Goal: Task Accomplishment & Management: Use online tool/utility

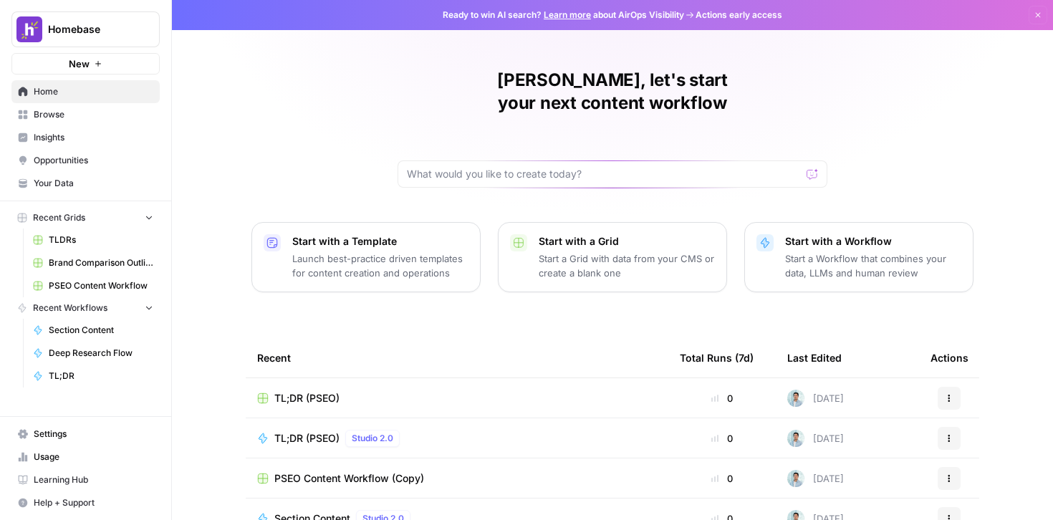
click at [281, 97] on div "[PERSON_NAME], let's start your next content workflow Start with a Template Lau…" at bounding box center [612, 341] width 881 height 682
click at [84, 117] on span "Browse" at bounding box center [94, 114] width 120 height 13
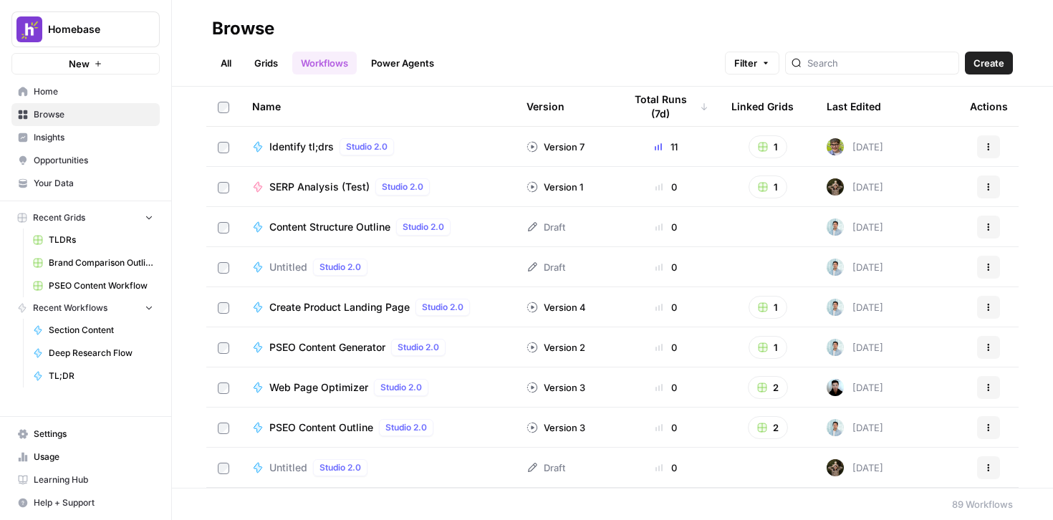
click at [97, 90] on span "Home" at bounding box center [94, 91] width 120 height 13
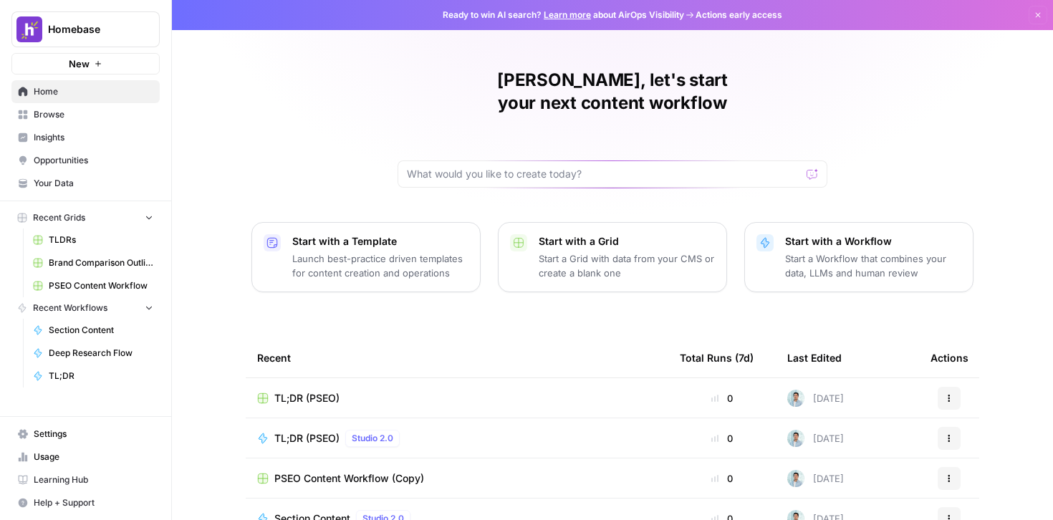
click at [80, 117] on span "Browse" at bounding box center [94, 114] width 120 height 13
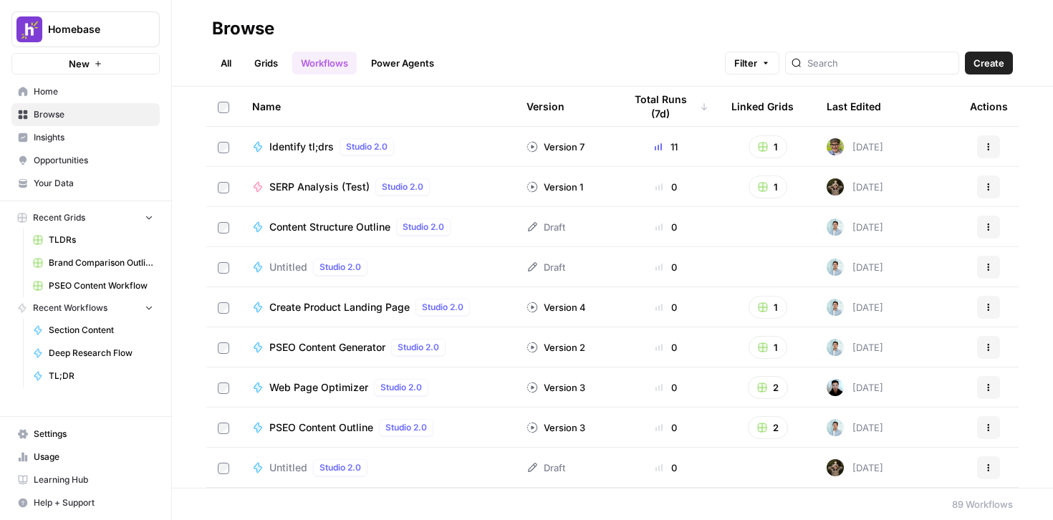
click at [986, 69] on span "Create" at bounding box center [988, 63] width 31 height 14
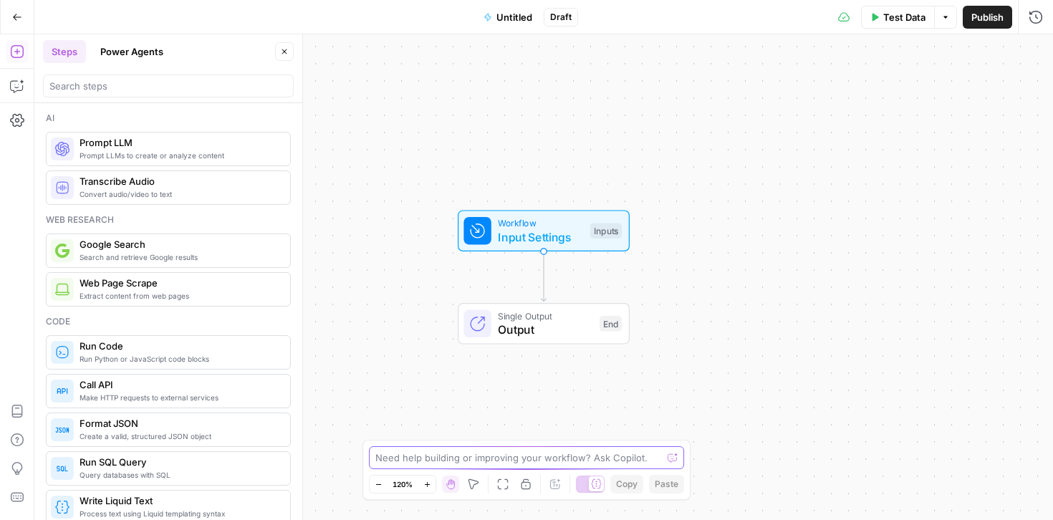
click at [522, 456] on textarea at bounding box center [518, 458] width 286 height 14
type textarea "how do I create a workflow based on an json file?"
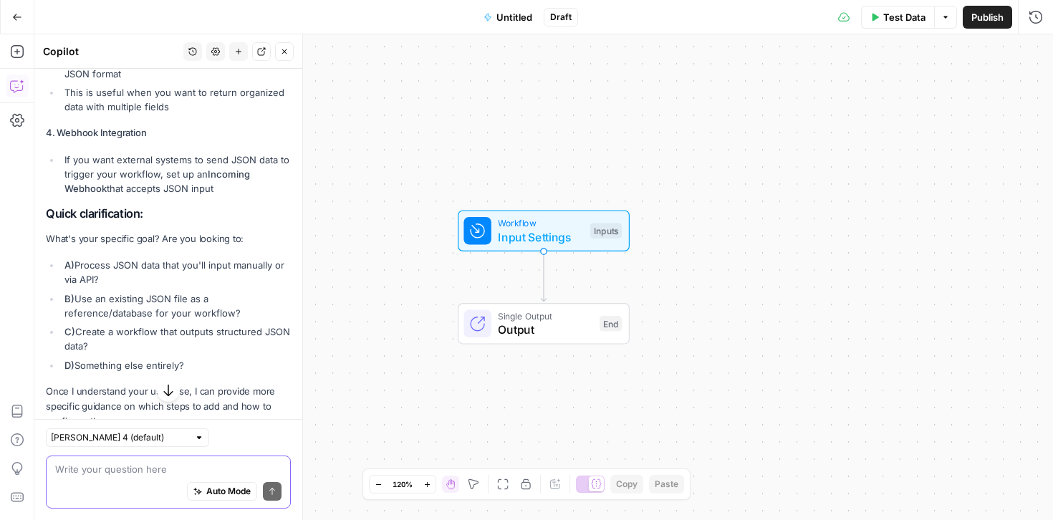
scroll to position [589, 0]
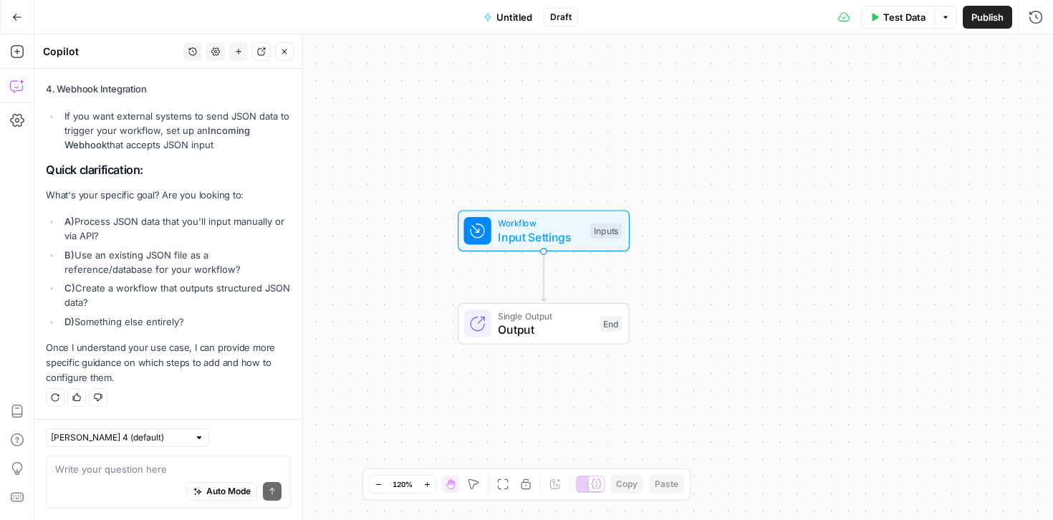
click at [160, 461] on div "Write your question here Auto Mode Send" at bounding box center [168, 482] width 245 height 53
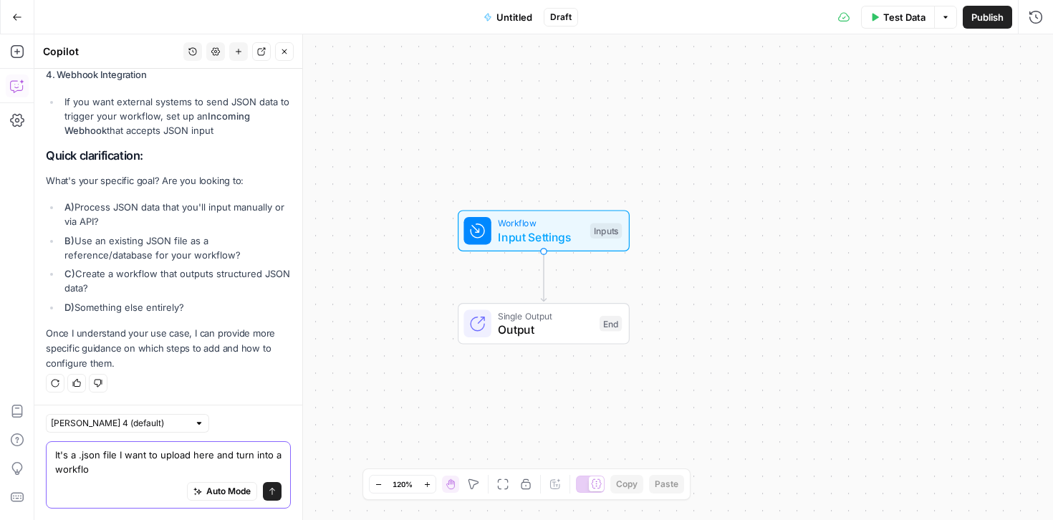
type textarea "It's a .json file I want to upload here and turn into a workflow"
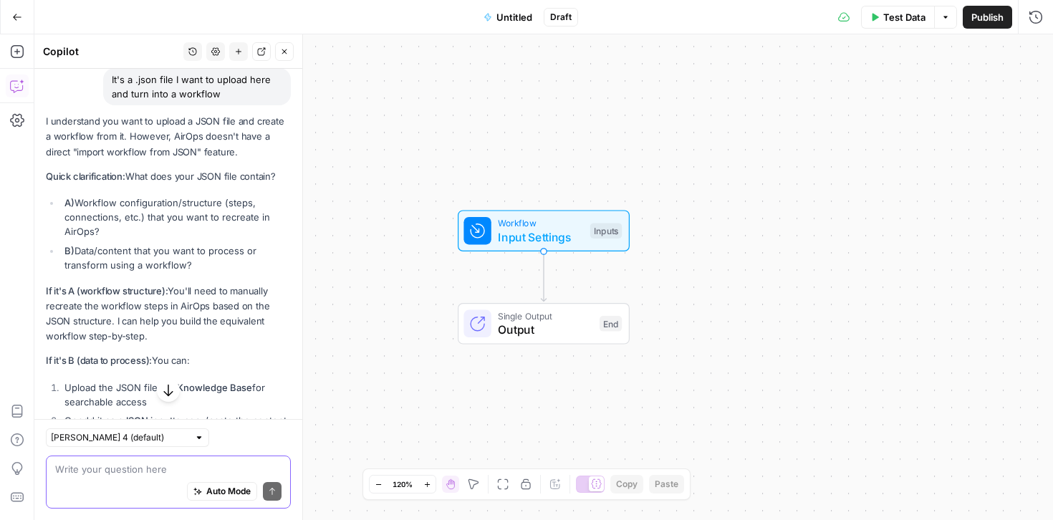
scroll to position [913, 0]
click at [118, 471] on textarea at bounding box center [168, 469] width 226 height 14
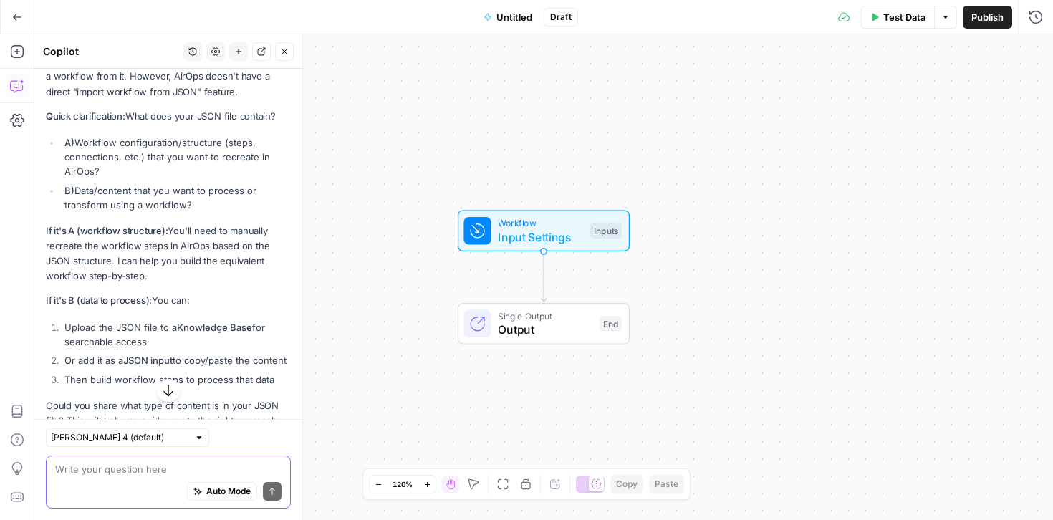
scroll to position [965, 0]
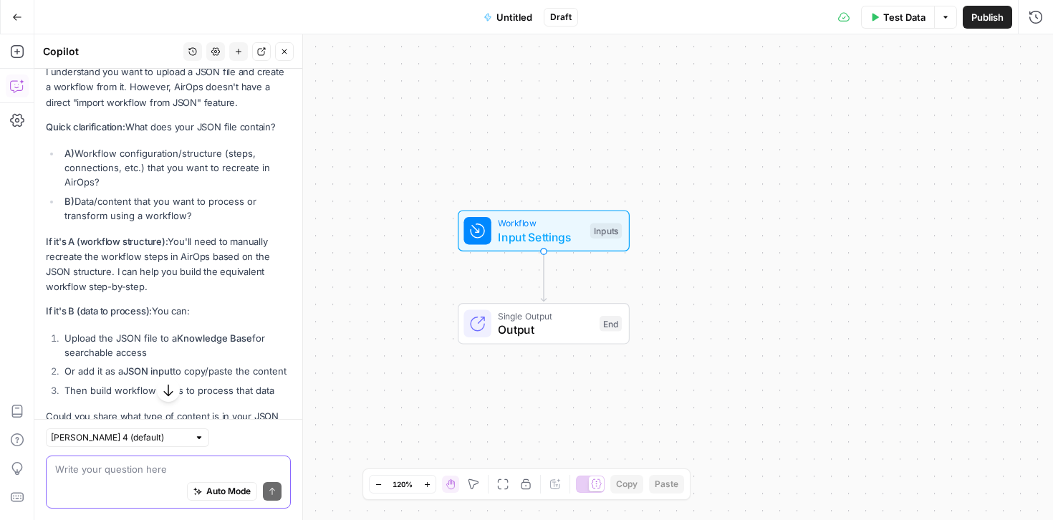
type textarea "A"
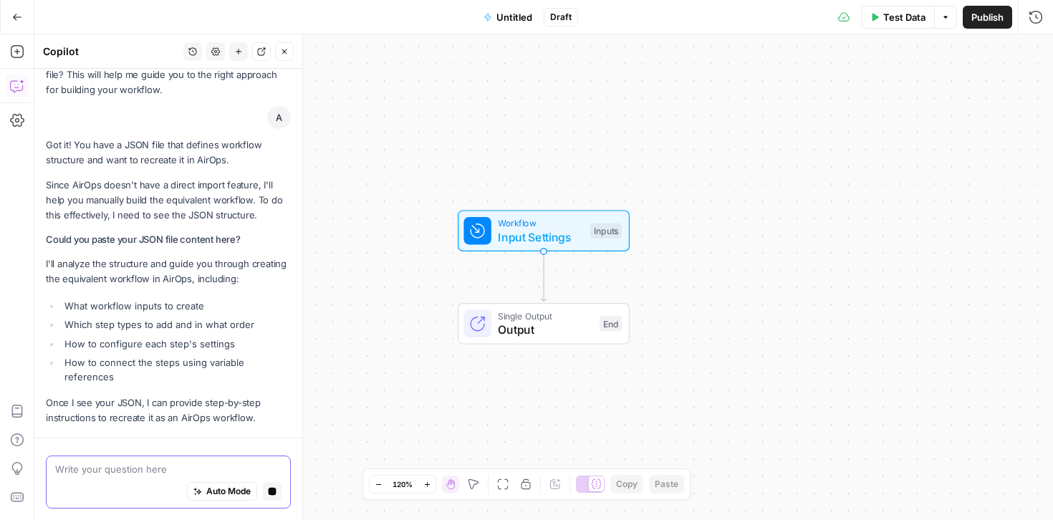
scroll to position [1377, 0]
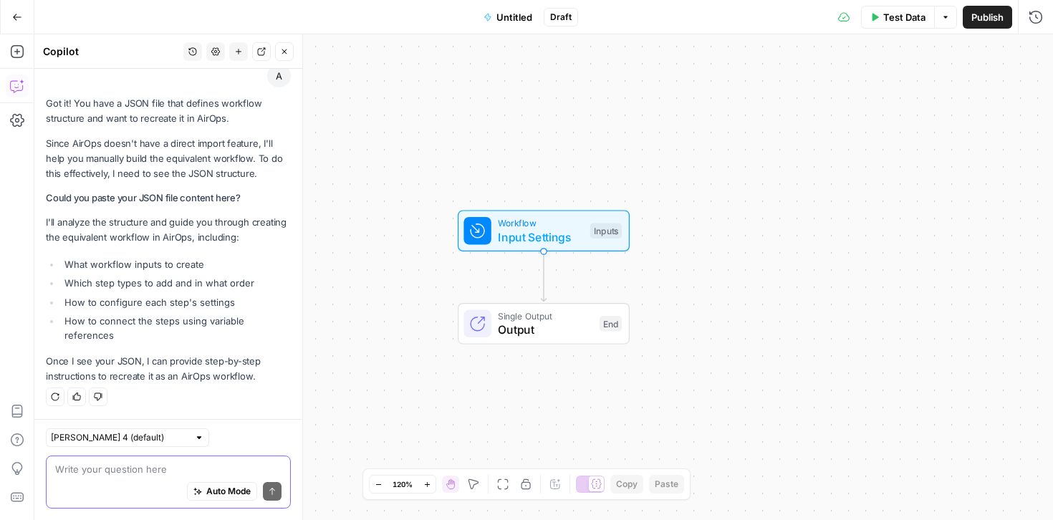
click at [207, 466] on textarea at bounding box center [168, 469] width 226 height 14
paste textarea "{"definition":[{"name":"step_1","type":"code","disabled":false,"annotations":{"…"
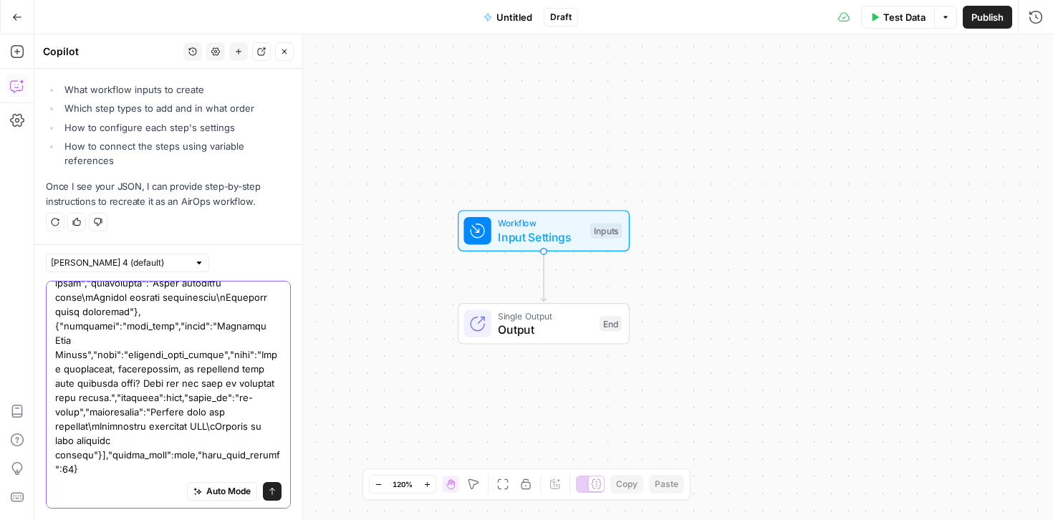
scroll to position [11571, 0]
type textarea "{"definition":[{"name":"step_1","type":"code","disabled":false,"annotations":{"…"
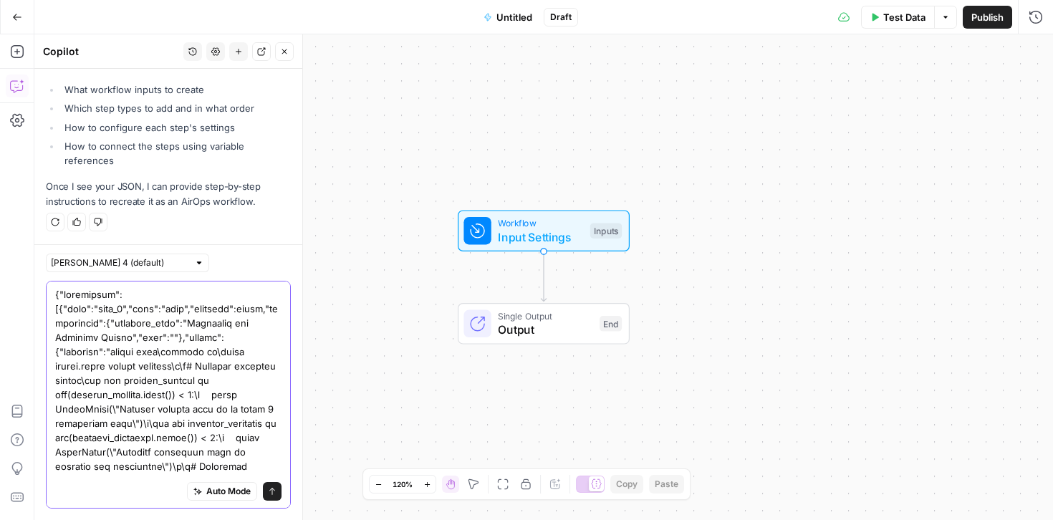
click at [263, 494] on button "Send" at bounding box center [272, 491] width 19 height 19
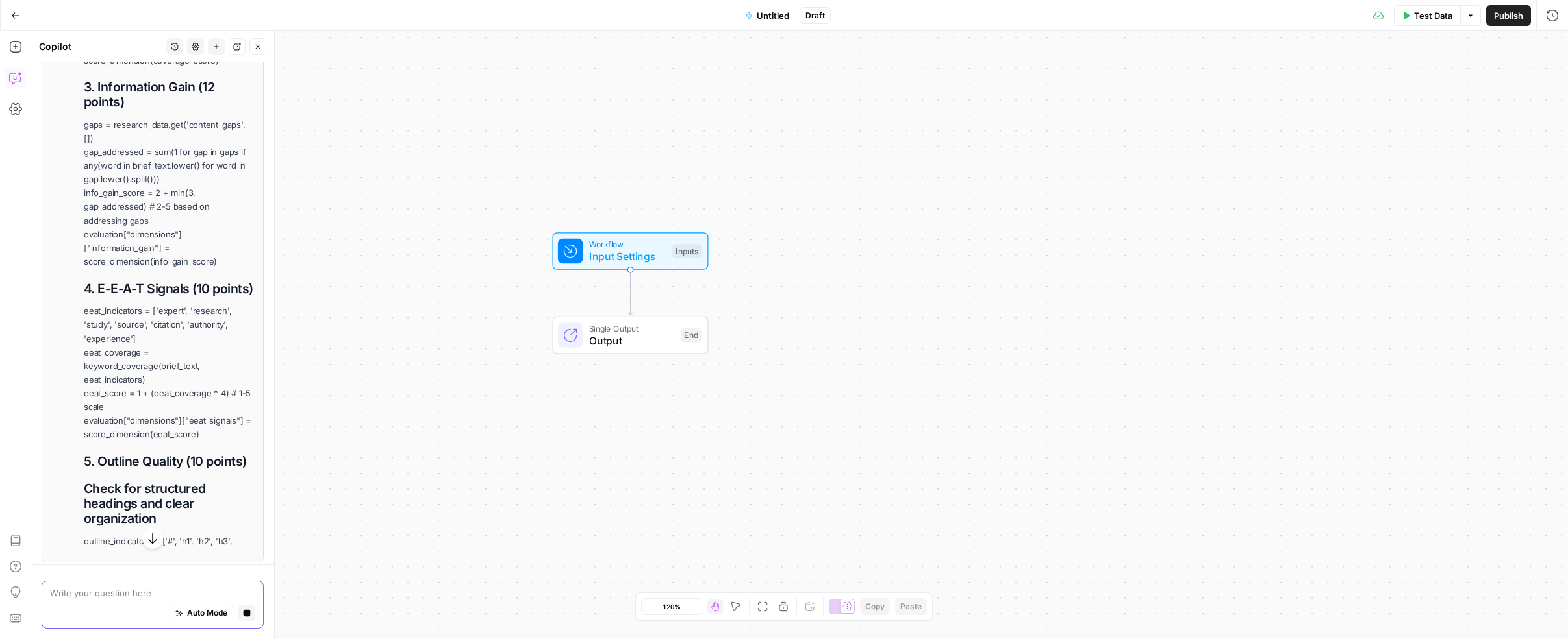
scroll to position [8168, 0]
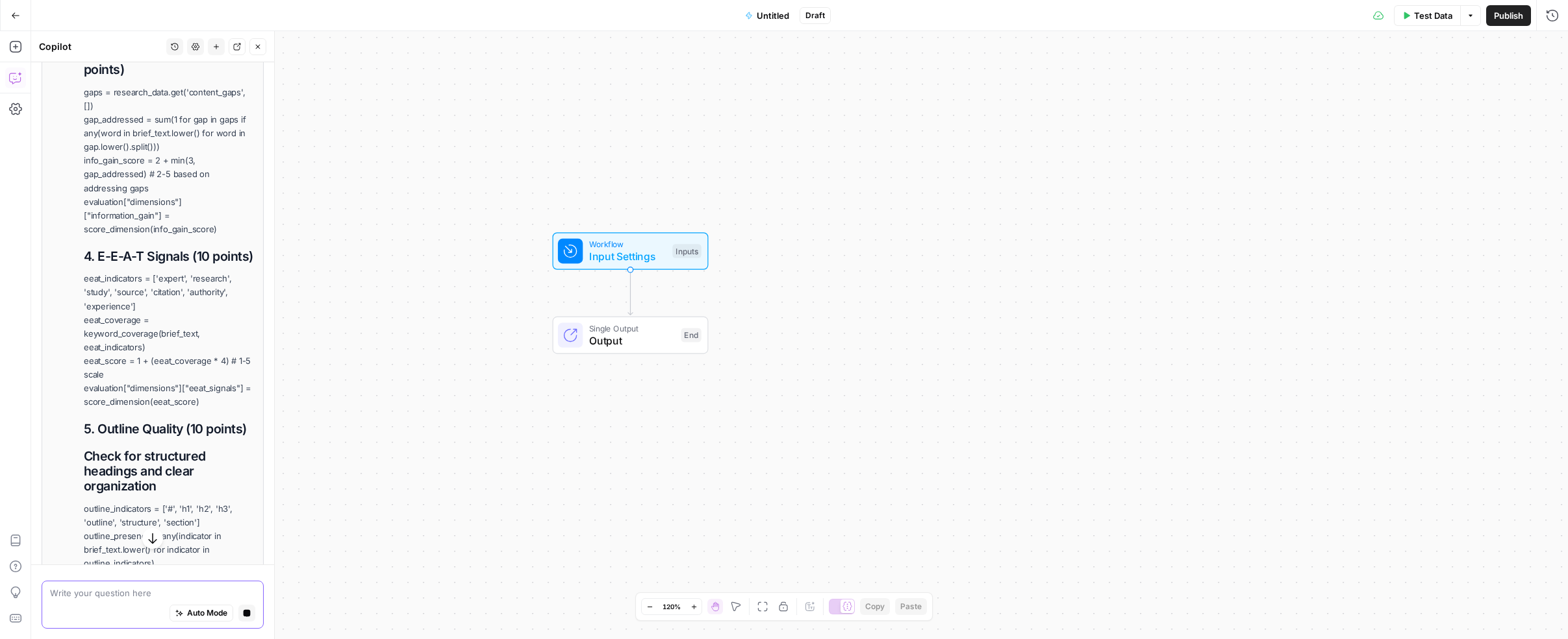
click at [145, 470] on button "button" at bounding box center [152, 538] width 21 height 21
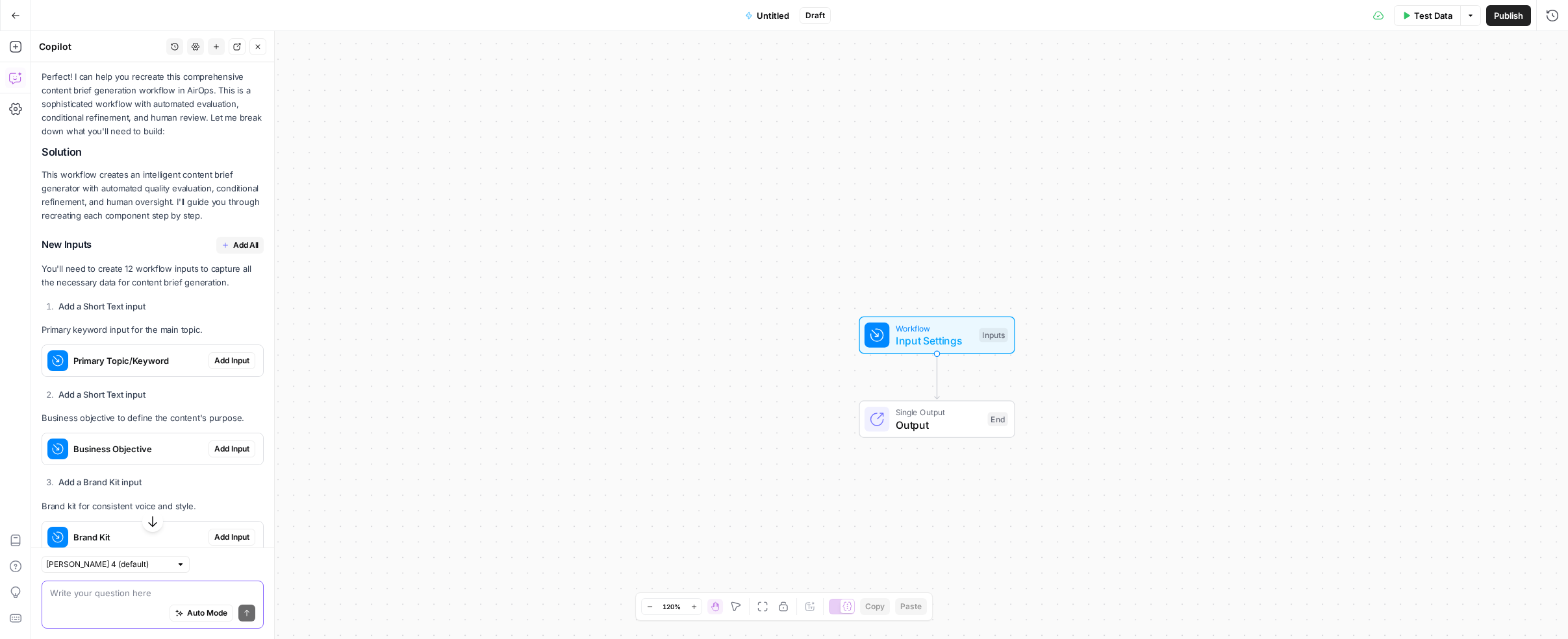
scroll to position [4677, 0]
click at [233, 242] on span "Add All" at bounding box center [246, 247] width 25 height 12
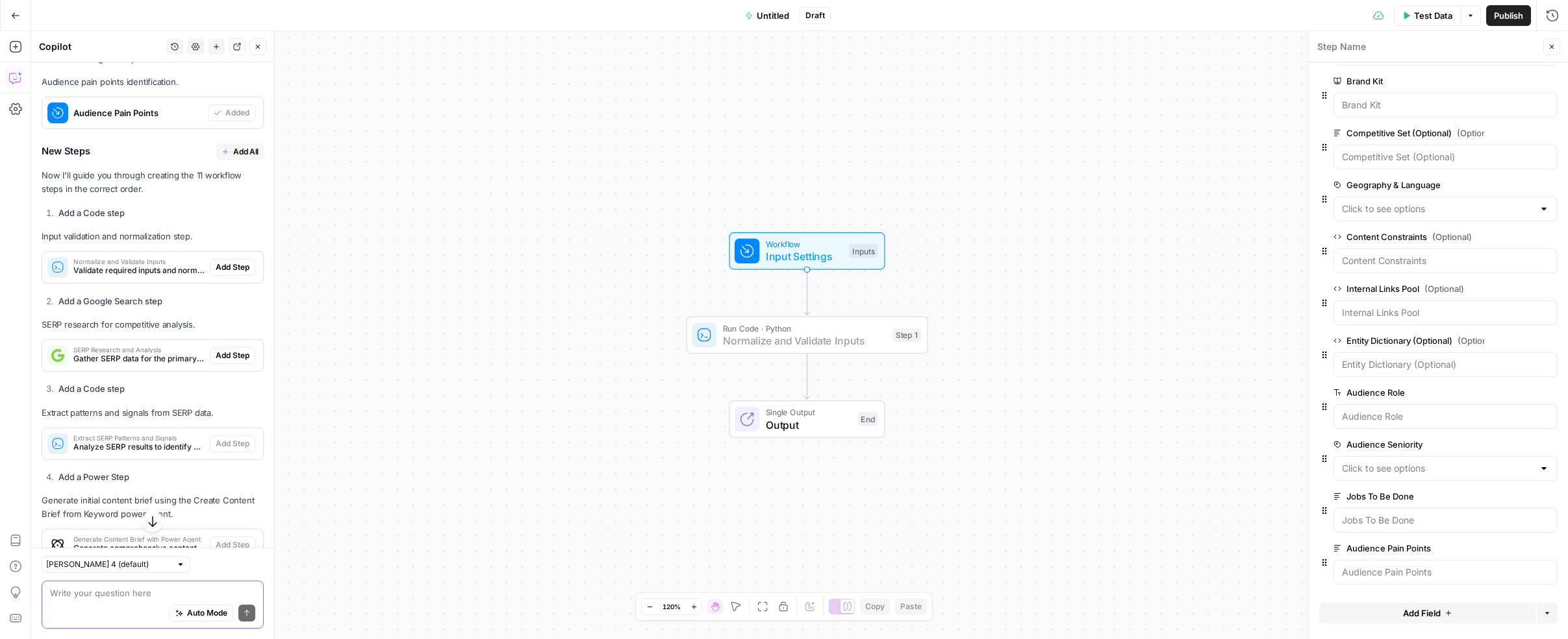
scroll to position [5956, 0]
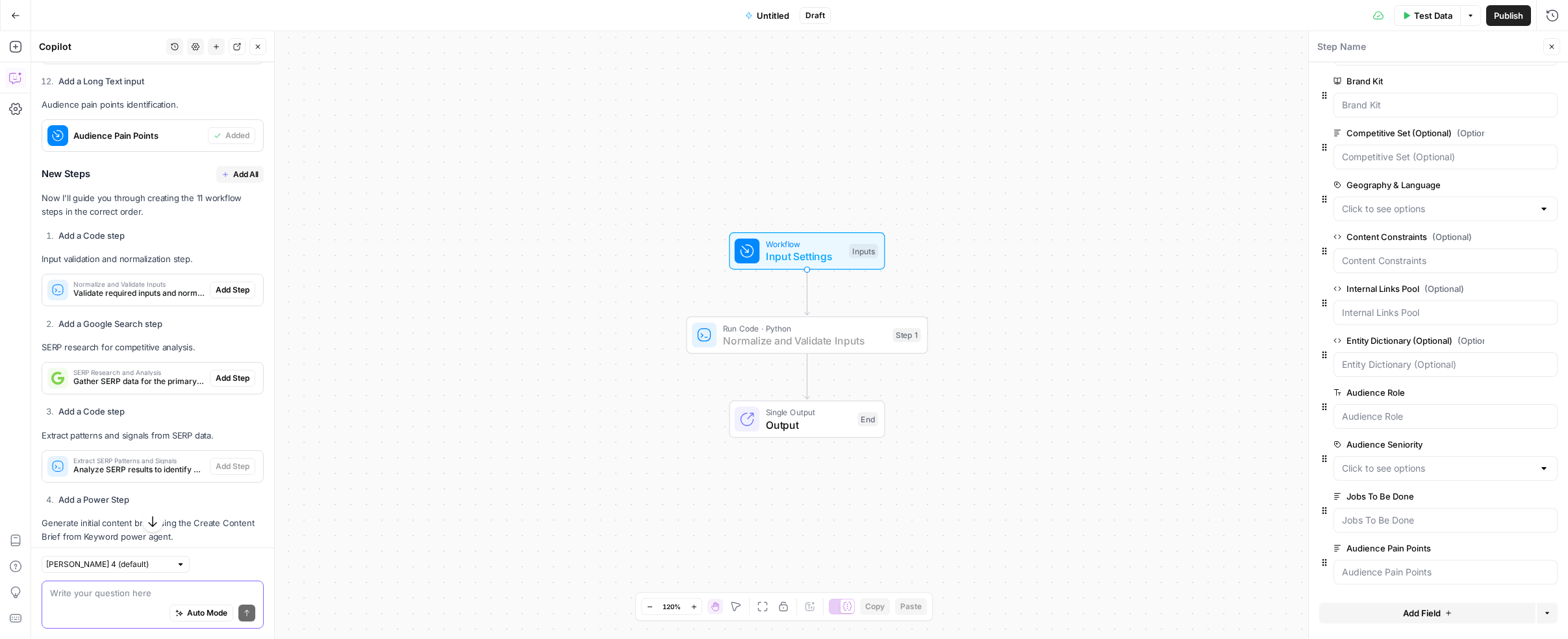
click at [227, 285] on span "Add Step" at bounding box center [232, 290] width 34 height 12
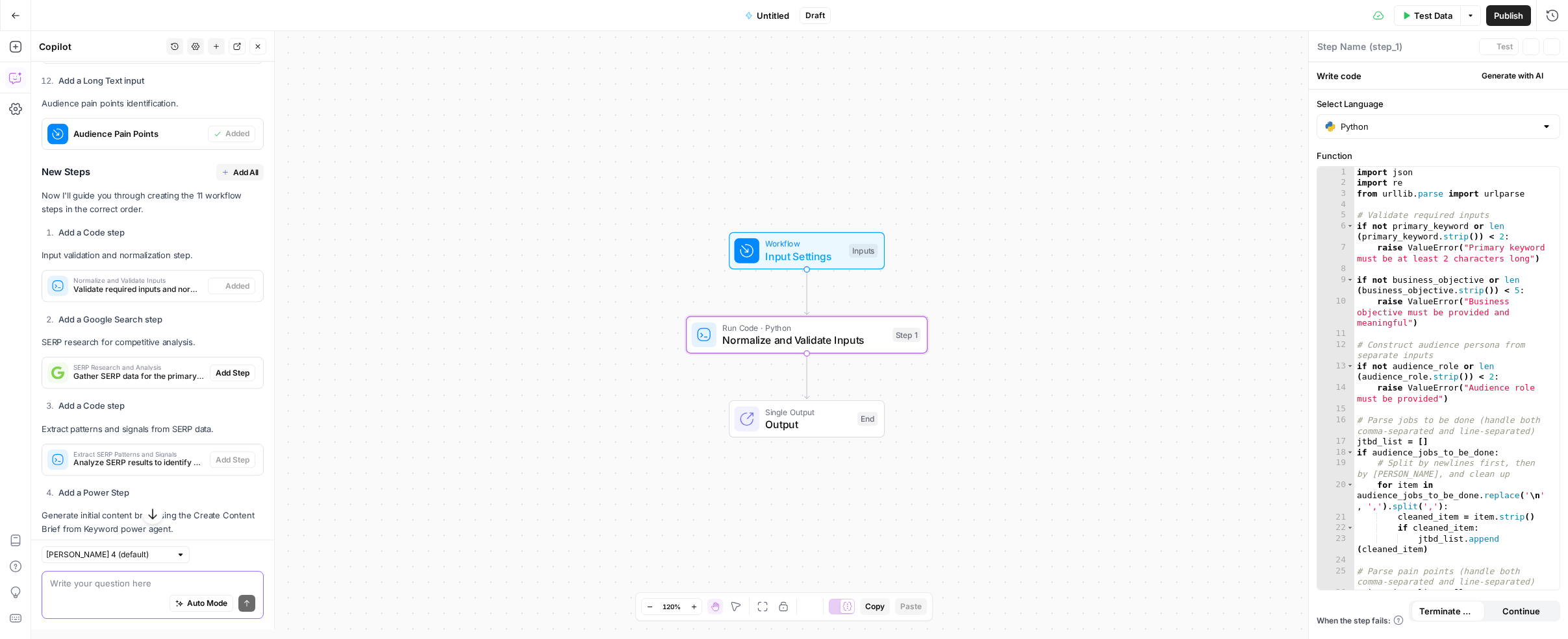
type textarea "Normalize and Validate Inputs"
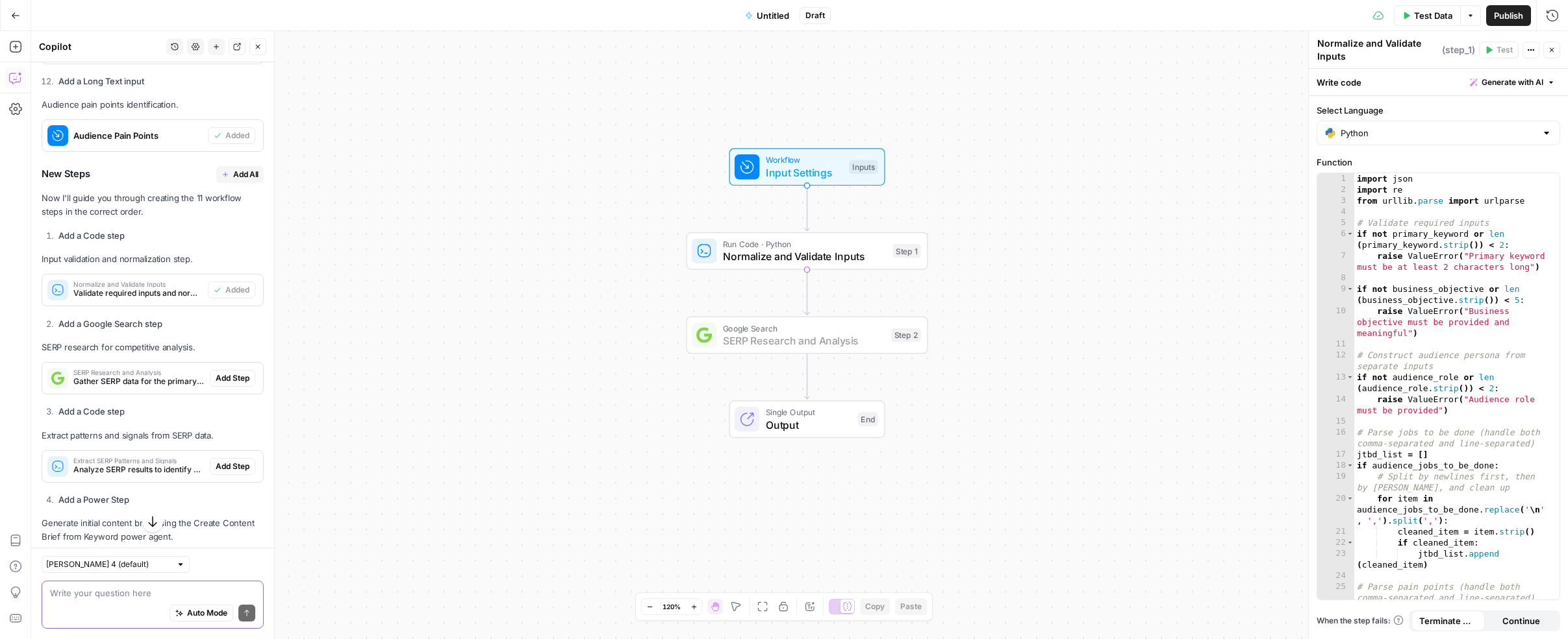
click at [216, 373] on span "Add Step" at bounding box center [232, 378] width 34 height 12
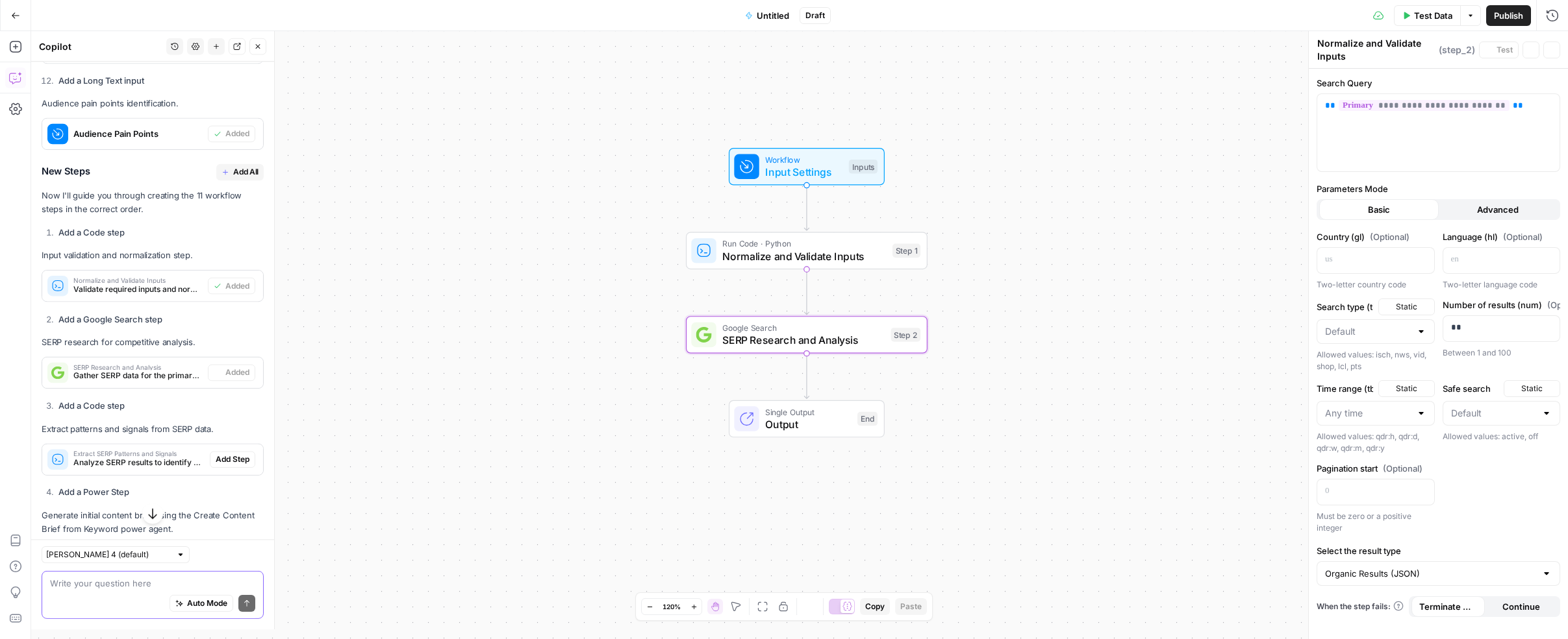
type textarea "SERP Research and Analysis"
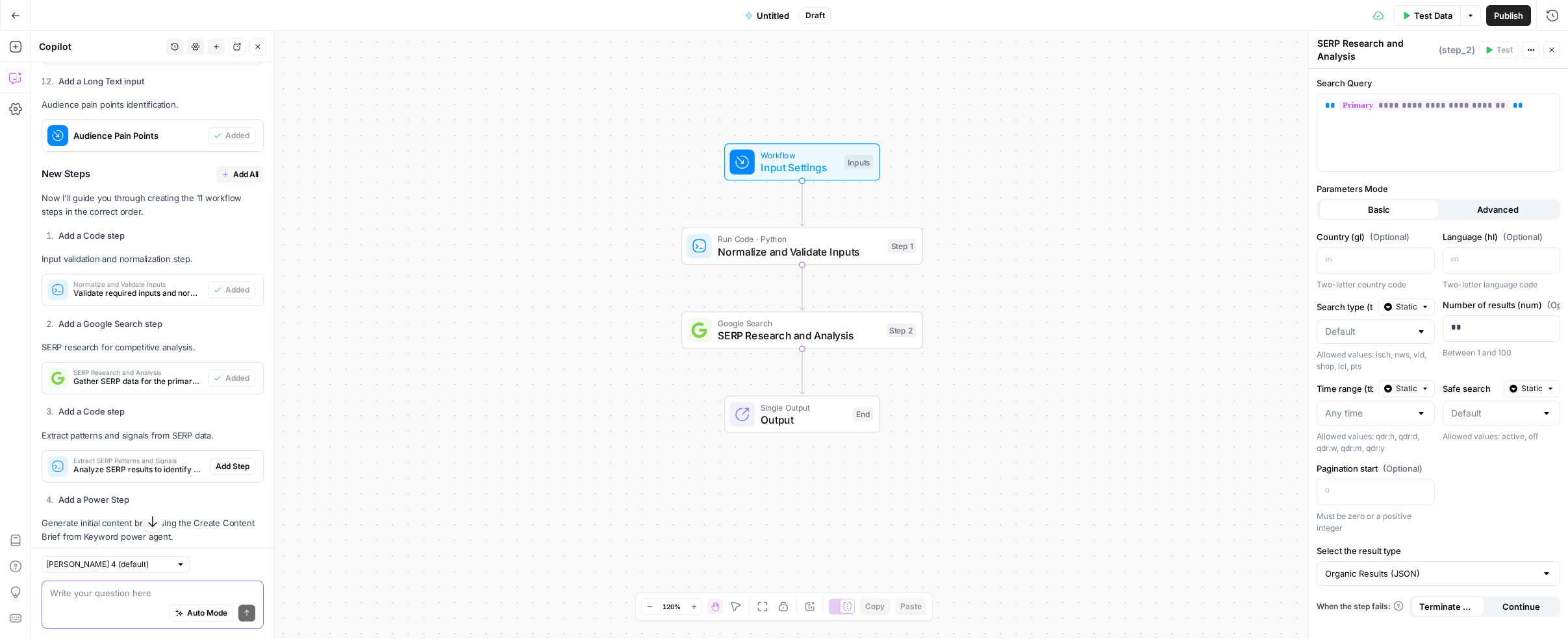
scroll to position [5979, 0]
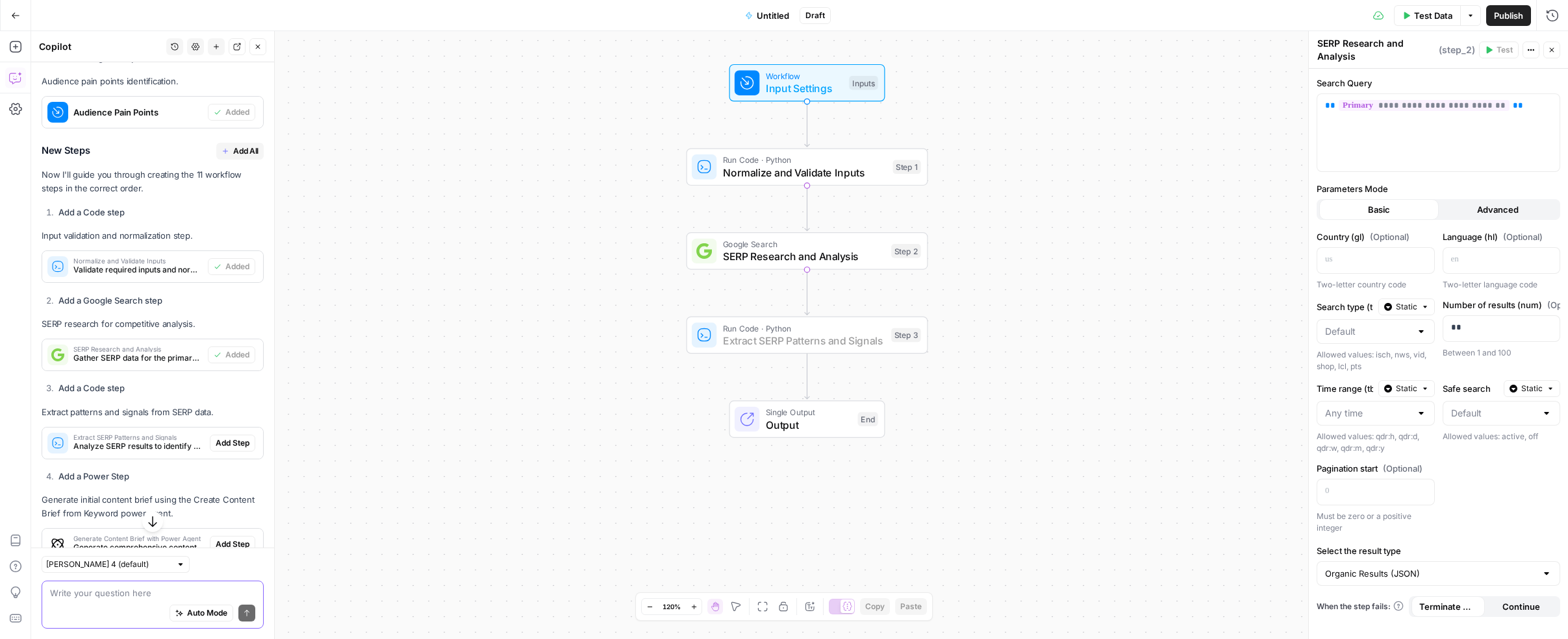
click at [223, 438] on span "Add Step" at bounding box center [232, 443] width 34 height 12
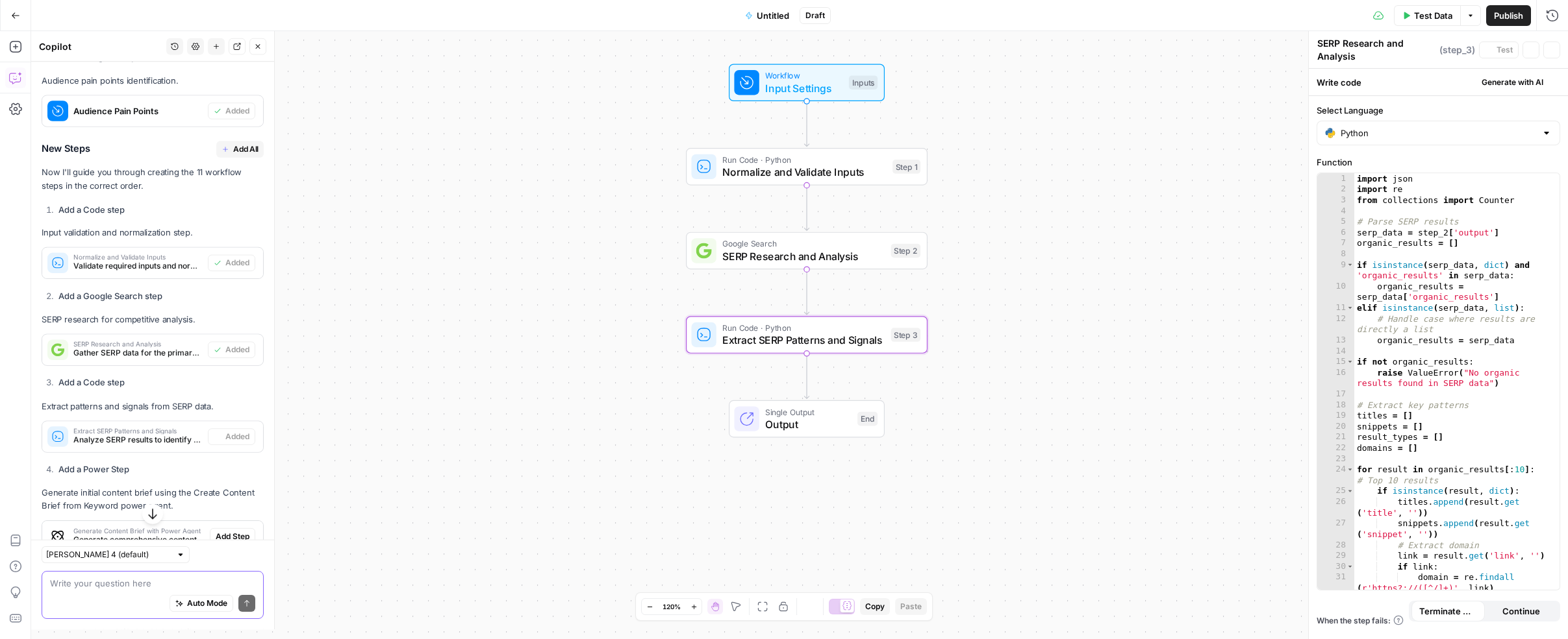
type textarea "Extract SERP Patterns and Signals"
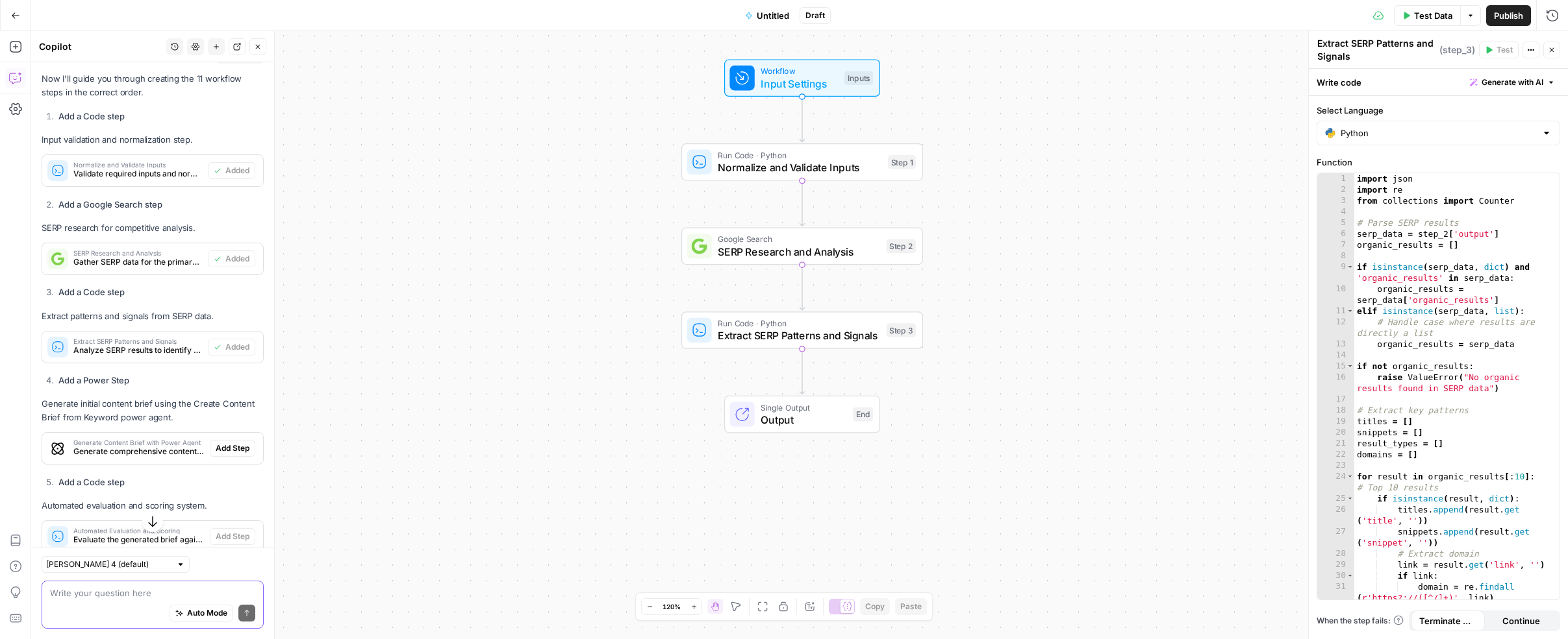
scroll to position [6076, 0]
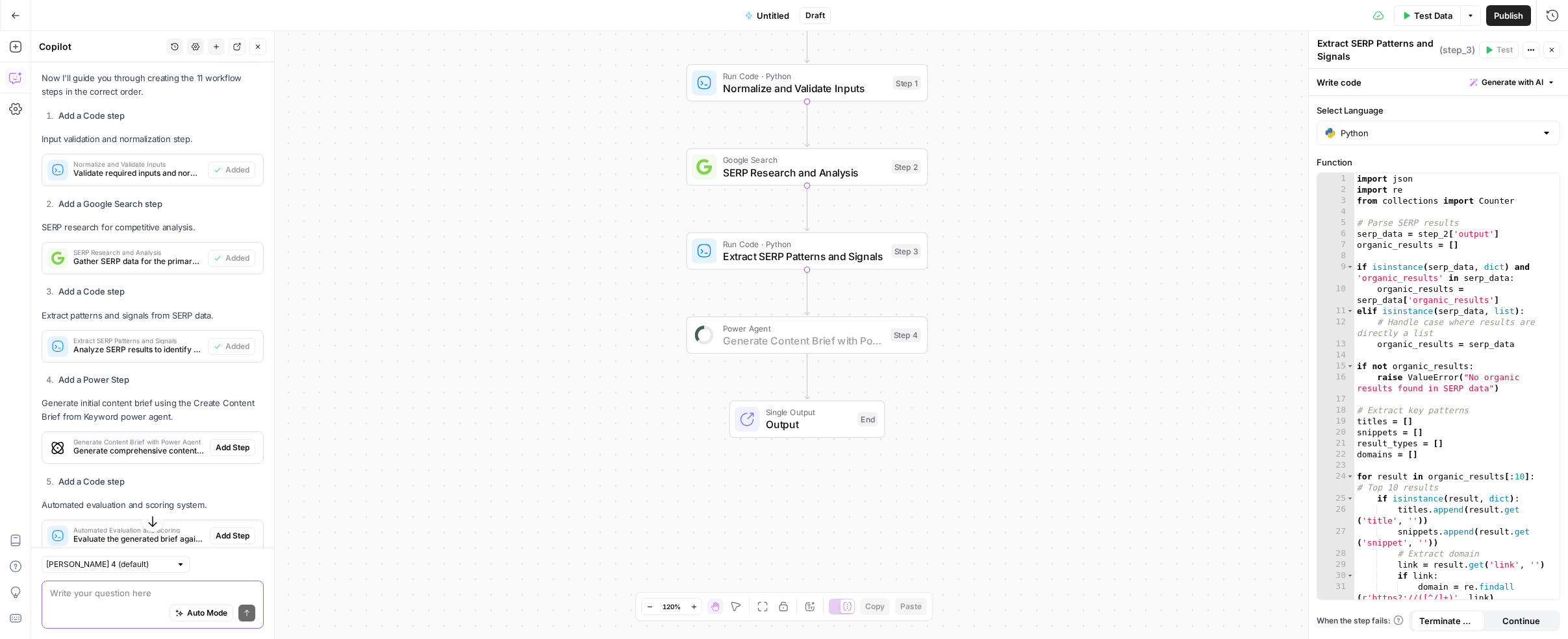
click at [224, 442] on span "Add Step" at bounding box center [232, 448] width 34 height 12
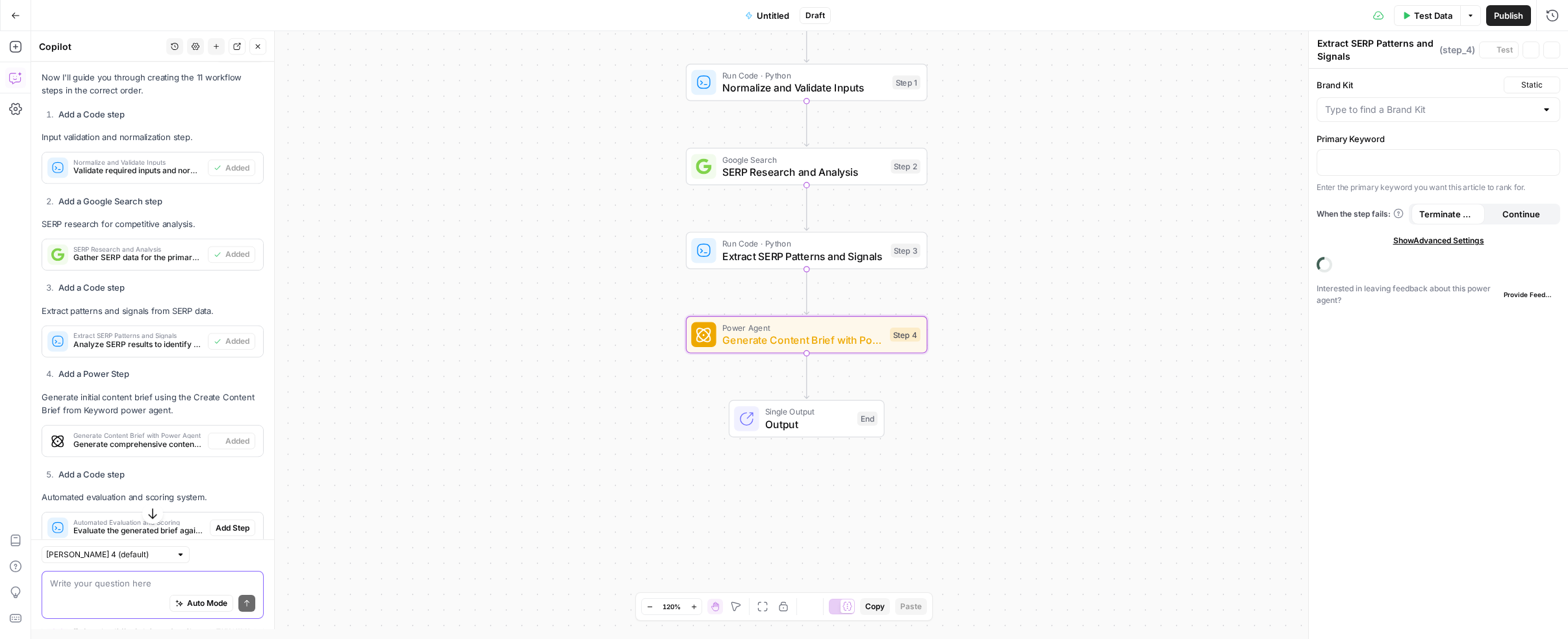
type textarea "Generate Content Brief with Power Agent"
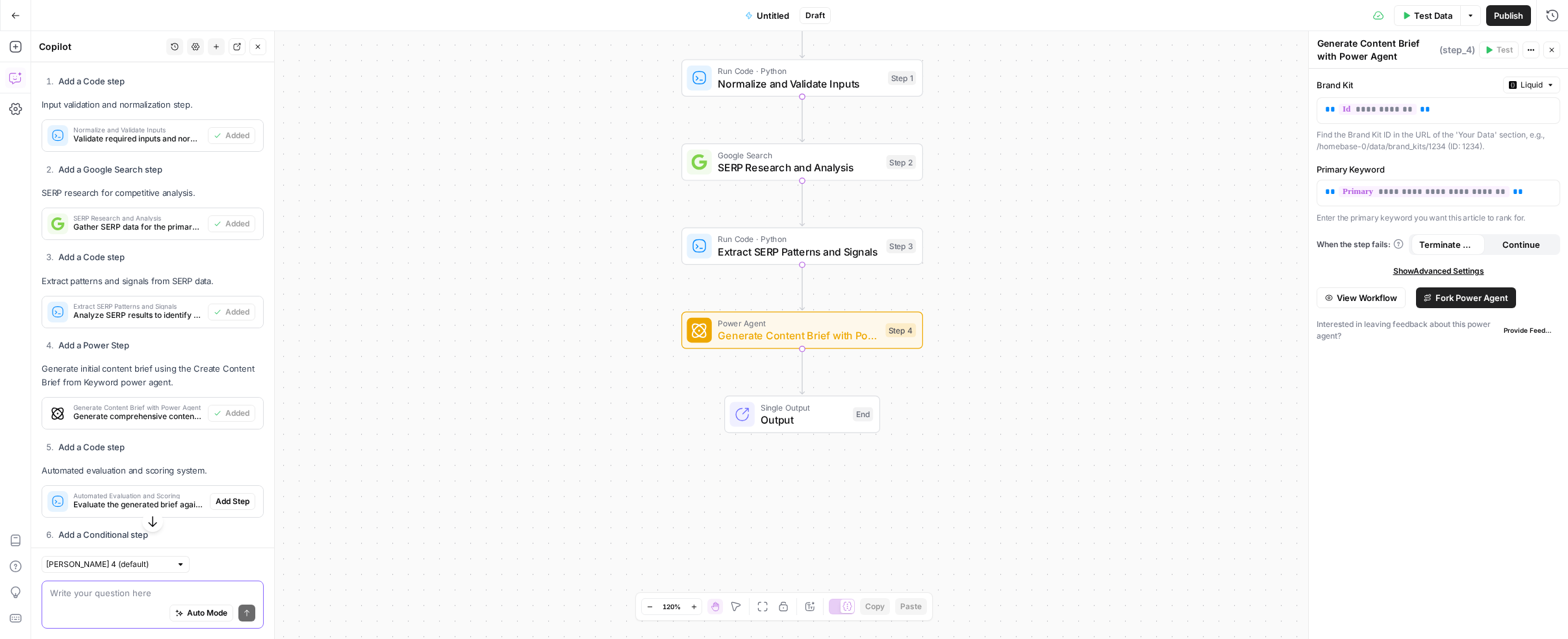
scroll to position [6177, 0]
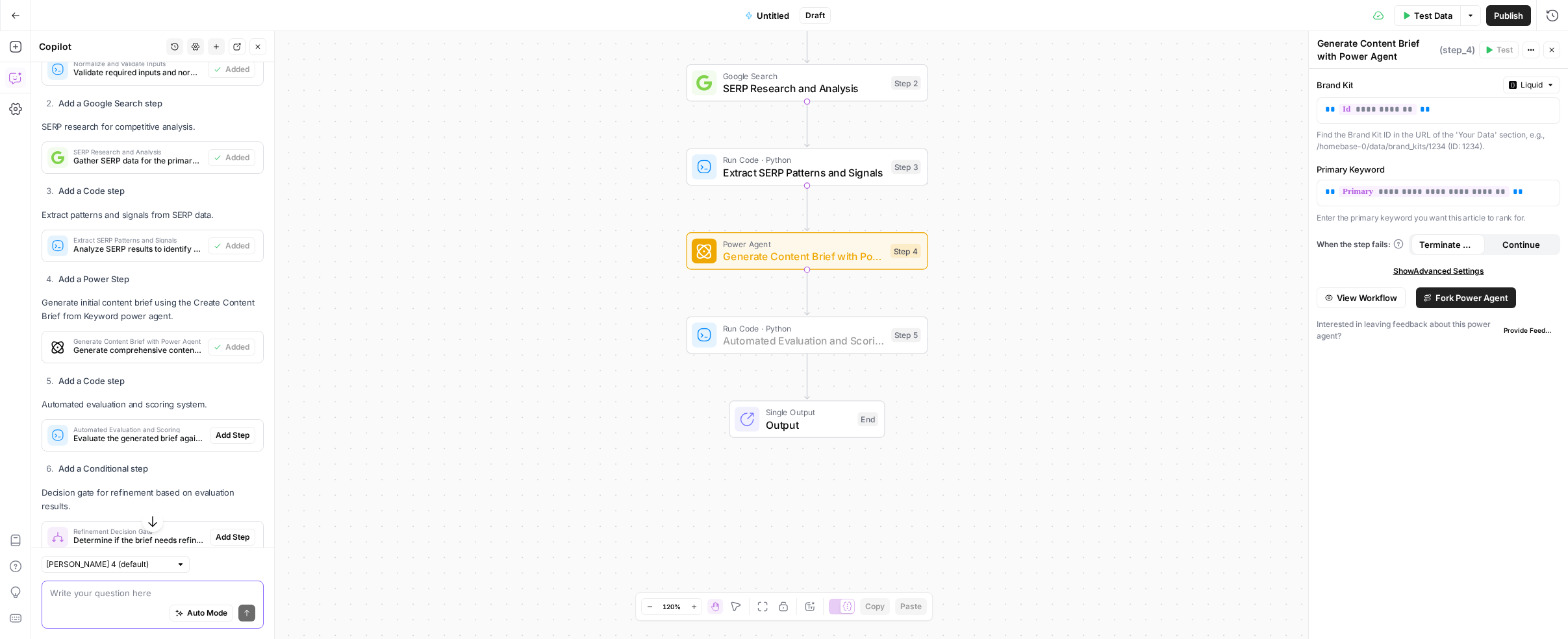
click at [219, 430] on span "Add Step" at bounding box center [232, 435] width 34 height 12
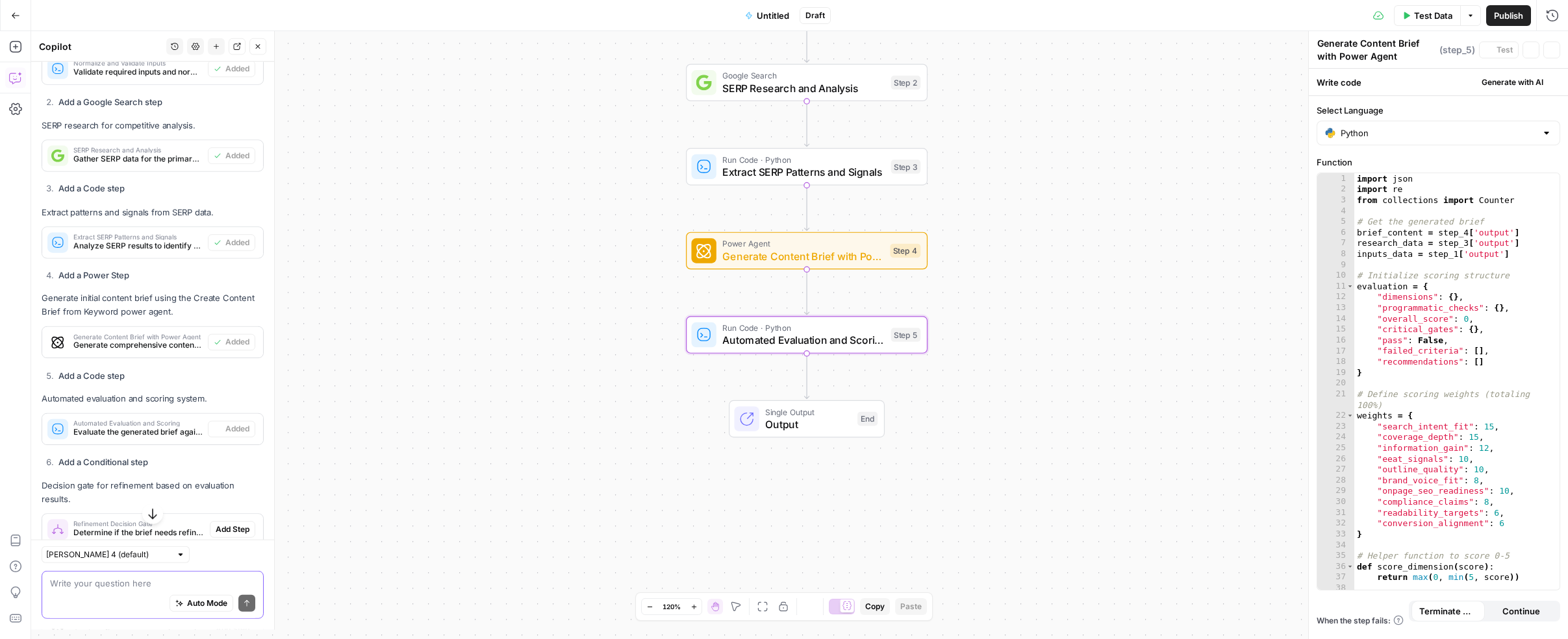
type textarea "Automated Evaluation and Scoring"
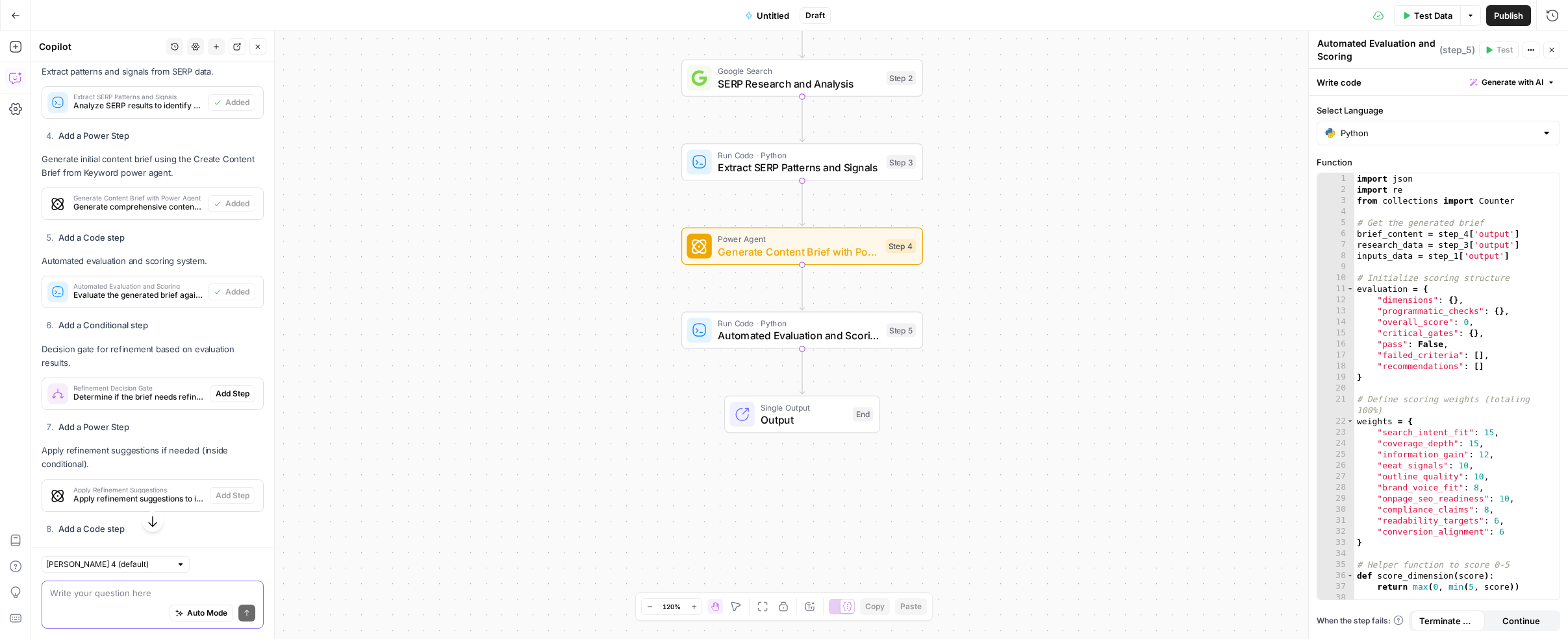
scroll to position [6321, 0]
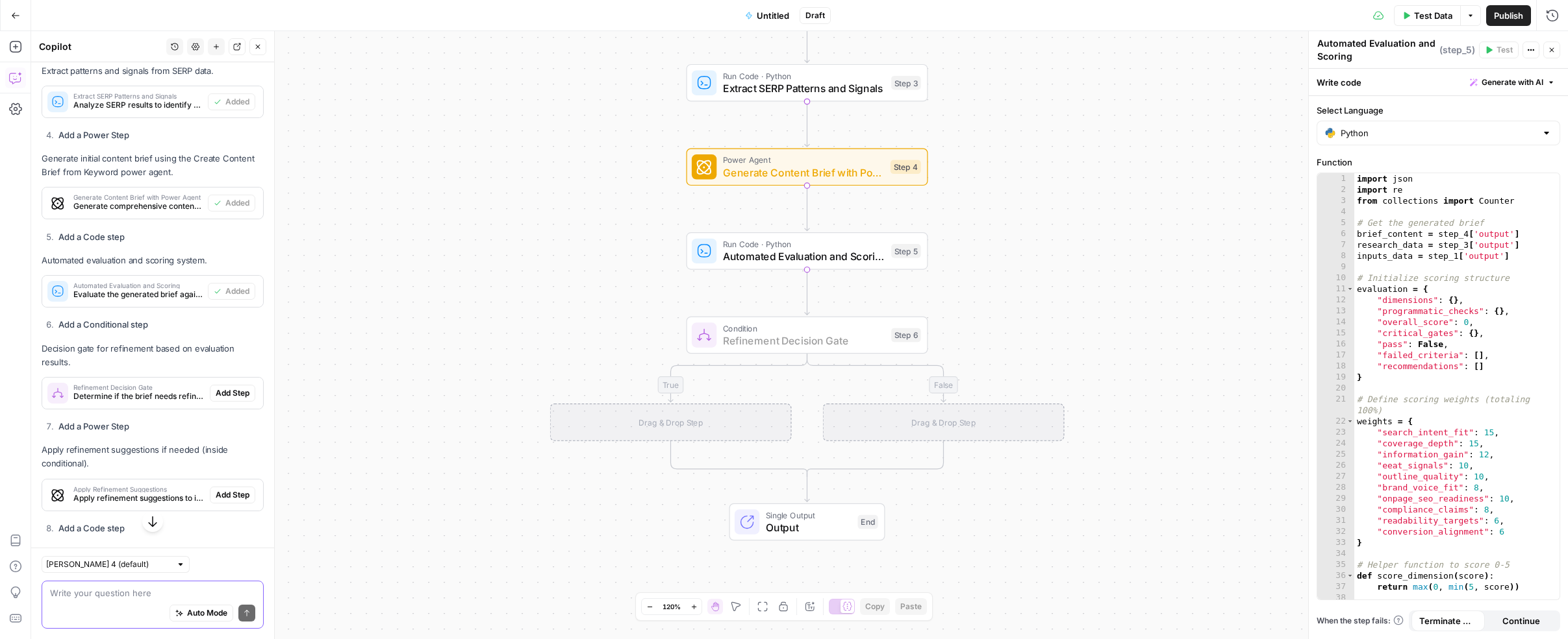
click at [221, 388] on span "Add Step" at bounding box center [232, 393] width 34 height 12
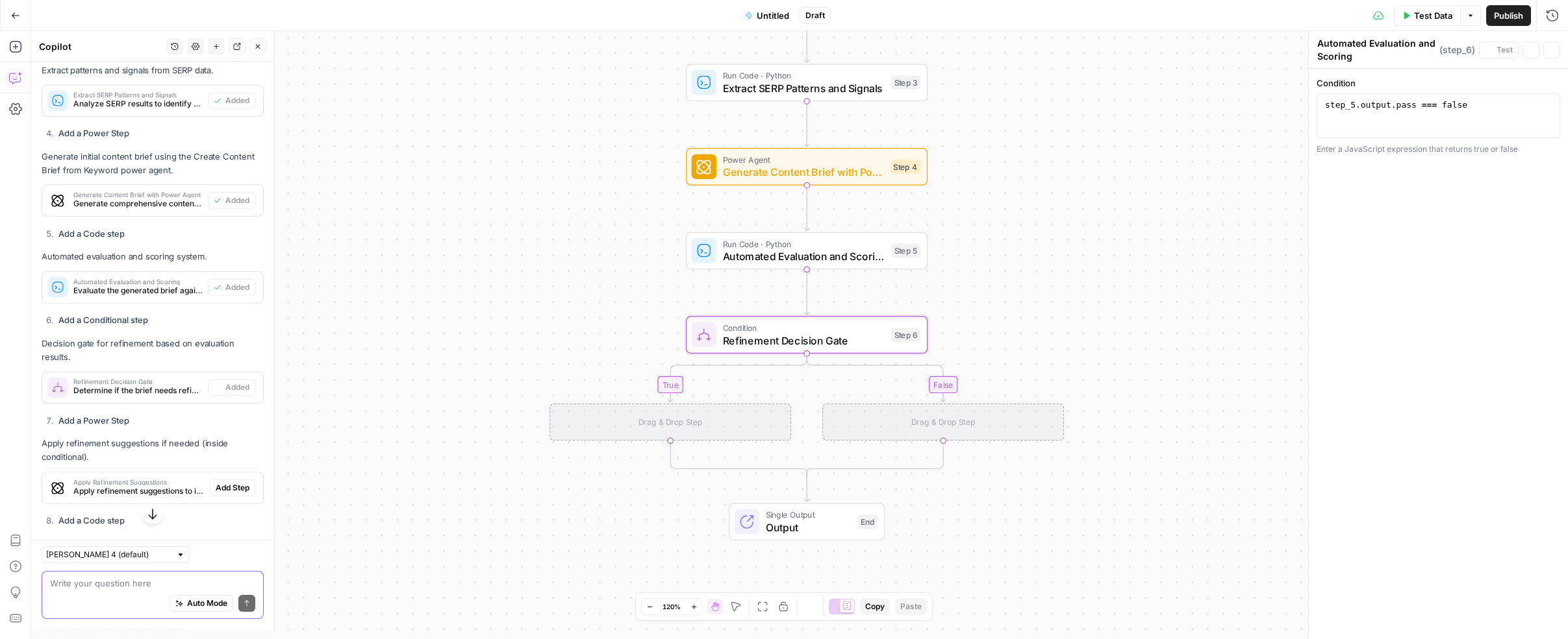
type textarea "Refinement Decision Gate"
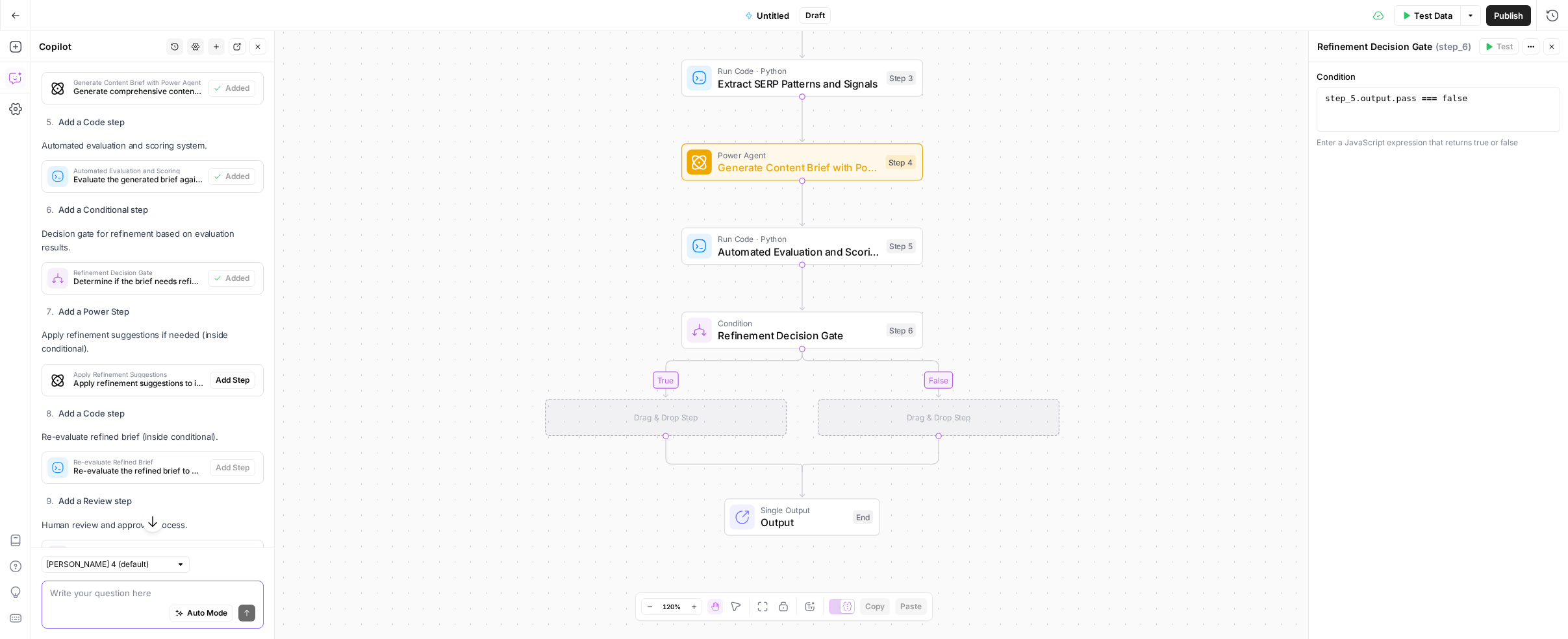
scroll to position [6441, 0]
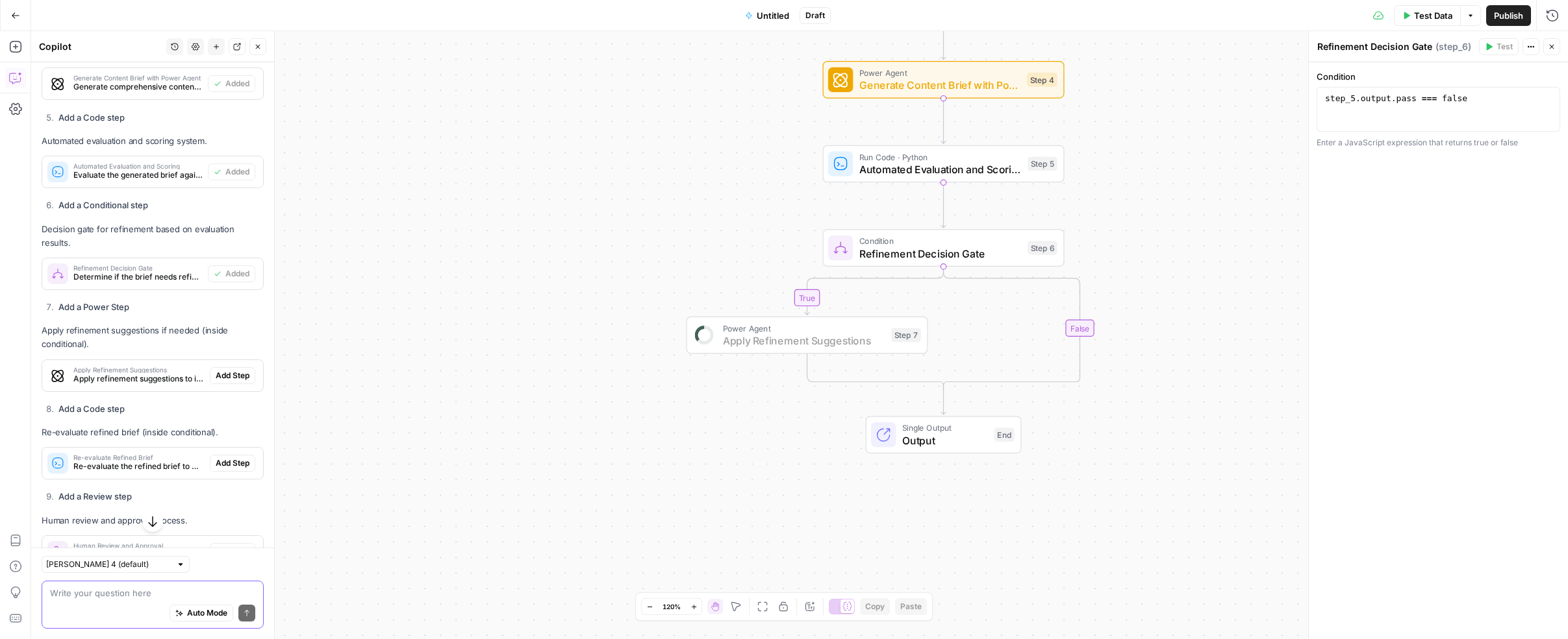
click at [228, 370] on span "Add Step" at bounding box center [232, 375] width 34 height 12
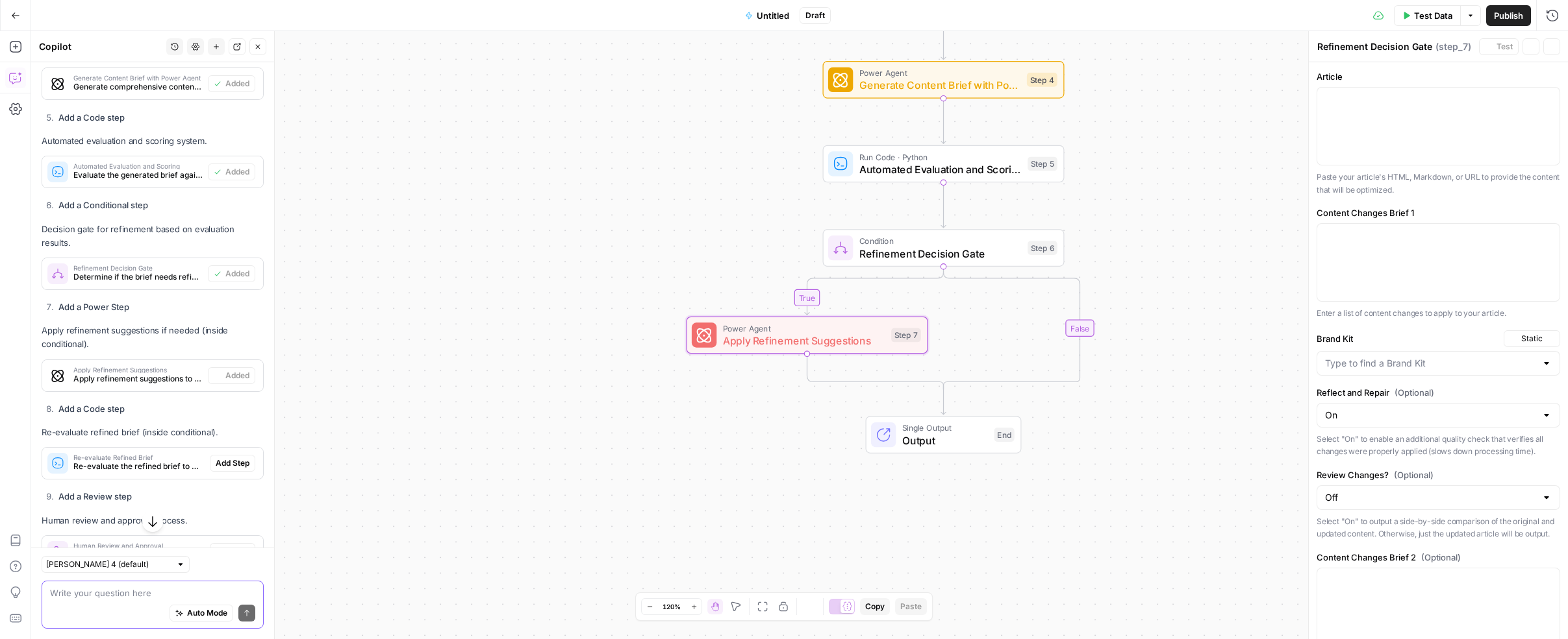
type textarea "Apply Refinement Suggestions"
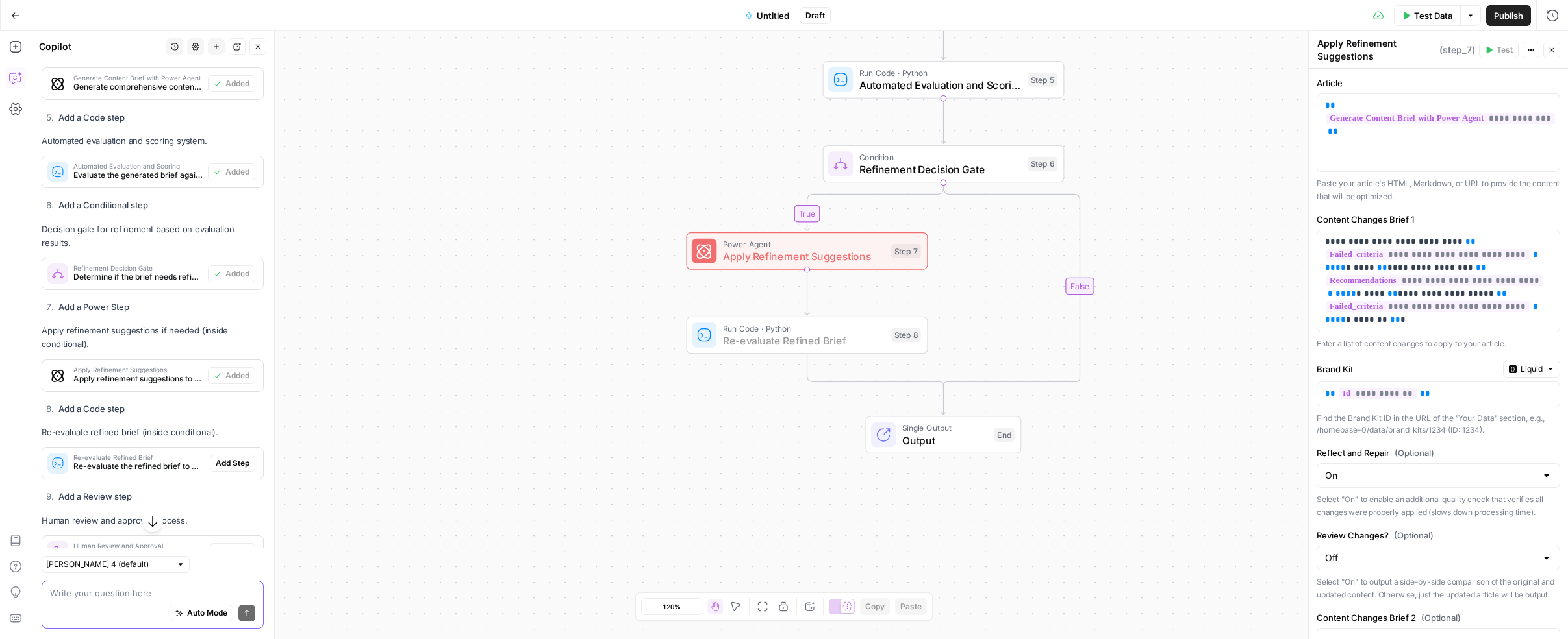
click at [220, 458] on span "Add Step" at bounding box center [232, 463] width 34 height 12
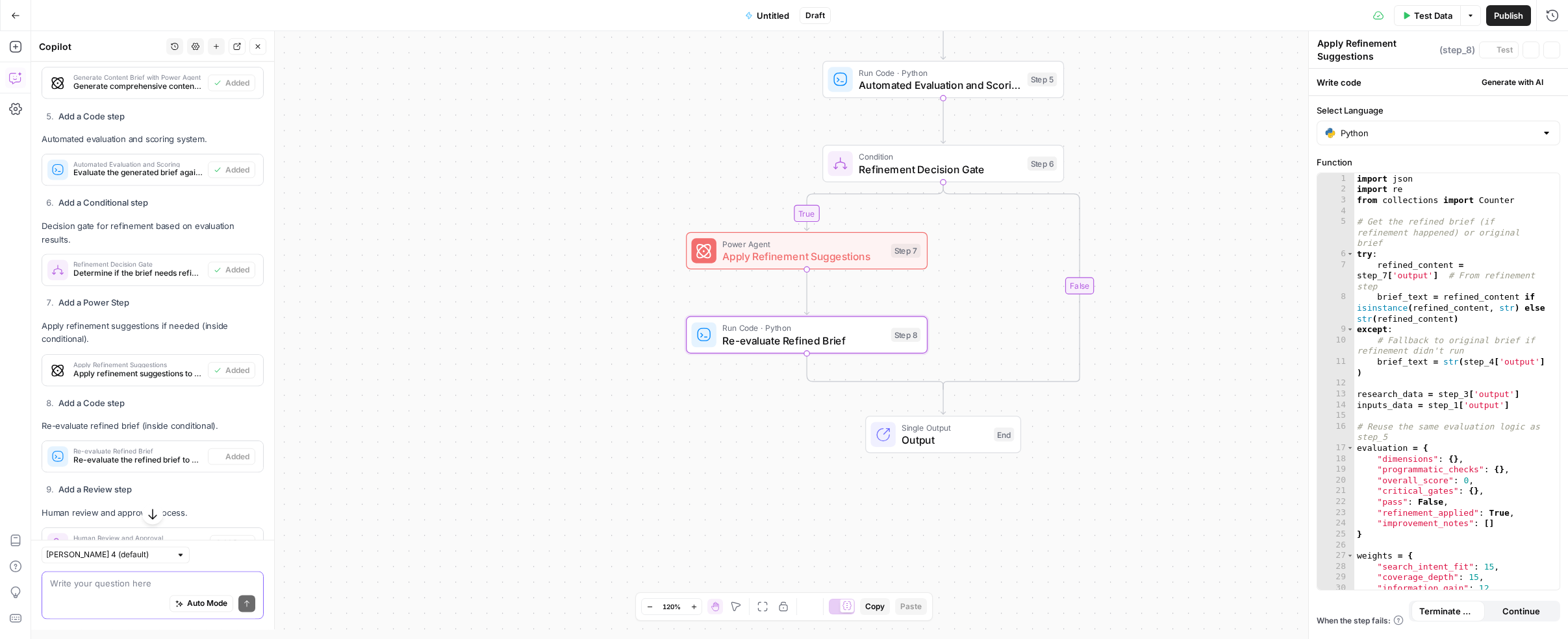
type textarea "Re-evaluate Refined Brief"
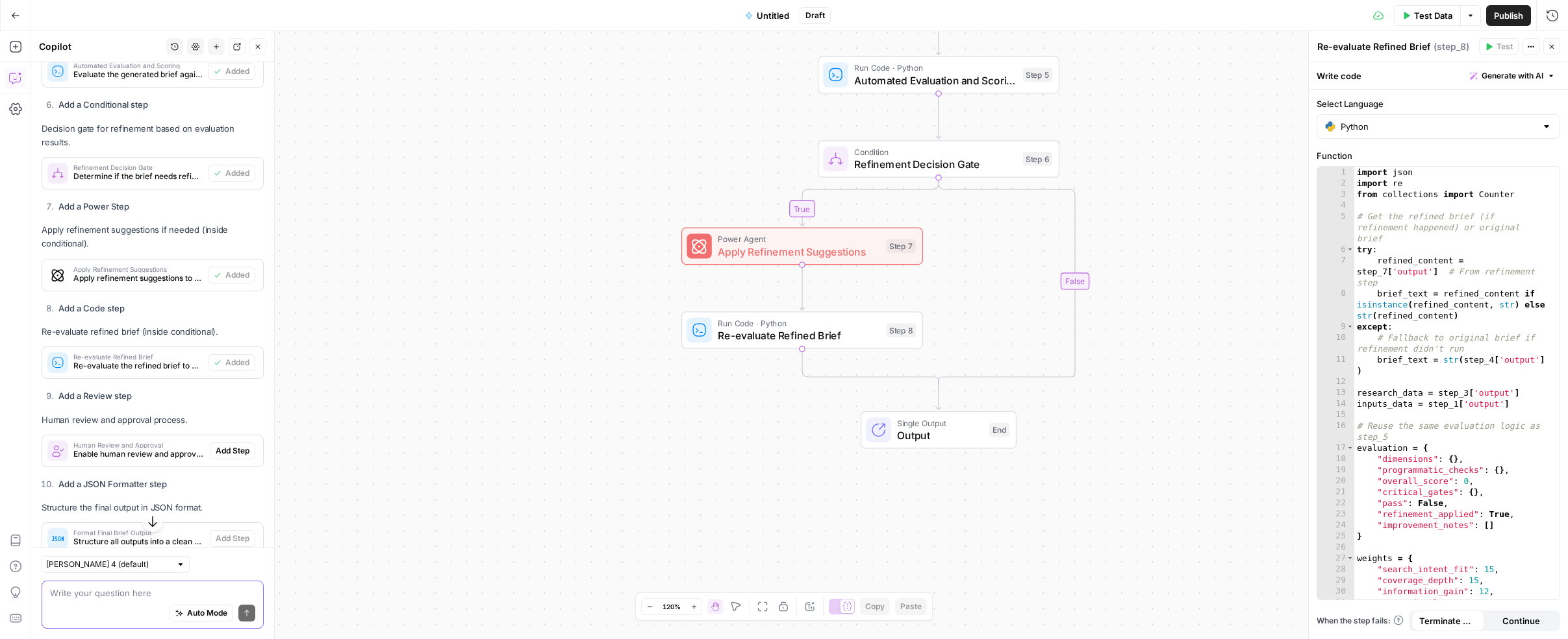
scroll to position [6553, 0]
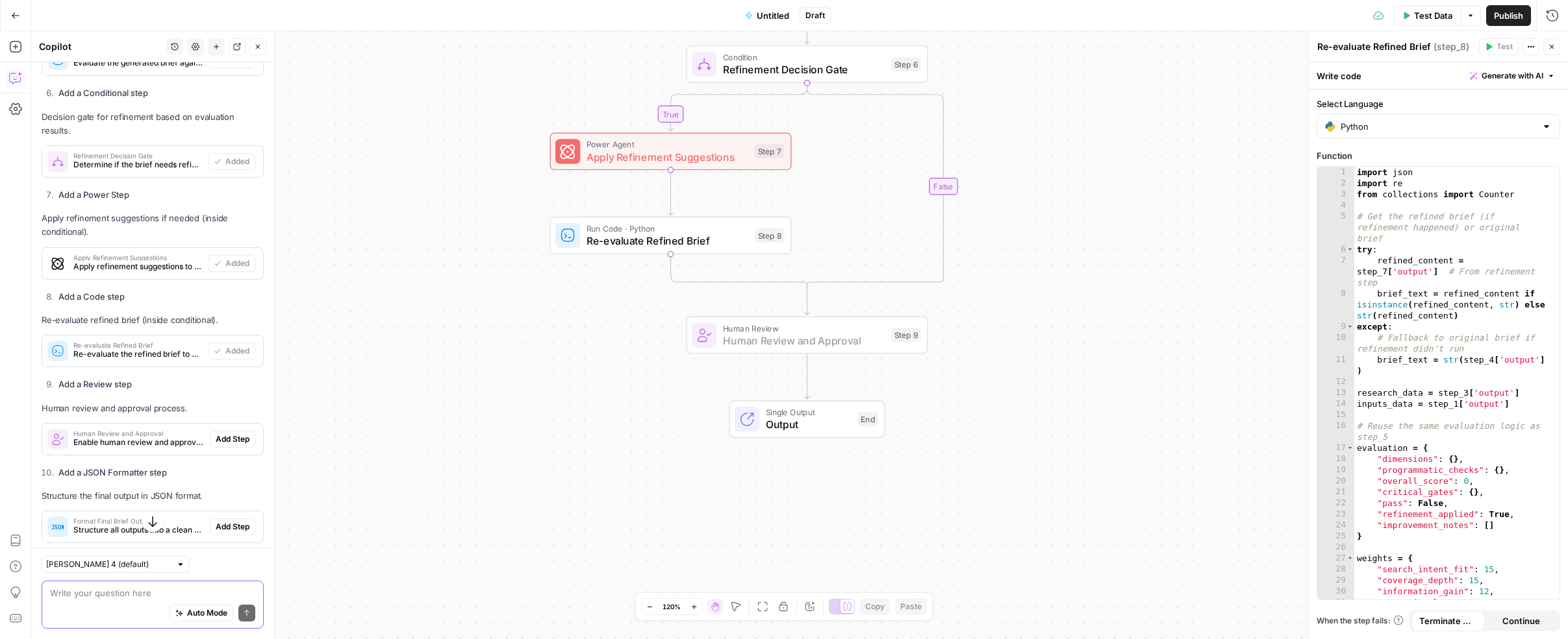
click at [223, 433] on span "Add Step" at bounding box center [232, 439] width 34 height 12
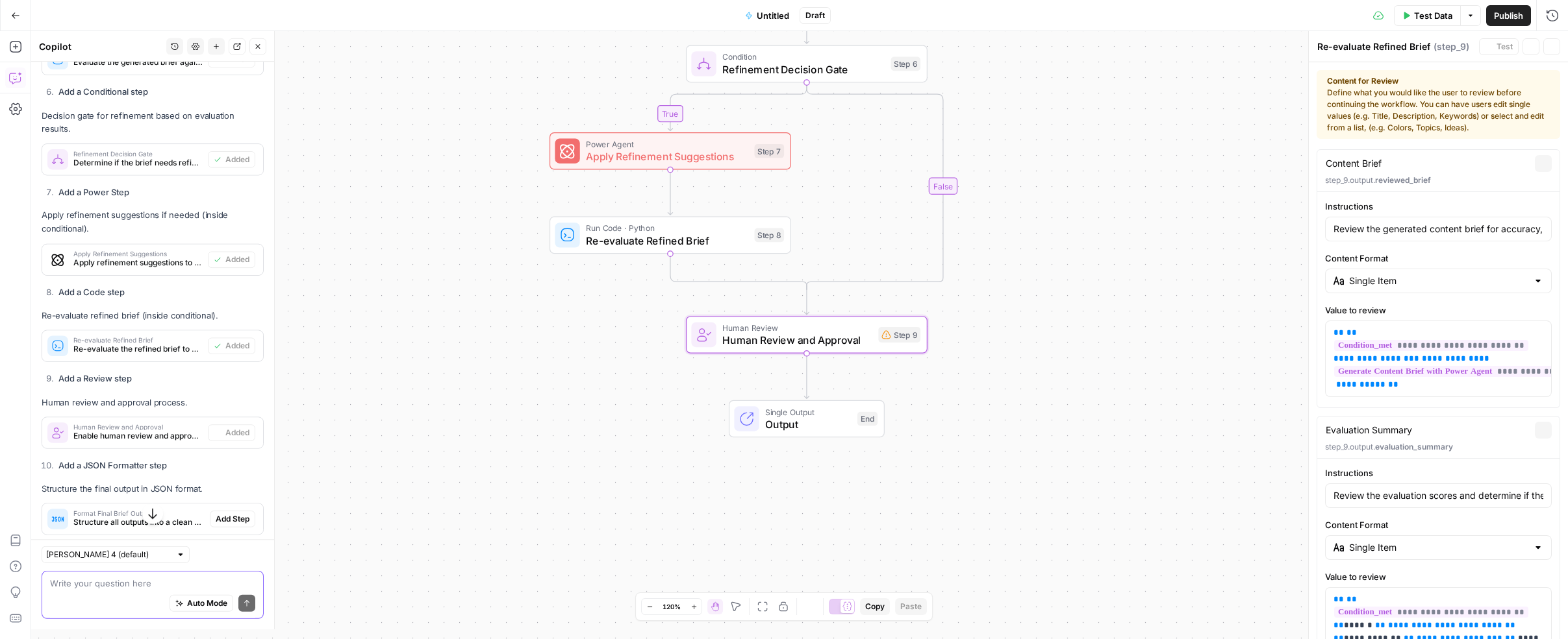
type textarea "Human Review and Approval"
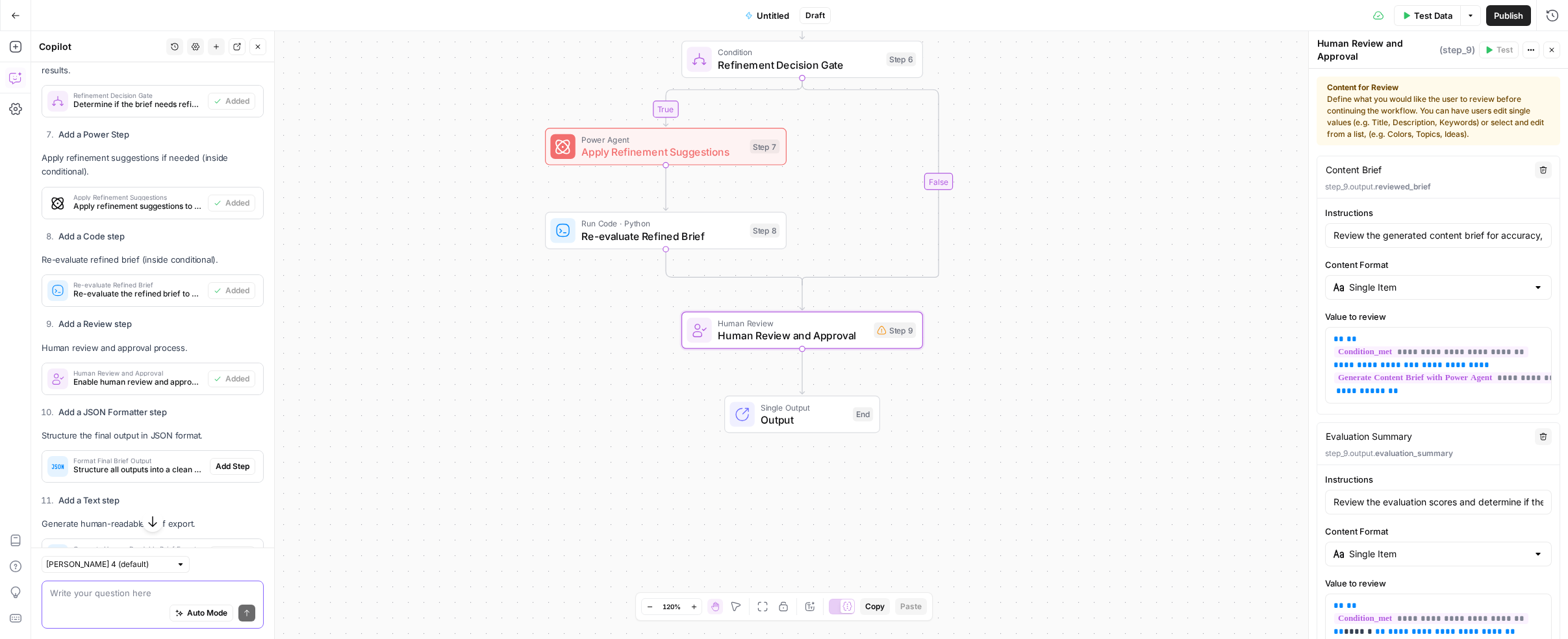
scroll to position [6615, 0]
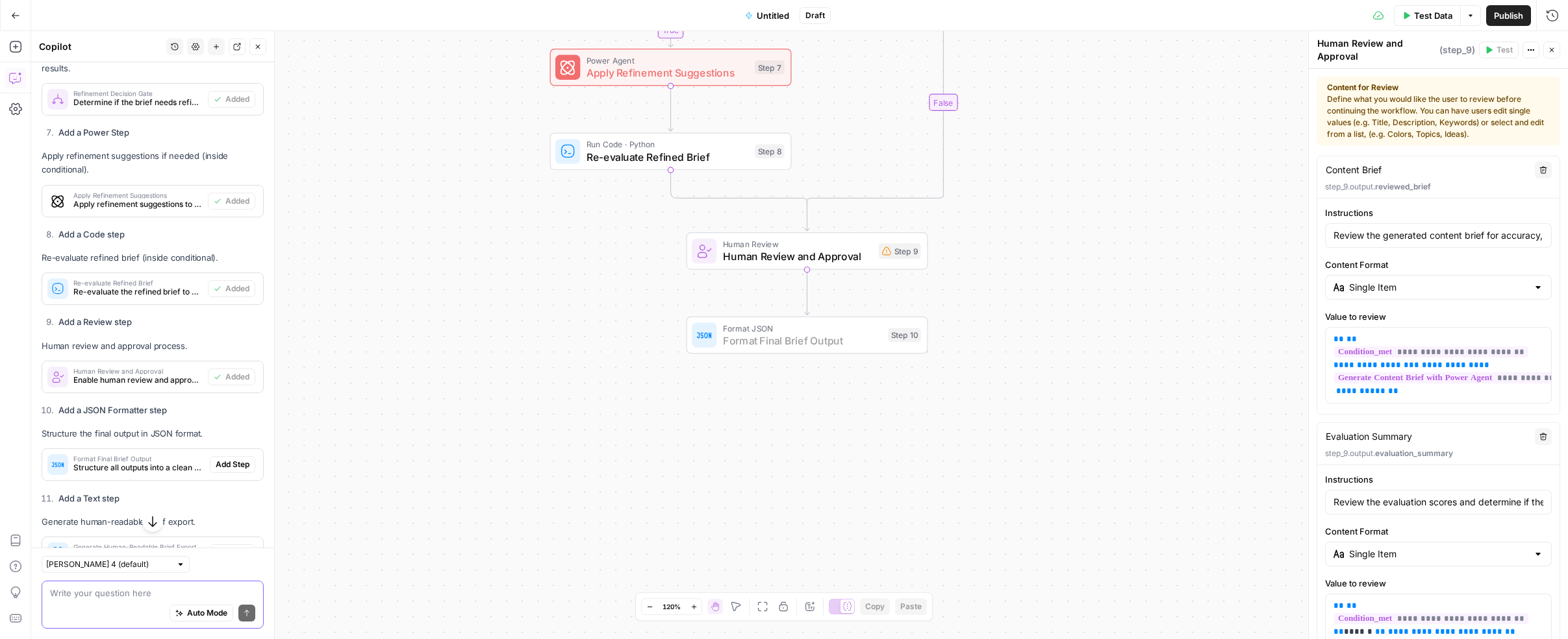
click at [225, 459] on span "Add Step" at bounding box center [232, 464] width 34 height 12
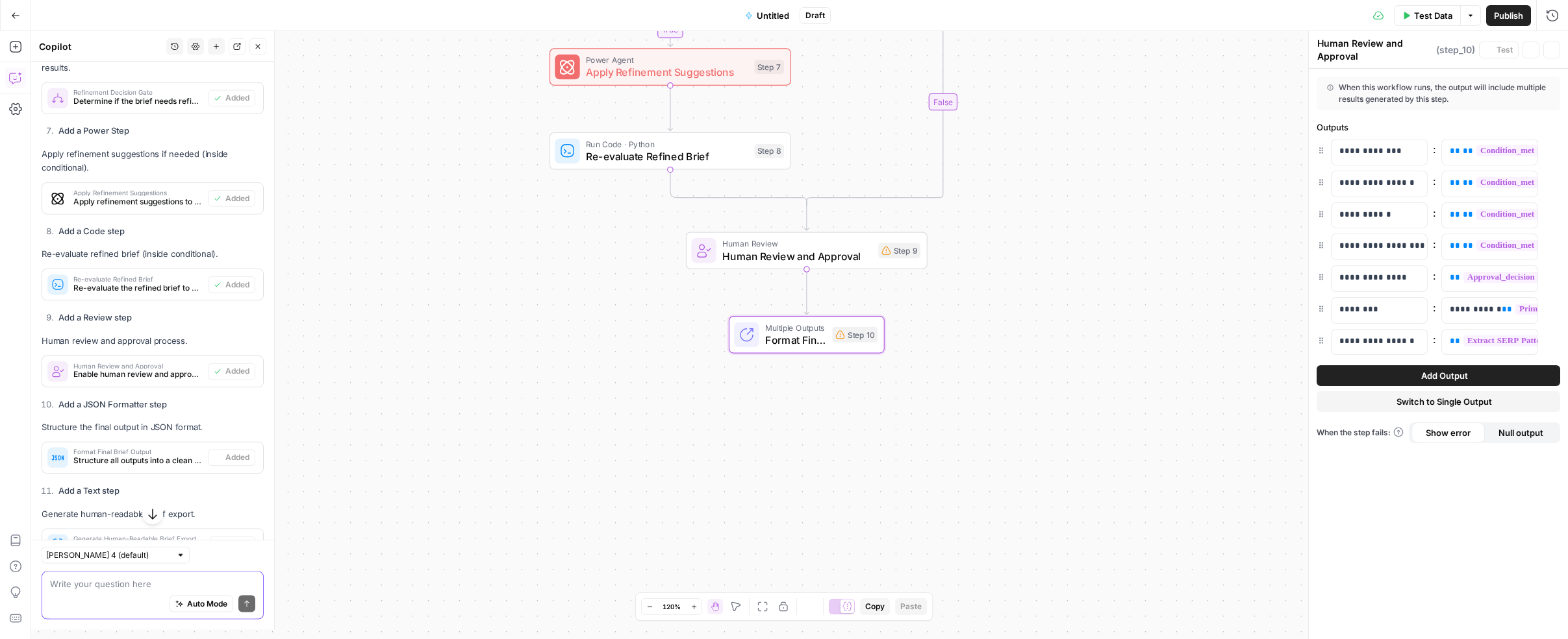
type textarea "Format Final Brief Output"
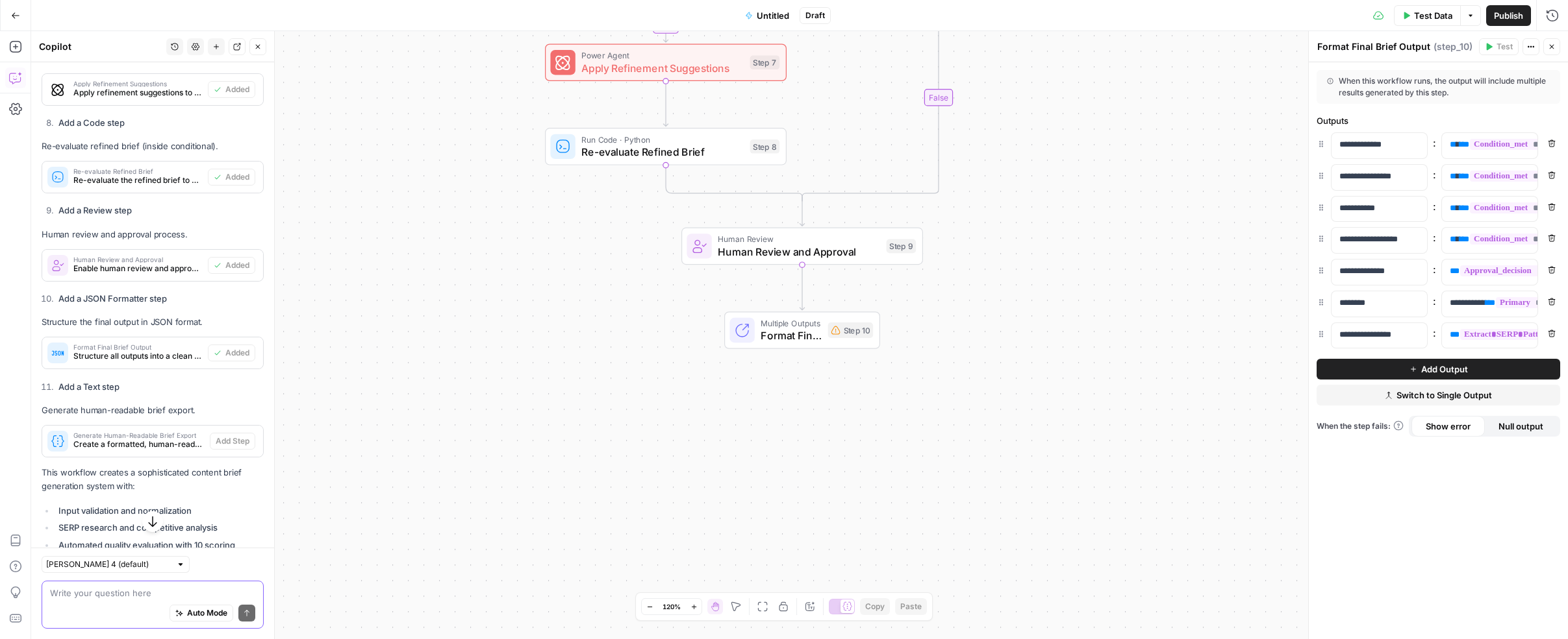
scroll to position [6878, 0]
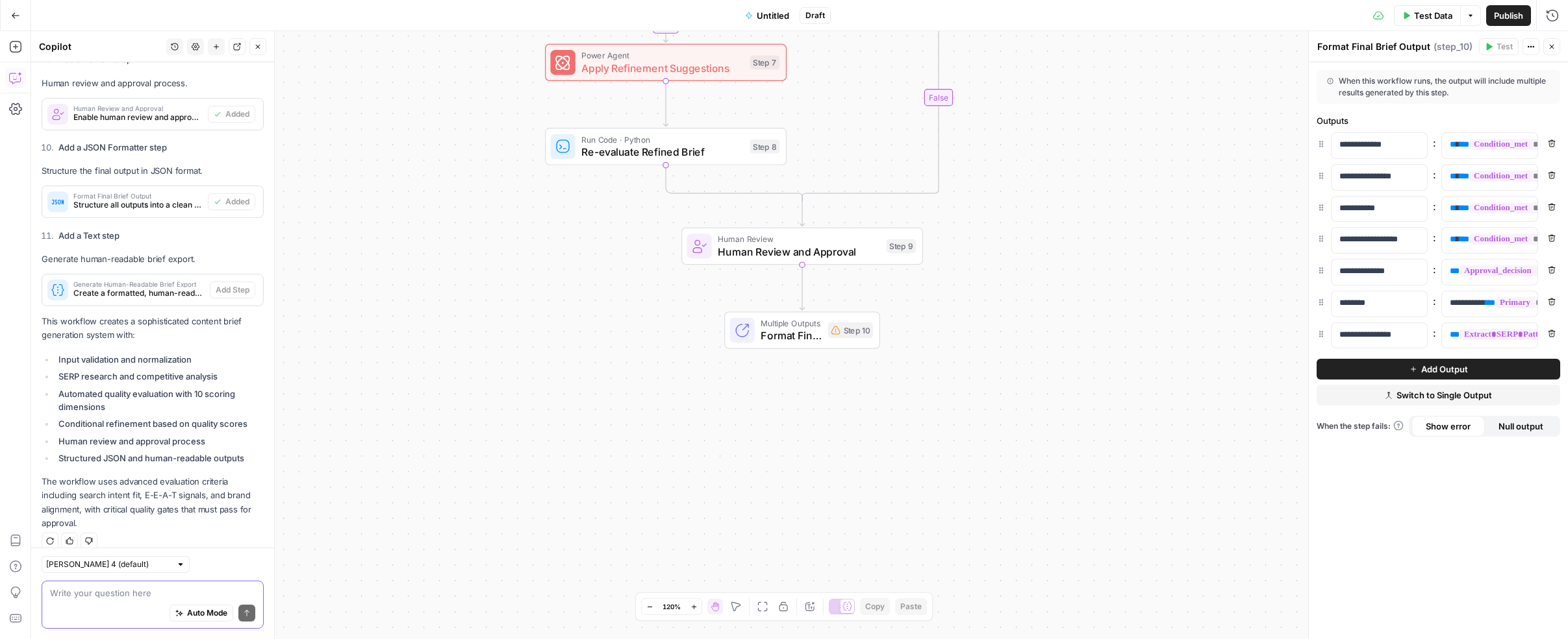
click at [820, 350] on div "true false Workflow Input Settings Inputs Run Code · Python Normalize and Valid…" at bounding box center [799, 334] width 1537 height 608
click at [818, 341] on span "Format Final Brief Output" at bounding box center [791, 335] width 61 height 15
click at [954, 369] on span "Add Output" at bounding box center [1445, 369] width 47 height 13
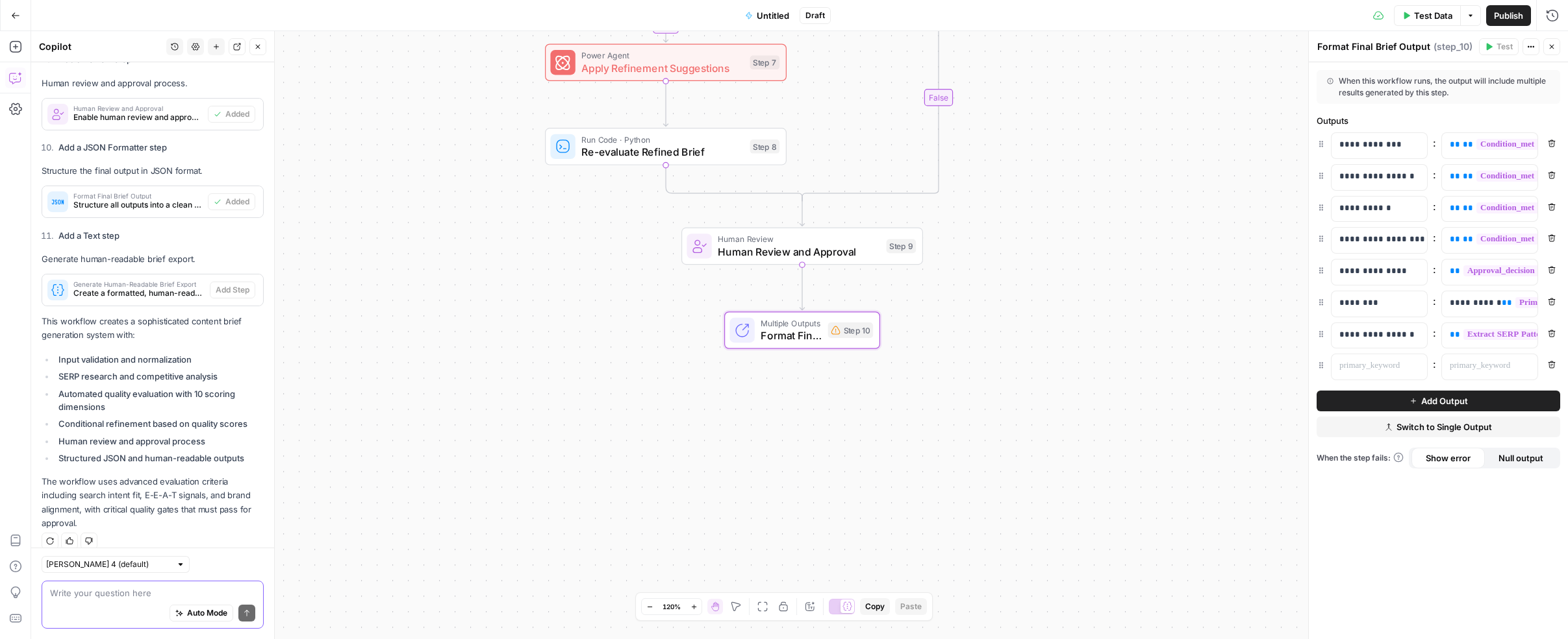
click at [954, 366] on icon "button" at bounding box center [1552, 364] width 8 height 8
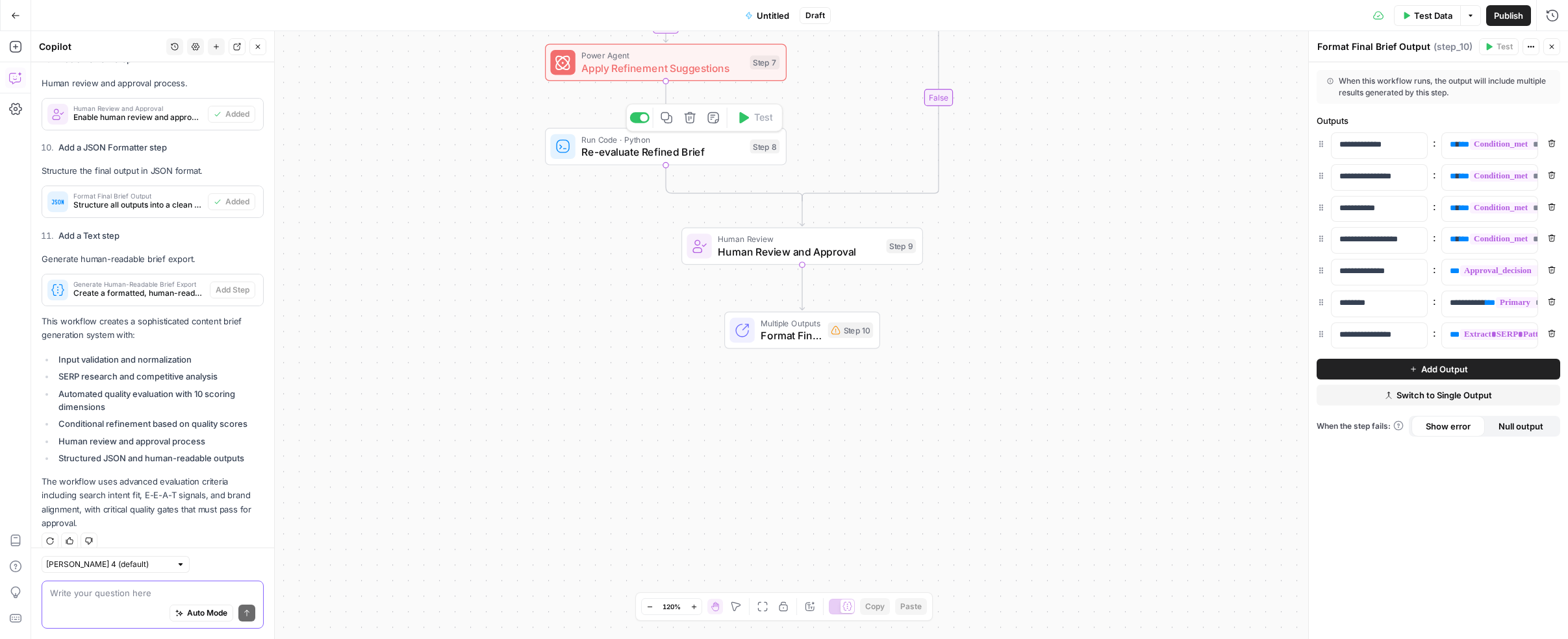
click at [674, 157] on span "Re-evaluate Refined Brief" at bounding box center [662, 151] width 162 height 15
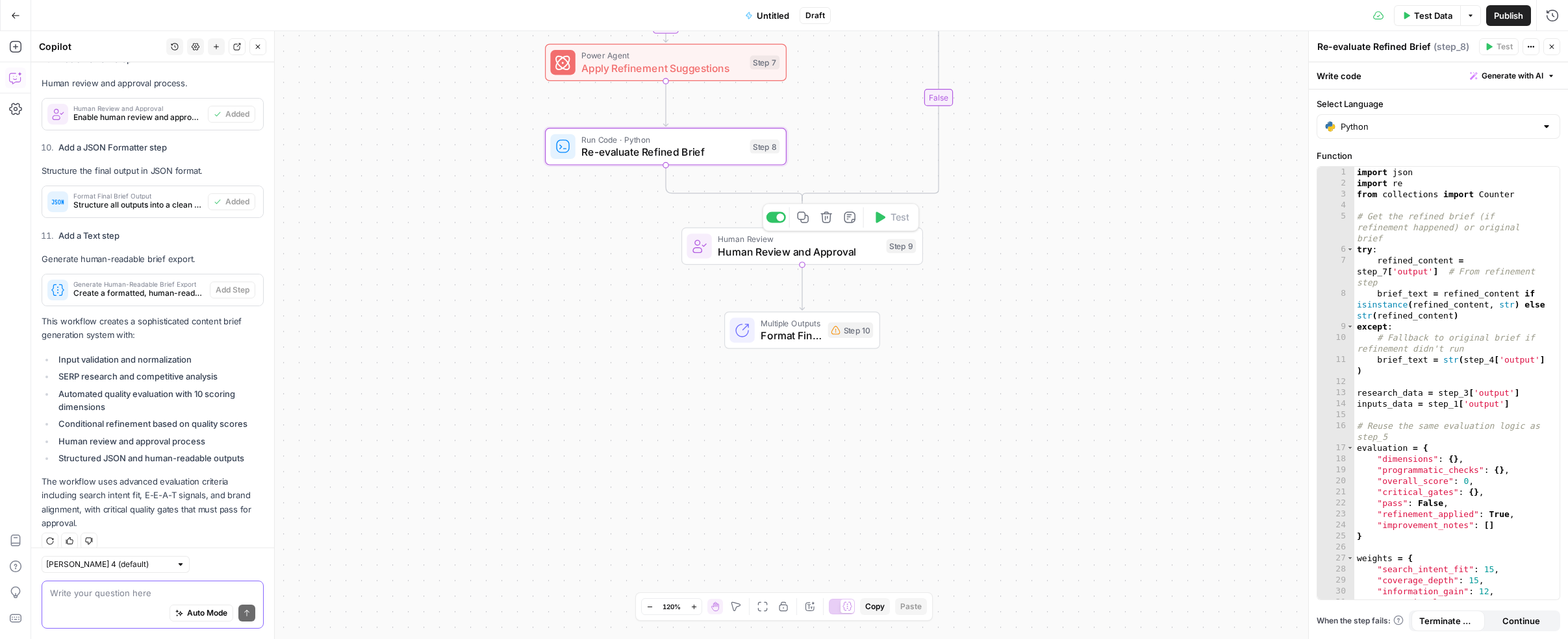
click at [749, 248] on span "Human Review and Approval" at bounding box center [798, 251] width 162 height 15
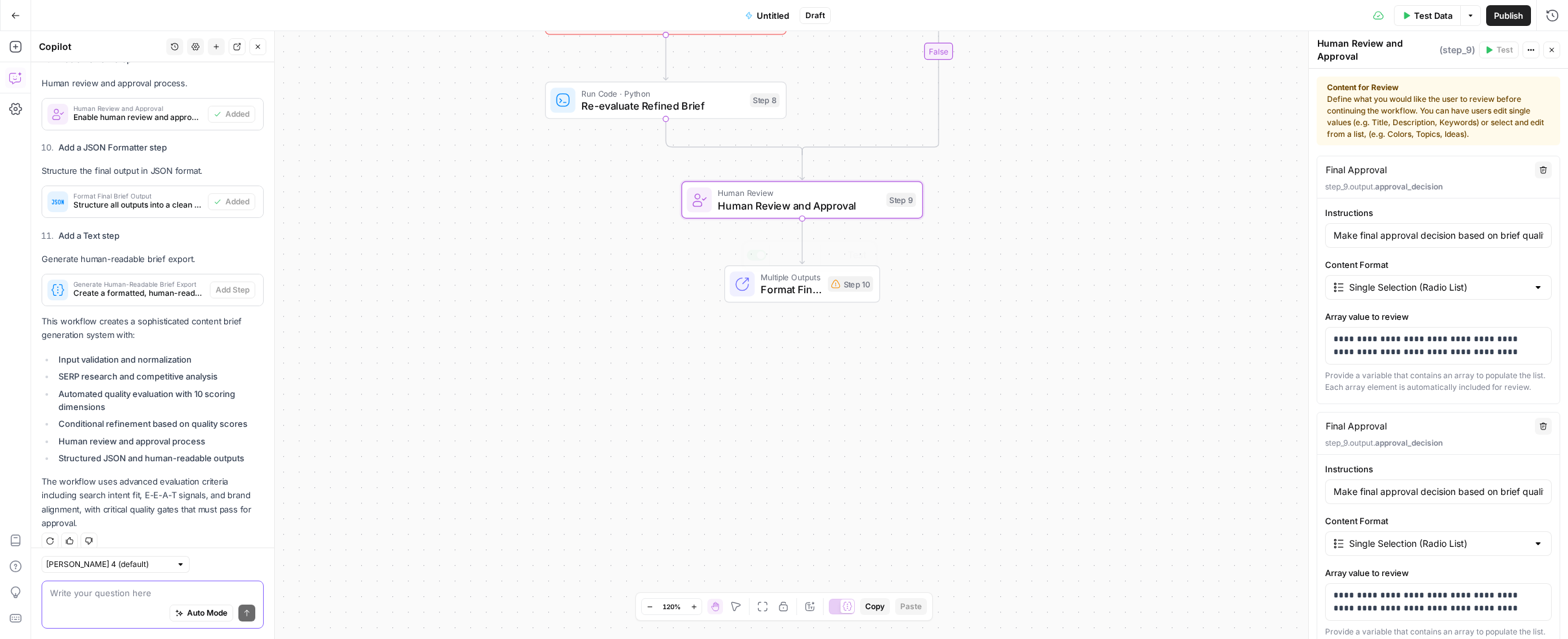
click at [784, 296] on span "Format Final Brief Output" at bounding box center [791, 289] width 61 height 15
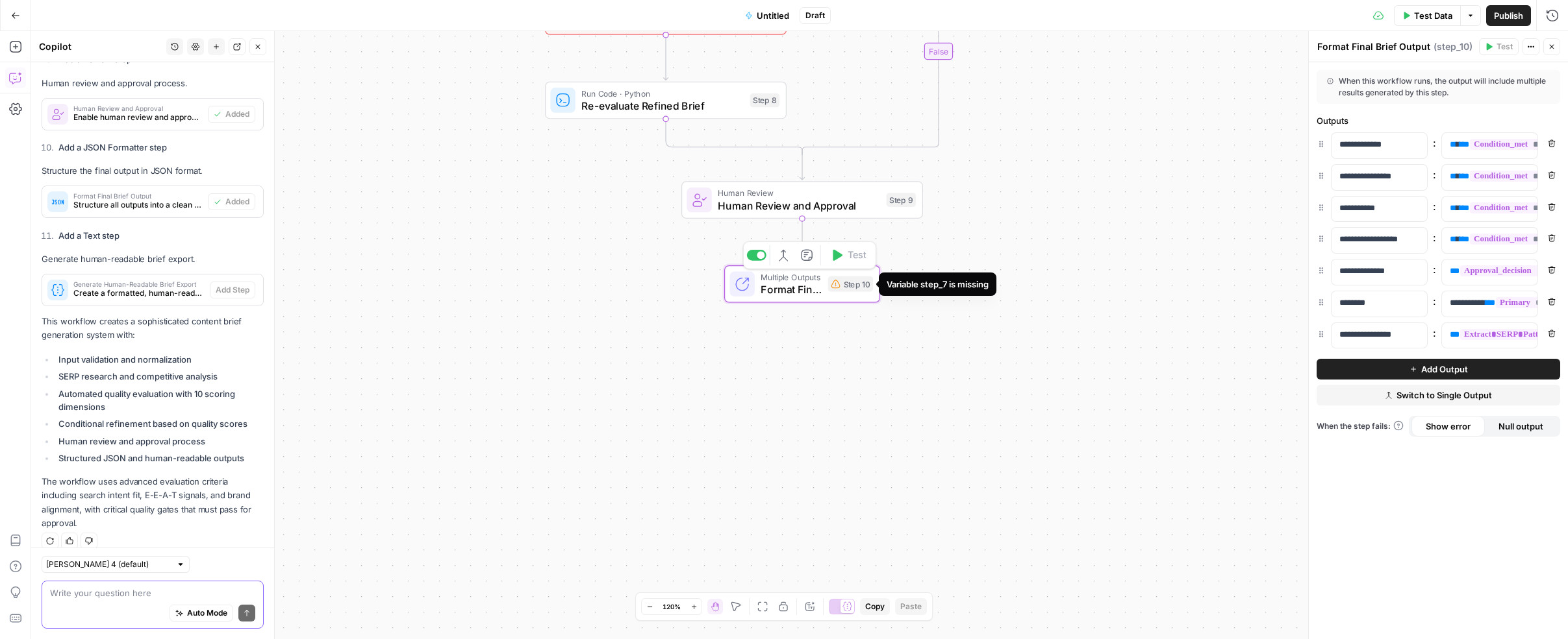
click at [834, 285] on icon at bounding box center [836, 284] width 9 height 8
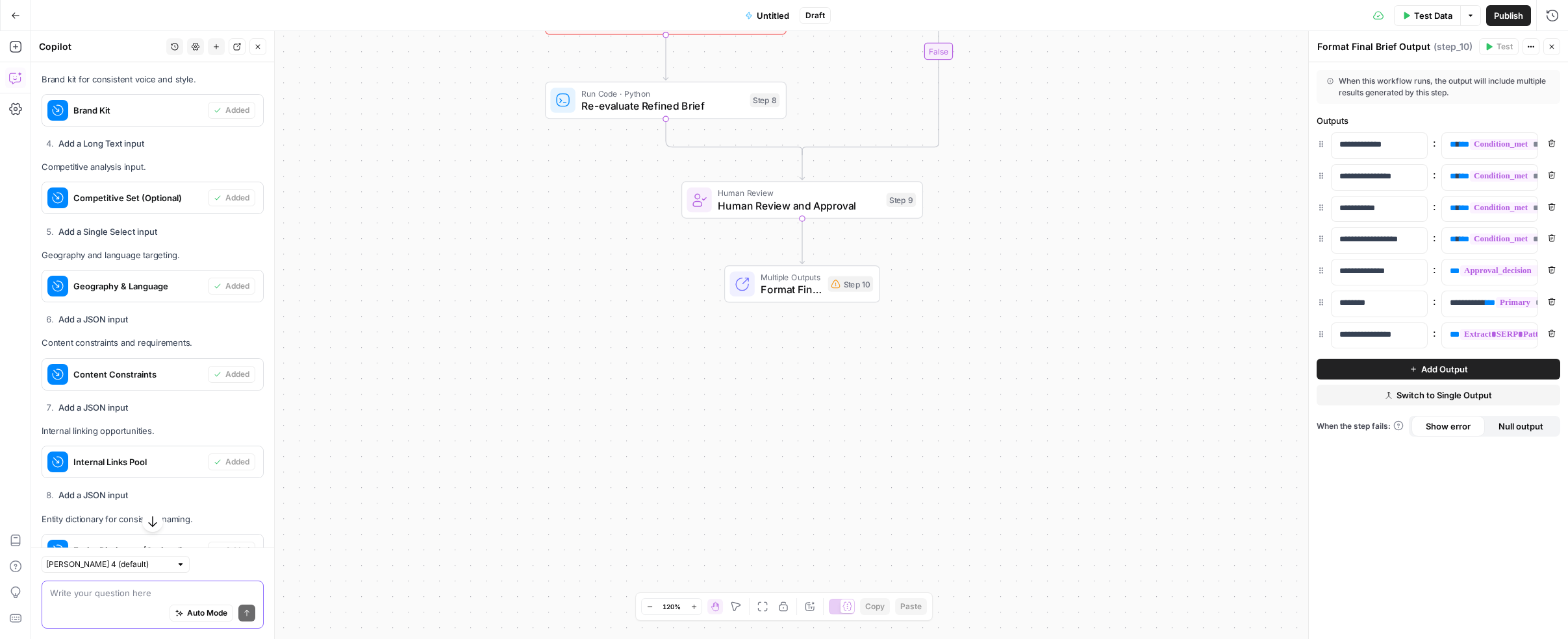
scroll to position [4920, 0]
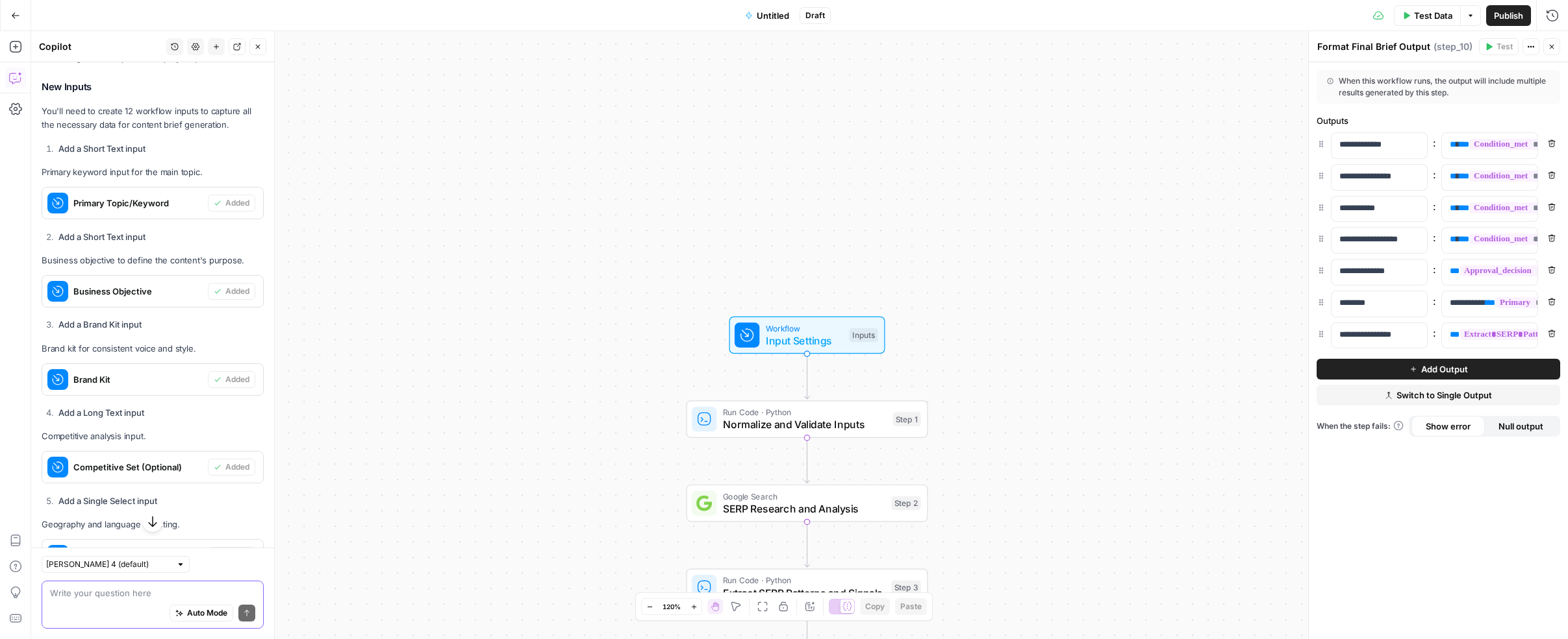
click at [764, 15] on span "Untitled" at bounding box center [773, 15] width 33 height 13
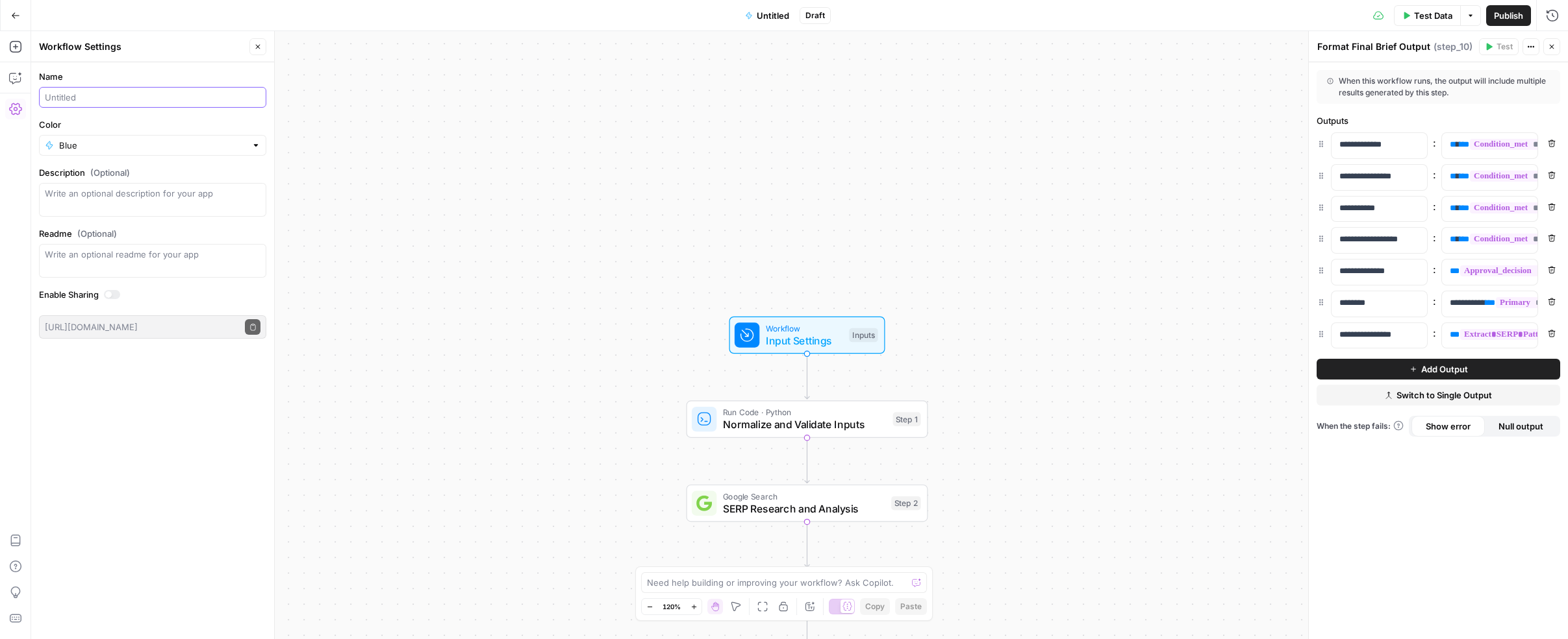
click at [125, 94] on input "Name" at bounding box center [152, 97] width 216 height 13
type input "Content Brief Generator (GG)"
click at [483, 130] on div "true false Workflow Input Settings Inputs Run Code · Python Normalize and Valid…" at bounding box center [799, 334] width 1537 height 608
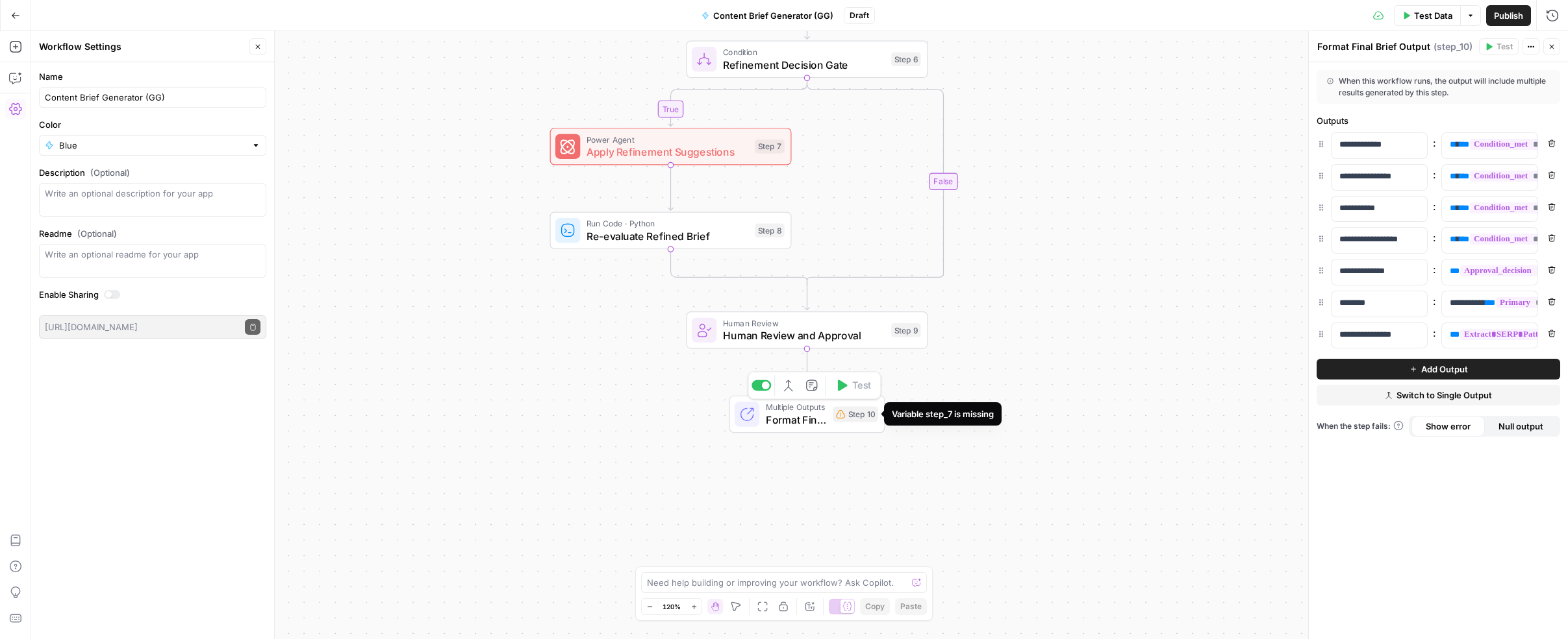
click at [852, 413] on div "Step 10" at bounding box center [855, 413] width 45 height 15
click at [14, 14] on icon "button" at bounding box center [15, 15] width 8 height 5
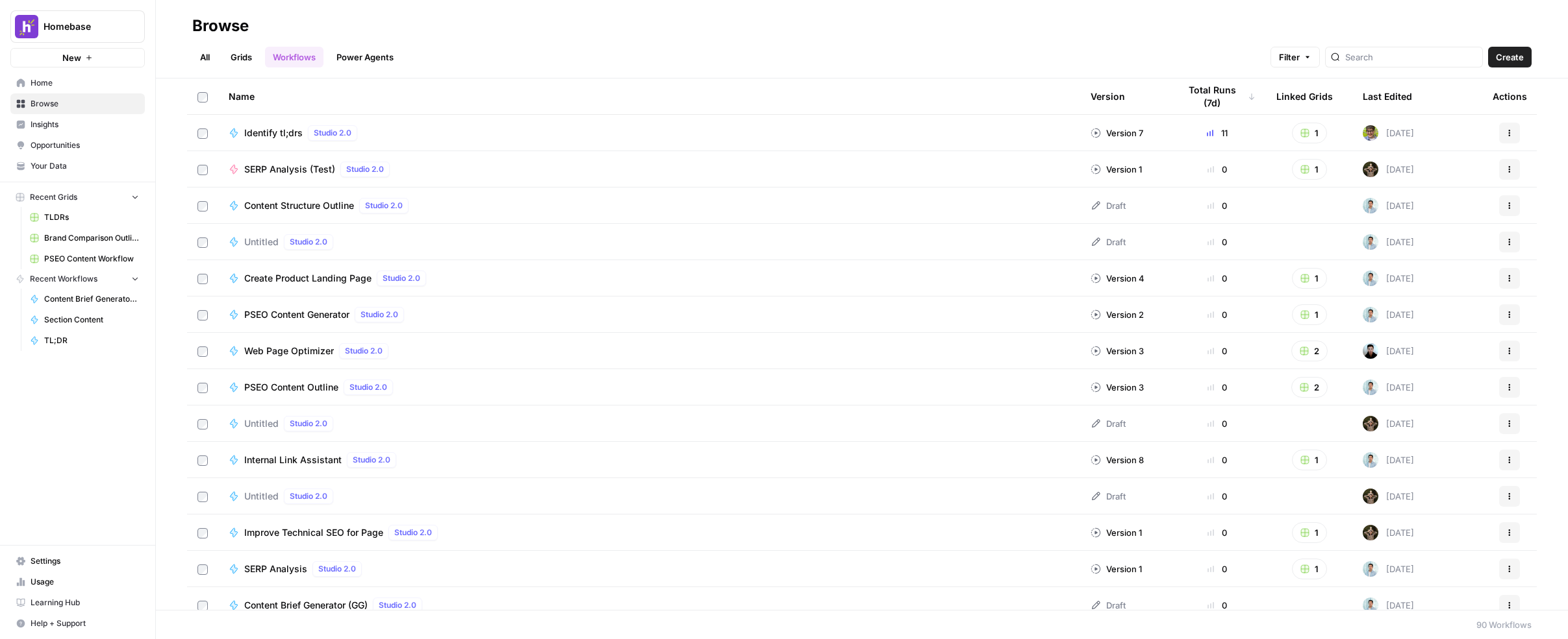
click at [361, 58] on link "Power Agents" at bounding box center [365, 57] width 73 height 21
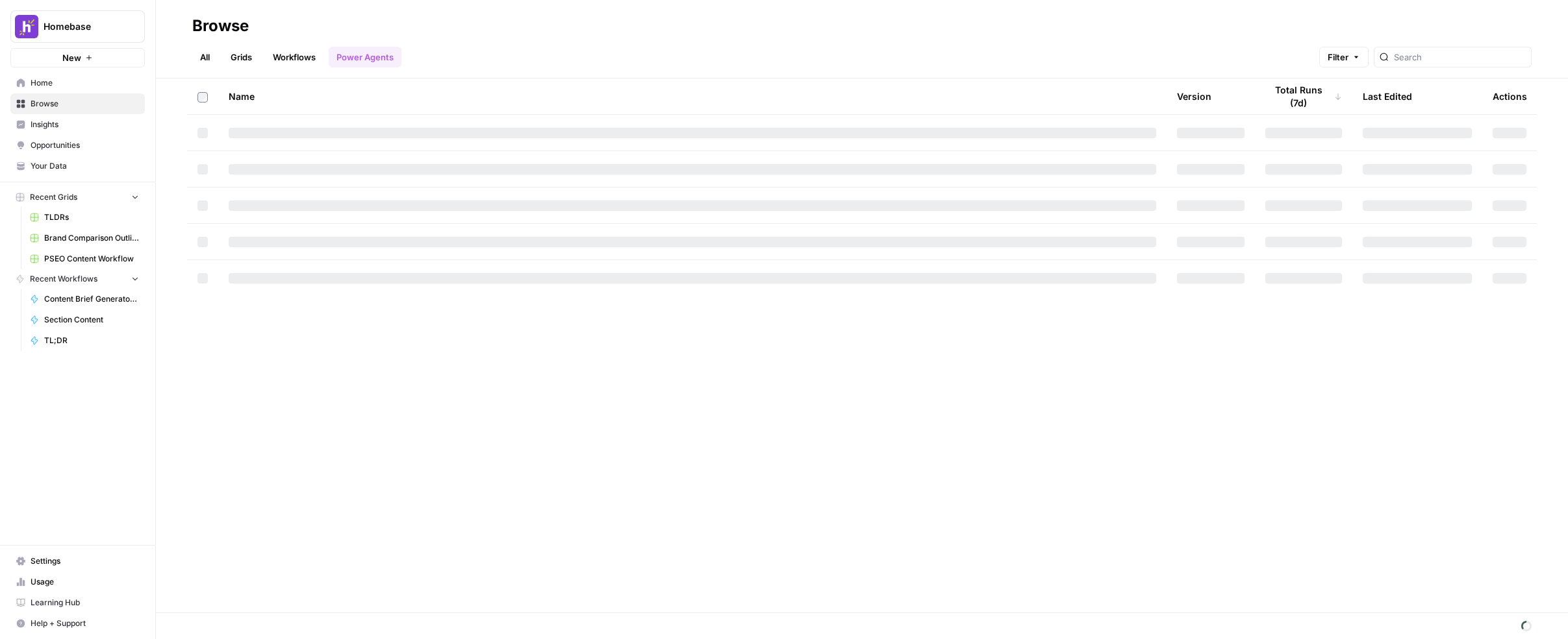
click at [213, 58] on link "All" at bounding box center [205, 57] width 25 height 21
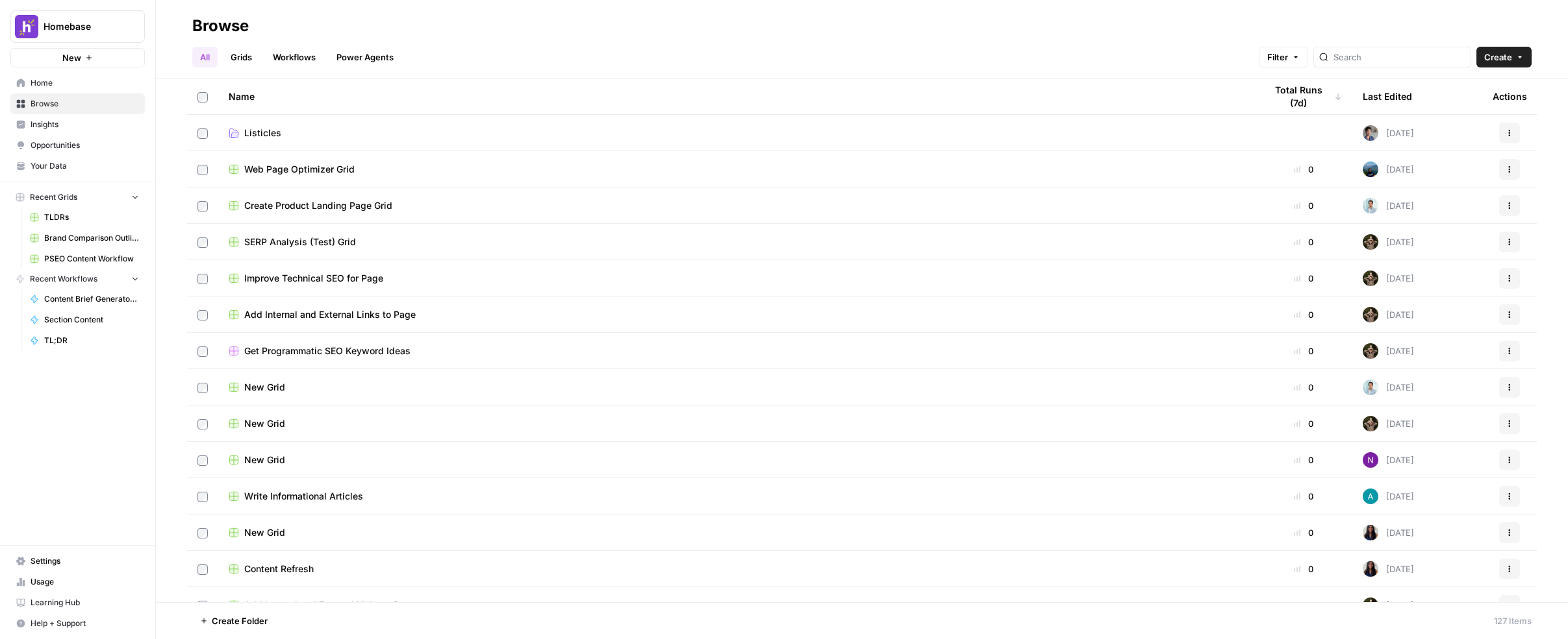
click at [218, 59] on link "All" at bounding box center [205, 57] width 25 height 21
click at [239, 57] on link "Grids" at bounding box center [241, 57] width 37 height 21
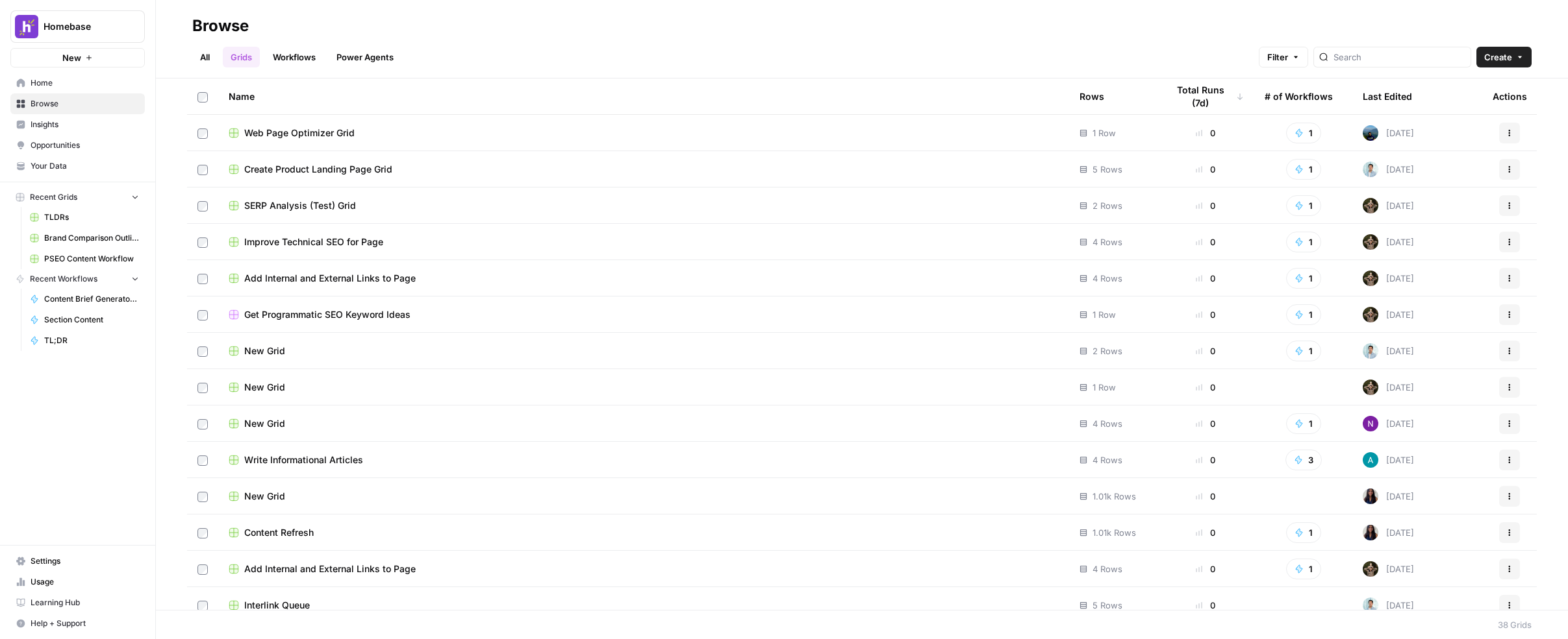
click at [300, 58] on link "Workflows" at bounding box center [294, 57] width 58 height 21
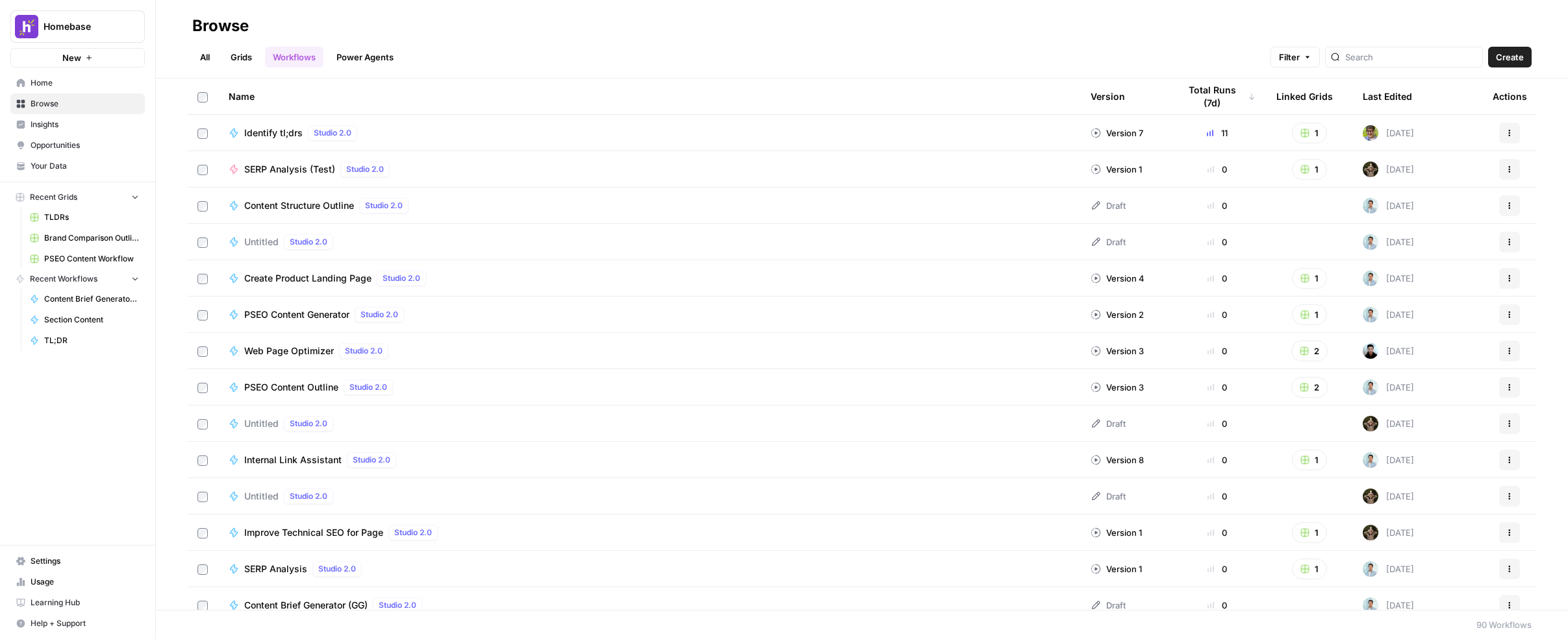
click at [373, 63] on link "Power Agents" at bounding box center [365, 57] width 73 height 21
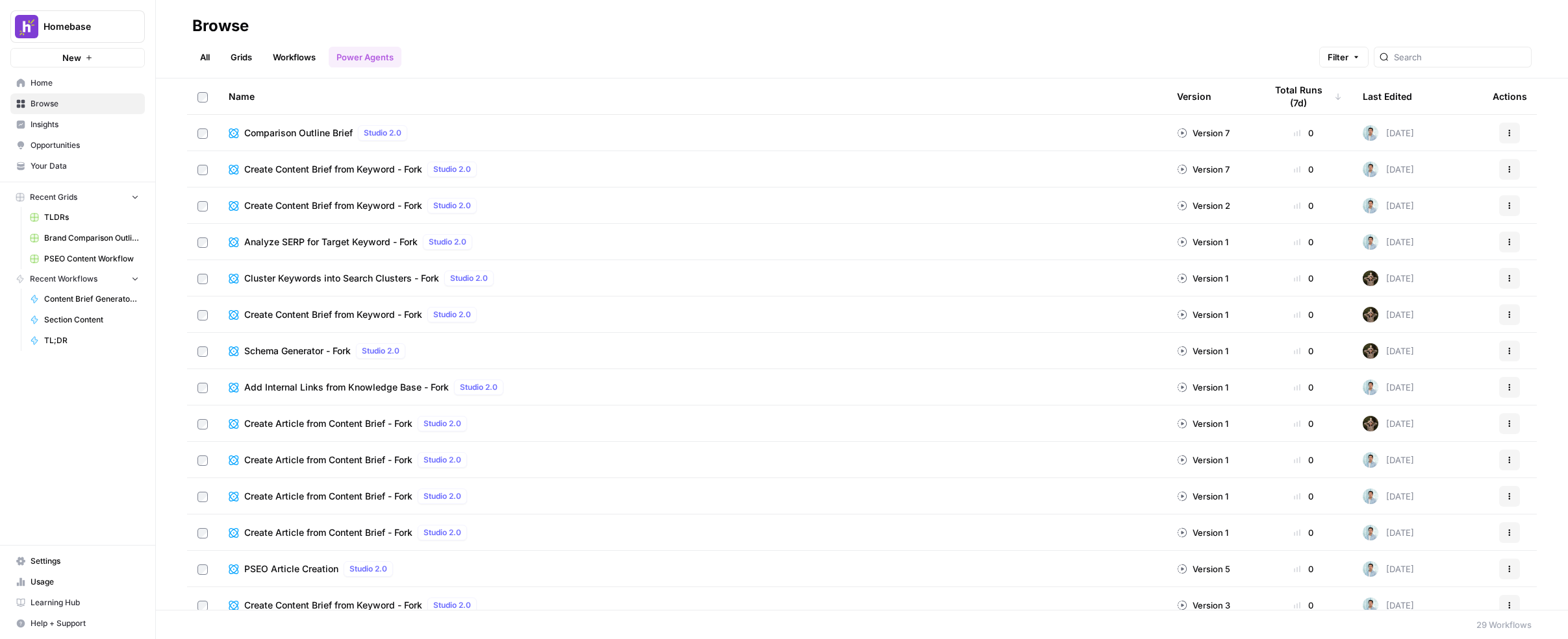
click at [70, 86] on span "Home" at bounding box center [85, 82] width 109 height 12
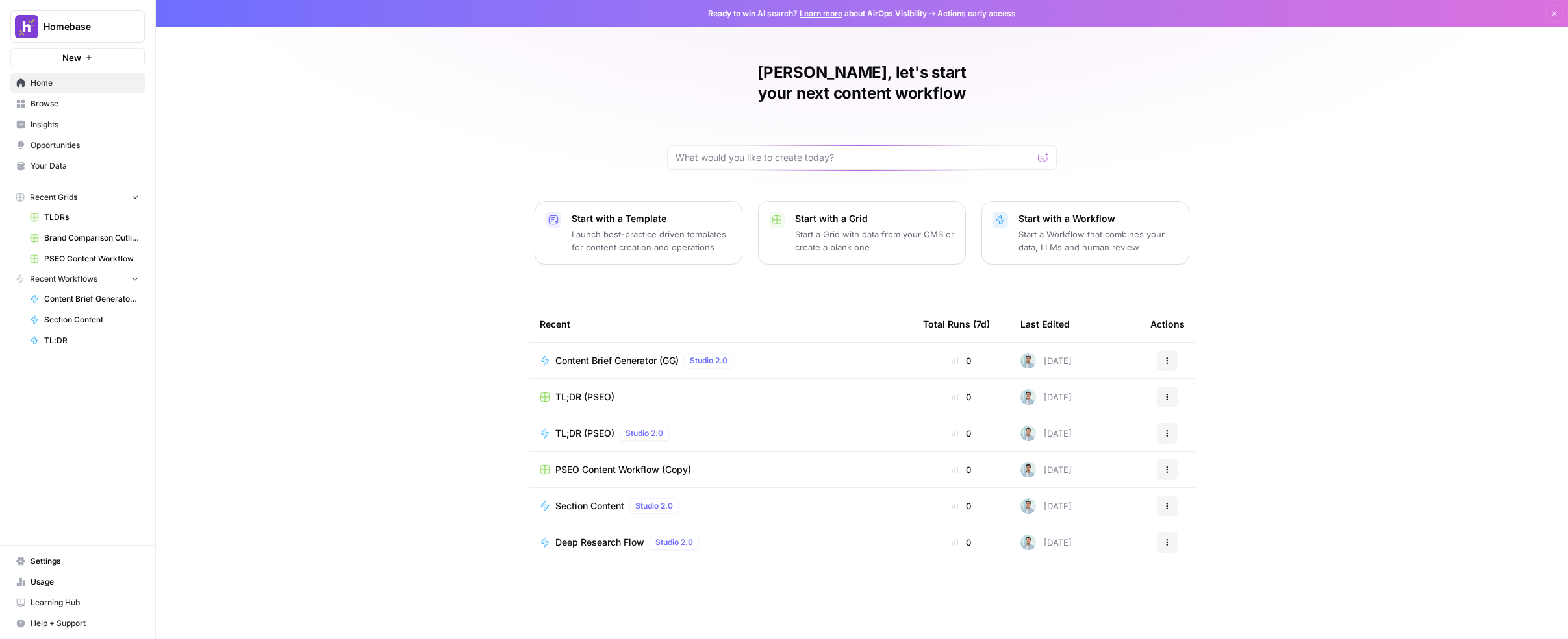
click at [619, 354] on span "Content Brief Generator (GG)" at bounding box center [617, 361] width 123 height 13
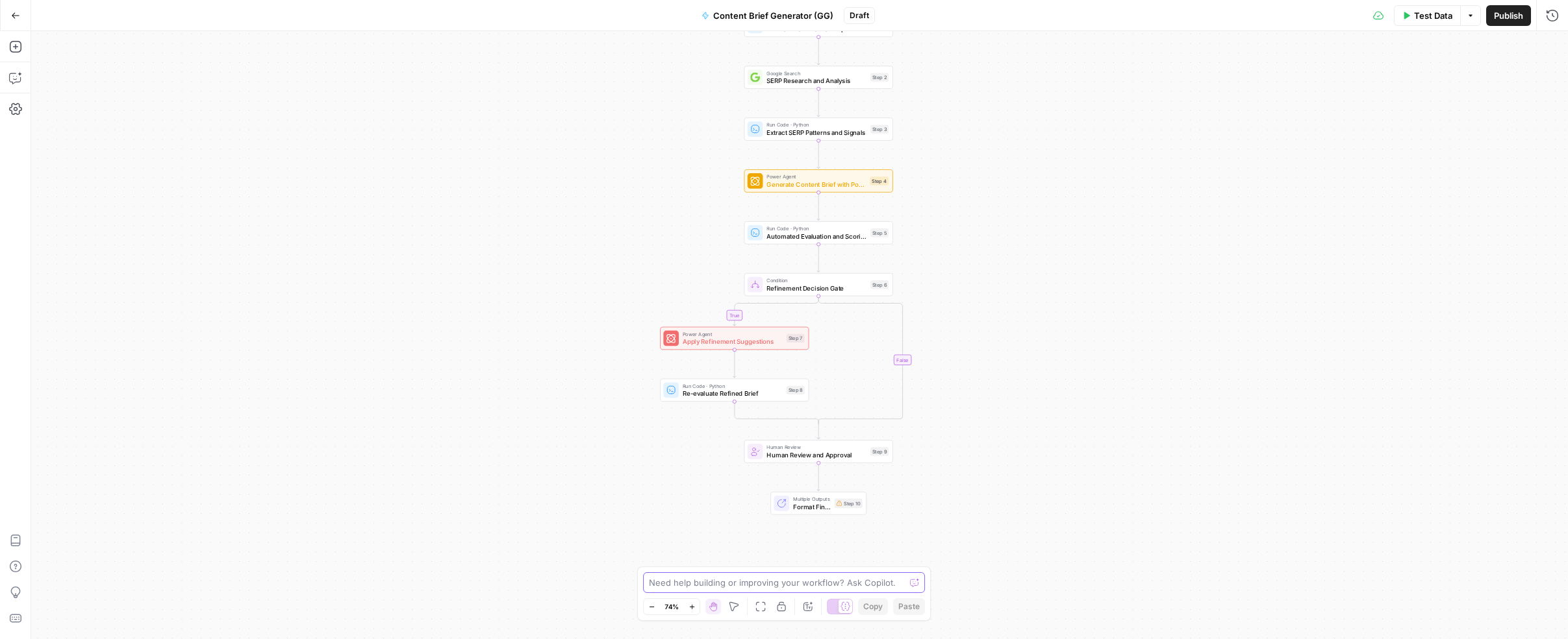
click at [819, 470] on textarea at bounding box center [777, 583] width 256 height 13
click at [829, 470] on span "Format Final Brief Output" at bounding box center [813, 507] width 38 height 10
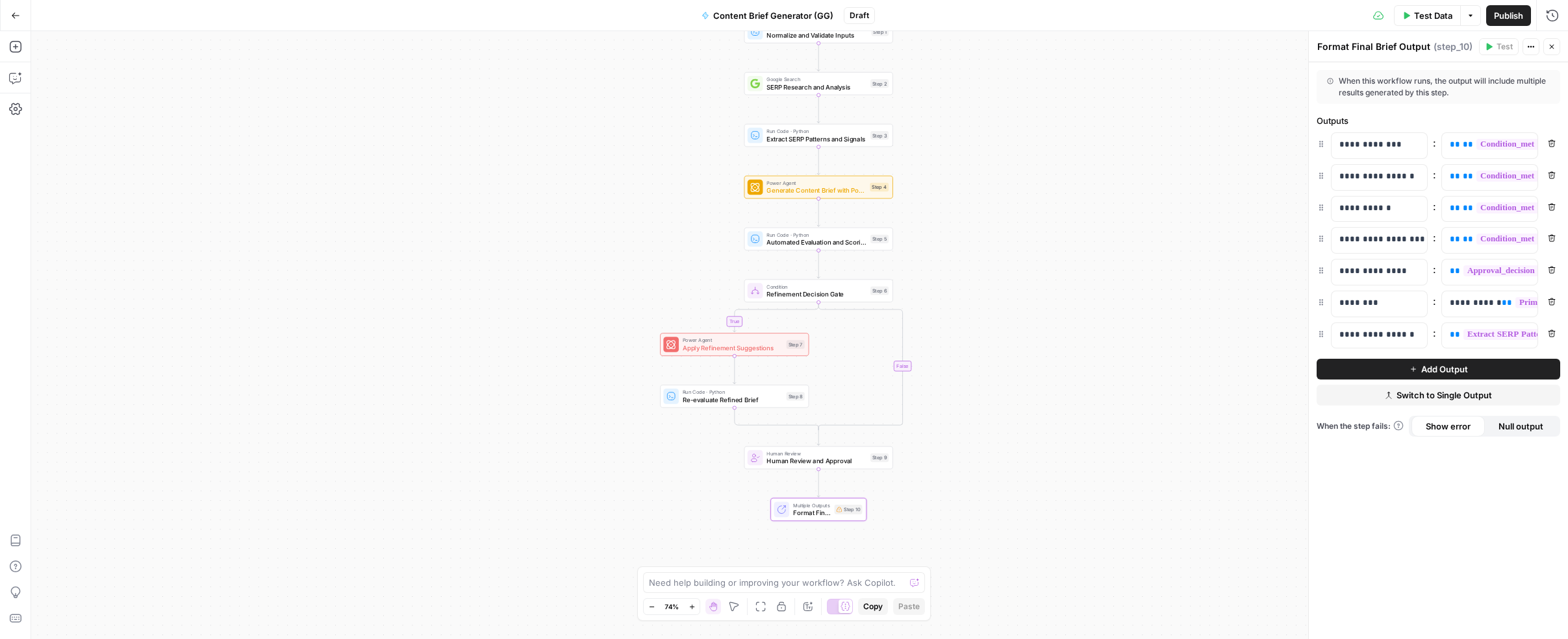
click at [521, 231] on div "true false Workflow Input Settings Inputs Run Code · Python Normalize and Valid…" at bounding box center [799, 334] width 1537 height 608
click at [22, 14] on button "Go Back" at bounding box center [15, 15] width 24 height 24
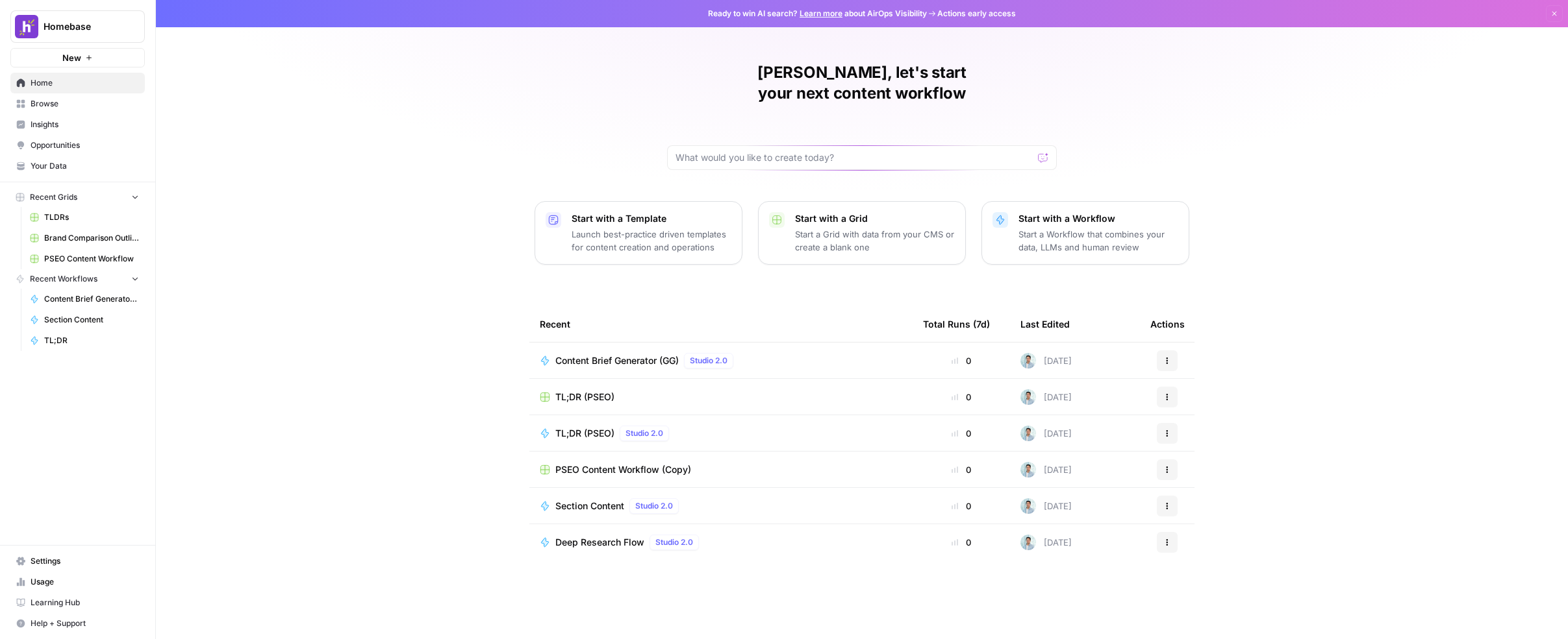
click at [63, 470] on span "Settings" at bounding box center [85, 561] width 109 height 12
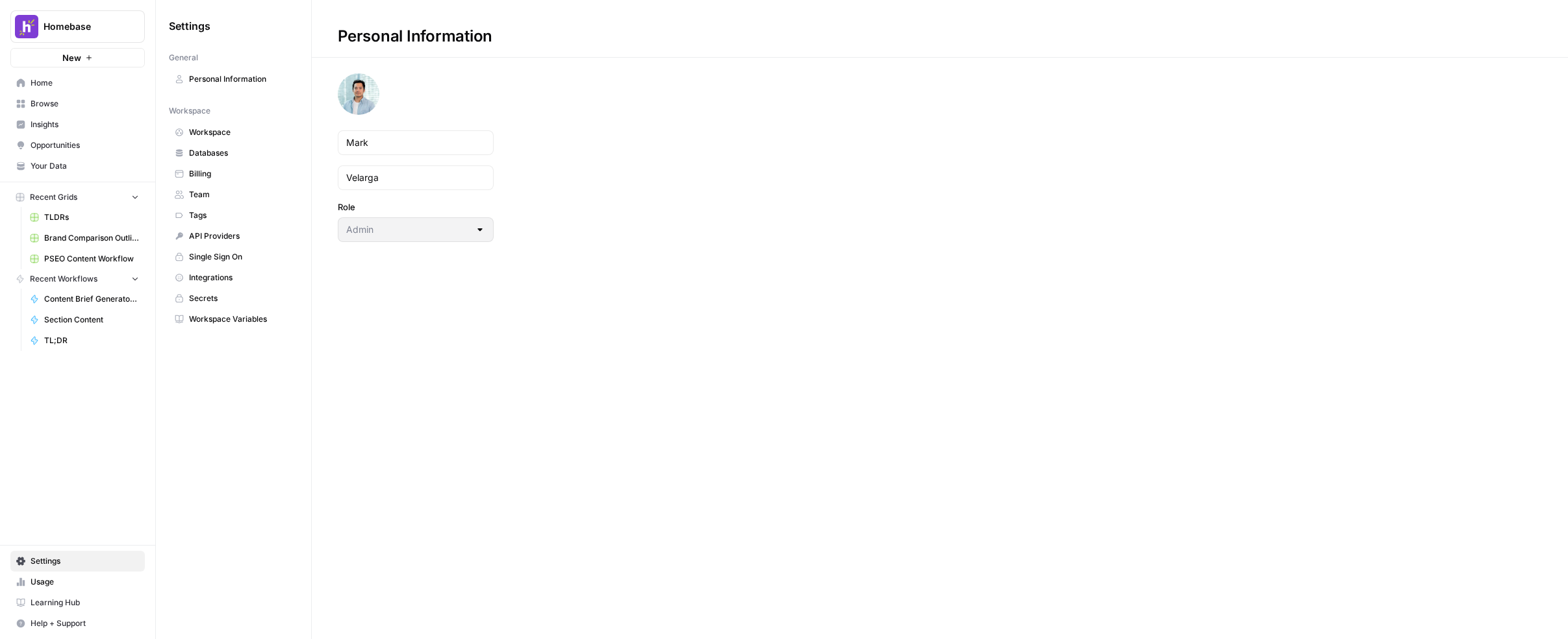
click at [228, 188] on link "Team" at bounding box center [233, 194] width 130 height 21
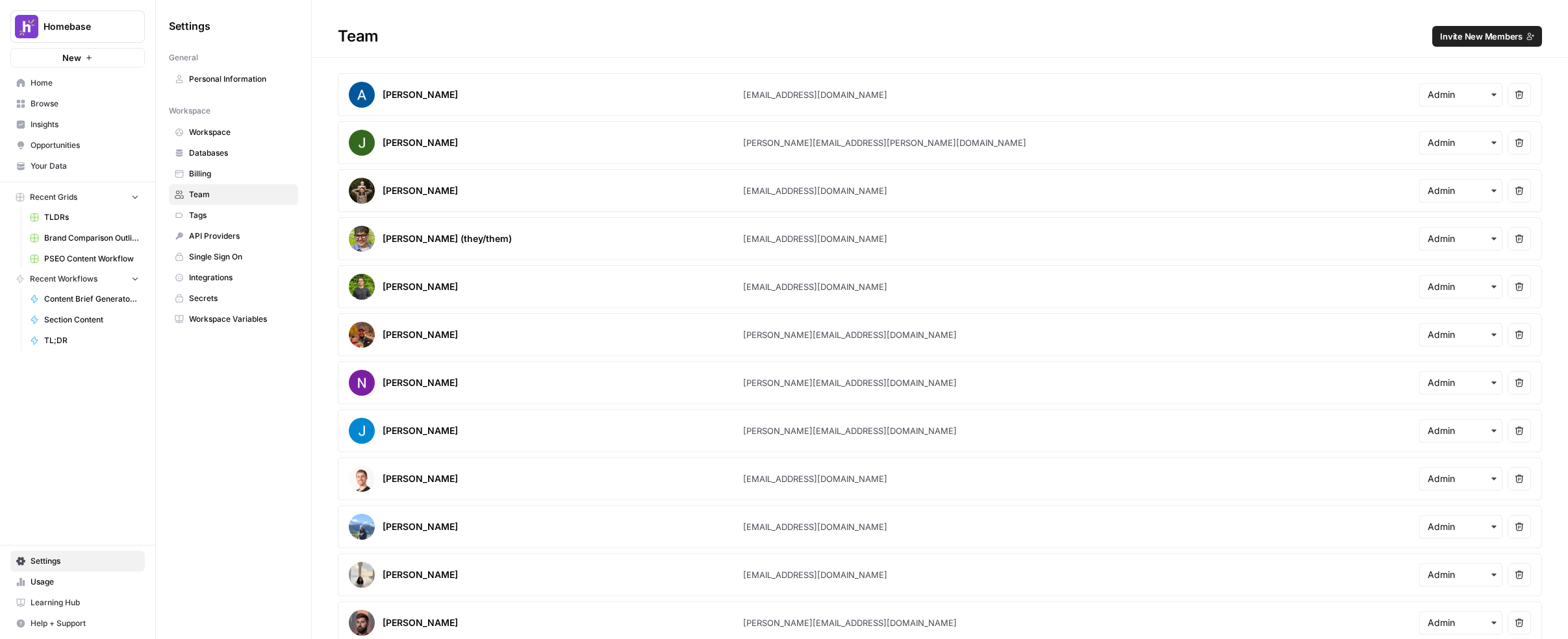
scroll to position [779, 0]
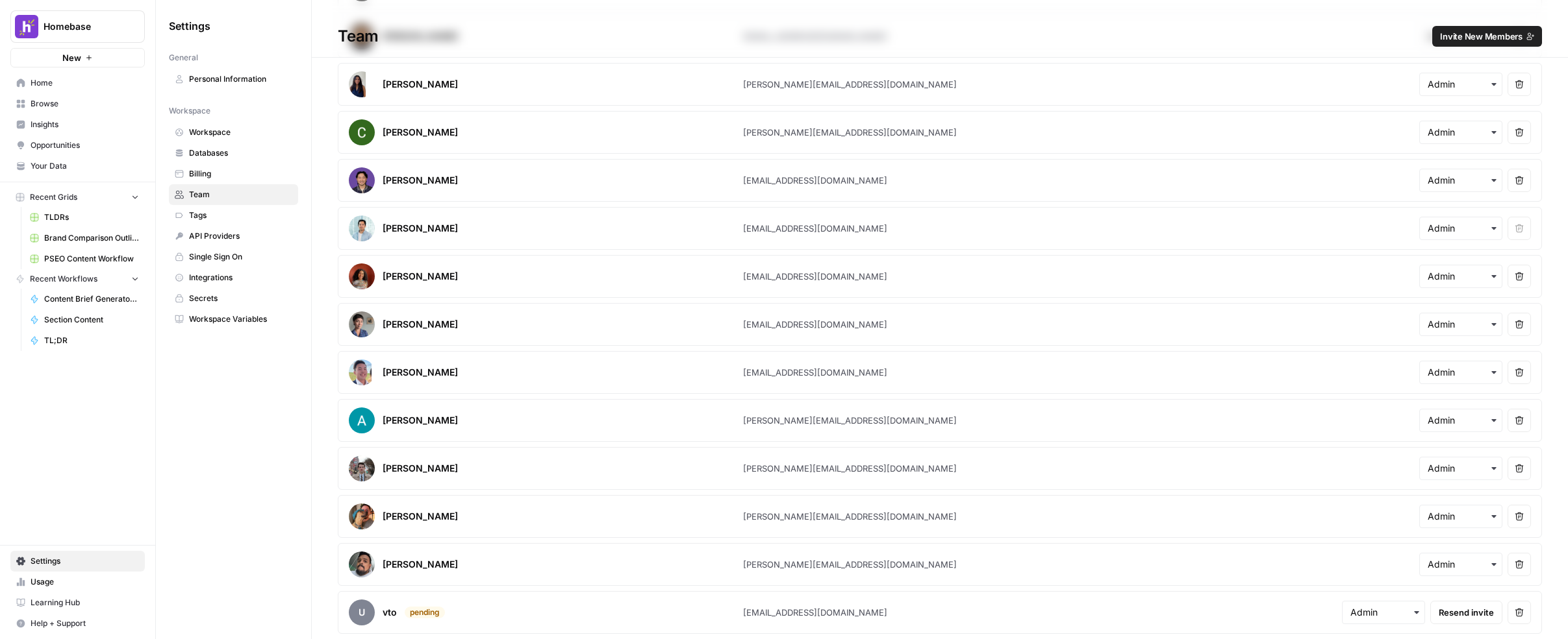
click at [954, 35] on span "Invite New Members" at bounding box center [1481, 36] width 83 height 13
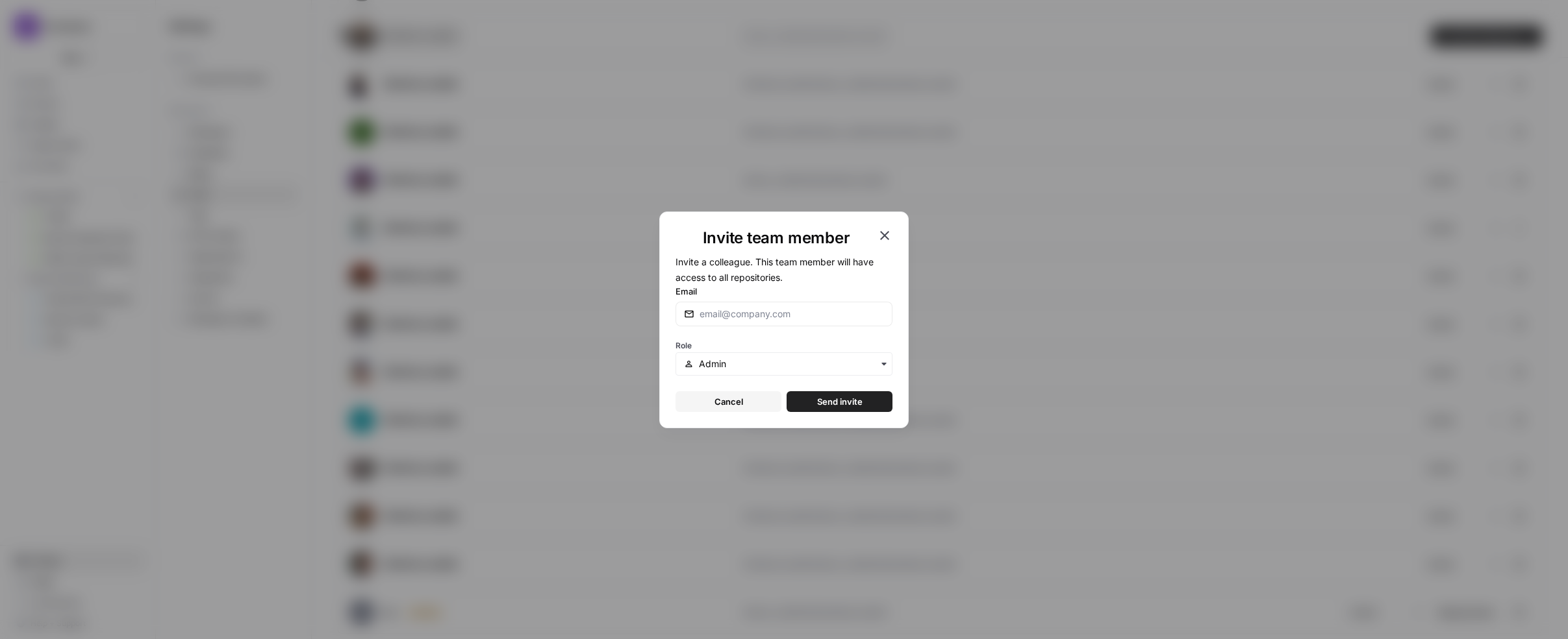
click at [774, 303] on div at bounding box center [784, 314] width 217 height 24
paste input "w@[DOMAIN_NAME]"
type input "w@[DOMAIN_NAME]"
click at [817, 362] on input "text" at bounding box center [792, 364] width 185 height 13
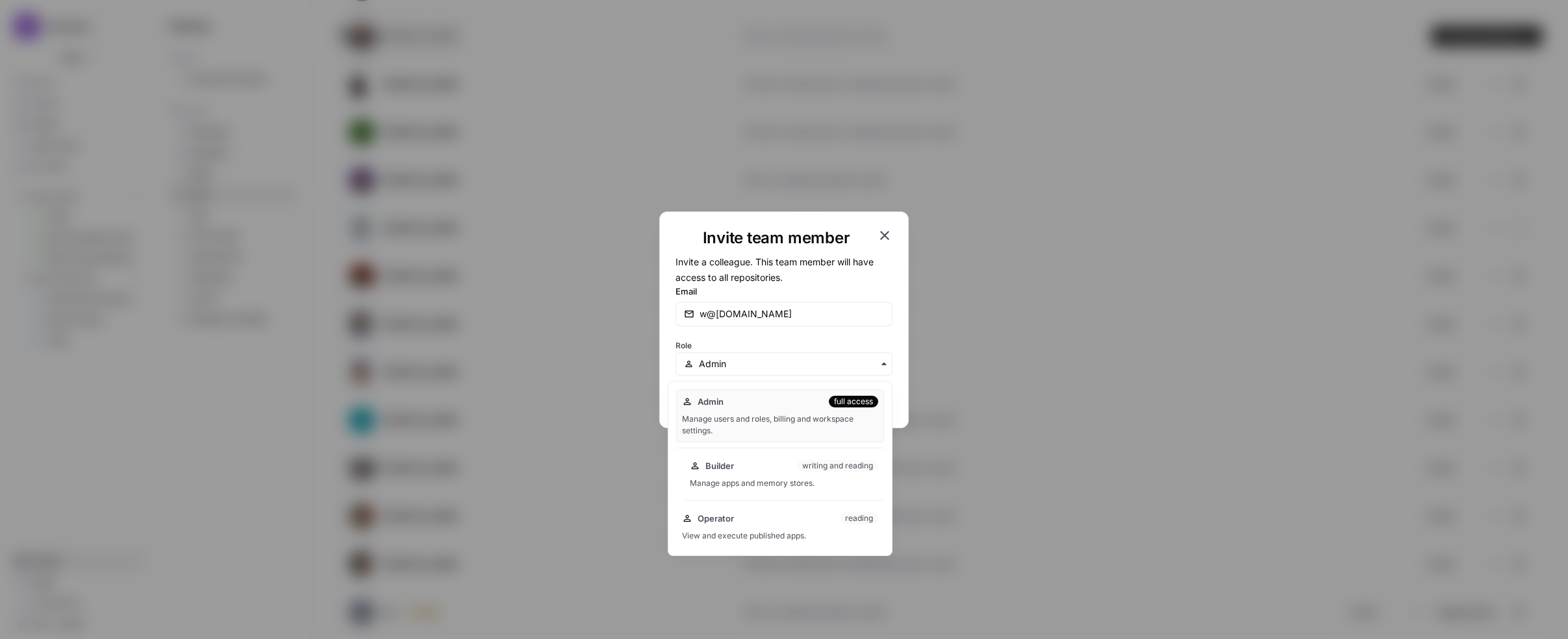
click at [779, 470] on div "Builder writing and reading Manage apps and memory stores." at bounding box center [784, 475] width 200 height 42
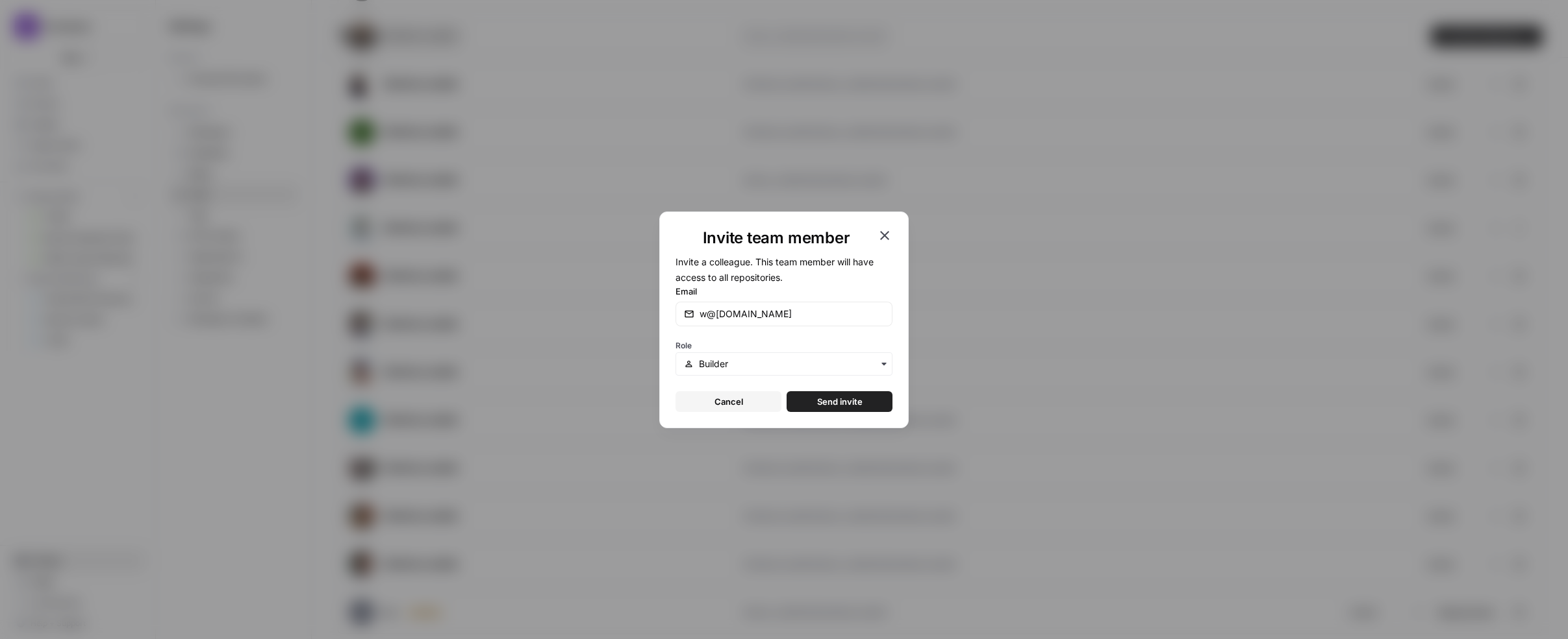
click at [866, 406] on button "Send invite" at bounding box center [839, 402] width 106 height 21
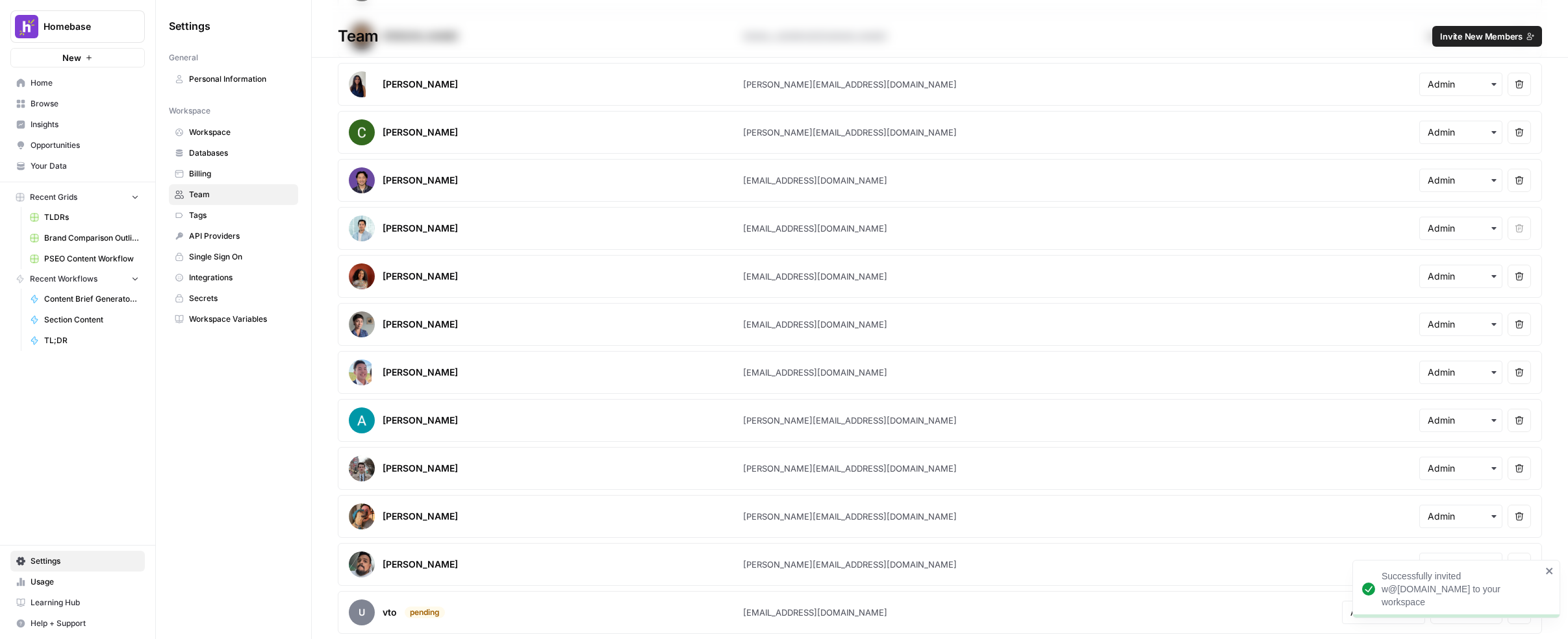
click at [954, 41] on span "Invite New Members" at bounding box center [1481, 36] width 83 height 13
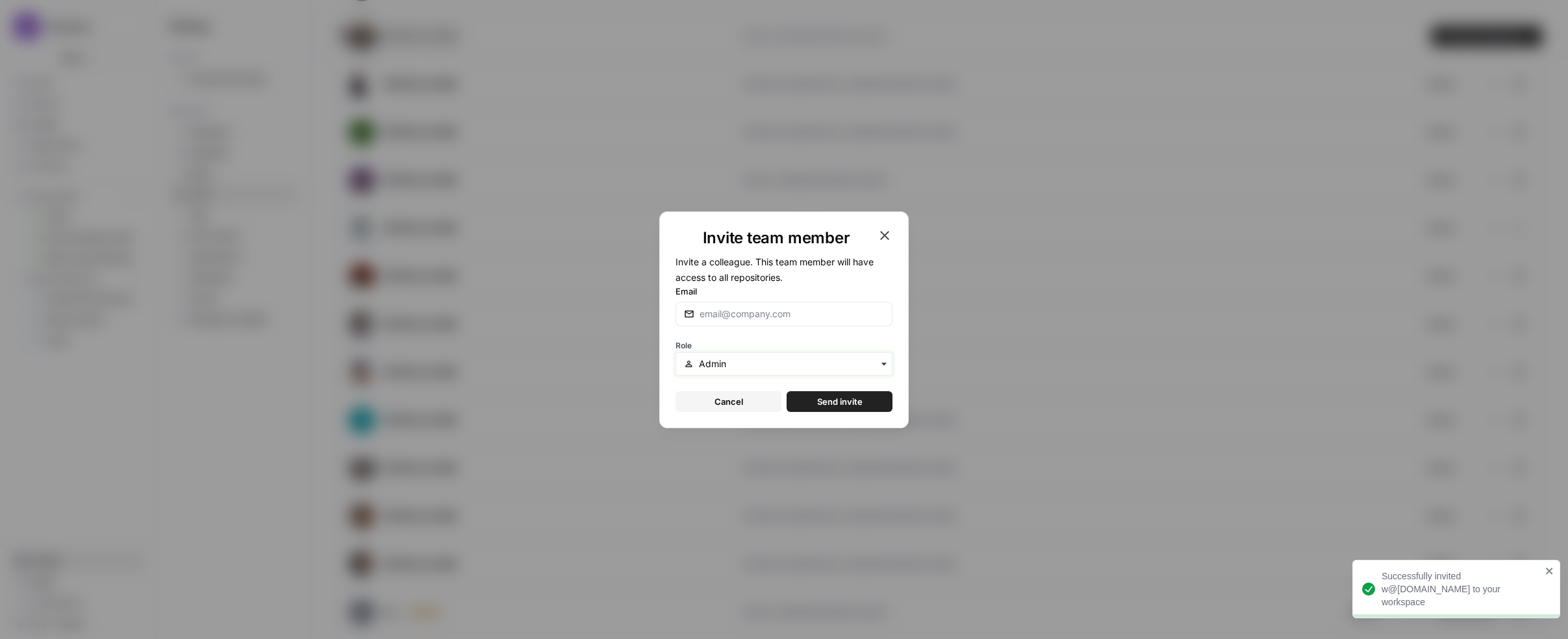
click at [797, 365] on input "text" at bounding box center [792, 364] width 185 height 13
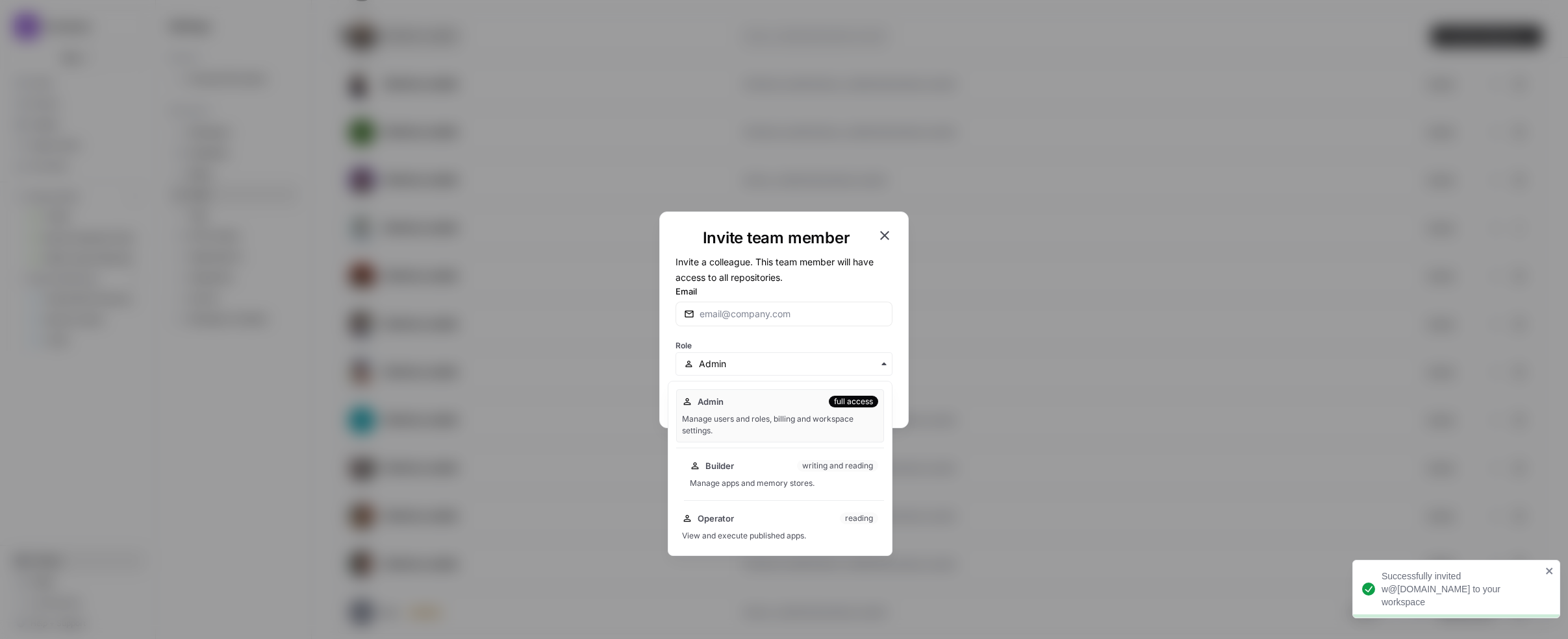
click at [778, 470] on div "Builder writing and reading Manage apps and memory stores." at bounding box center [784, 475] width 200 height 42
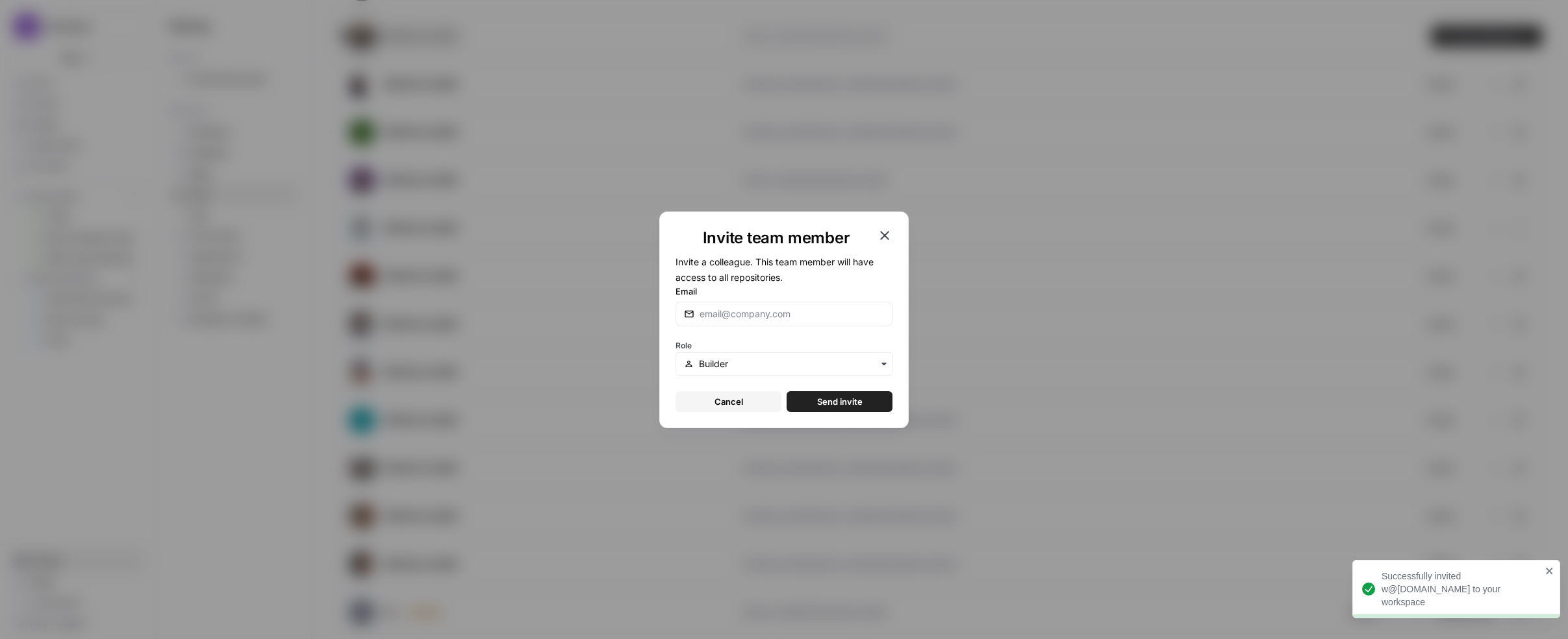
click at [773, 331] on form "Invite a colleague. This team member will have access to all repositories. Emai…" at bounding box center [784, 333] width 217 height 159
click at [779, 321] on div at bounding box center [784, 314] width 217 height 24
paste input "w@[DOMAIN_NAME]"
click at [706, 315] on input "w@[DOMAIN_NAME]" at bounding box center [791, 314] width 184 height 13
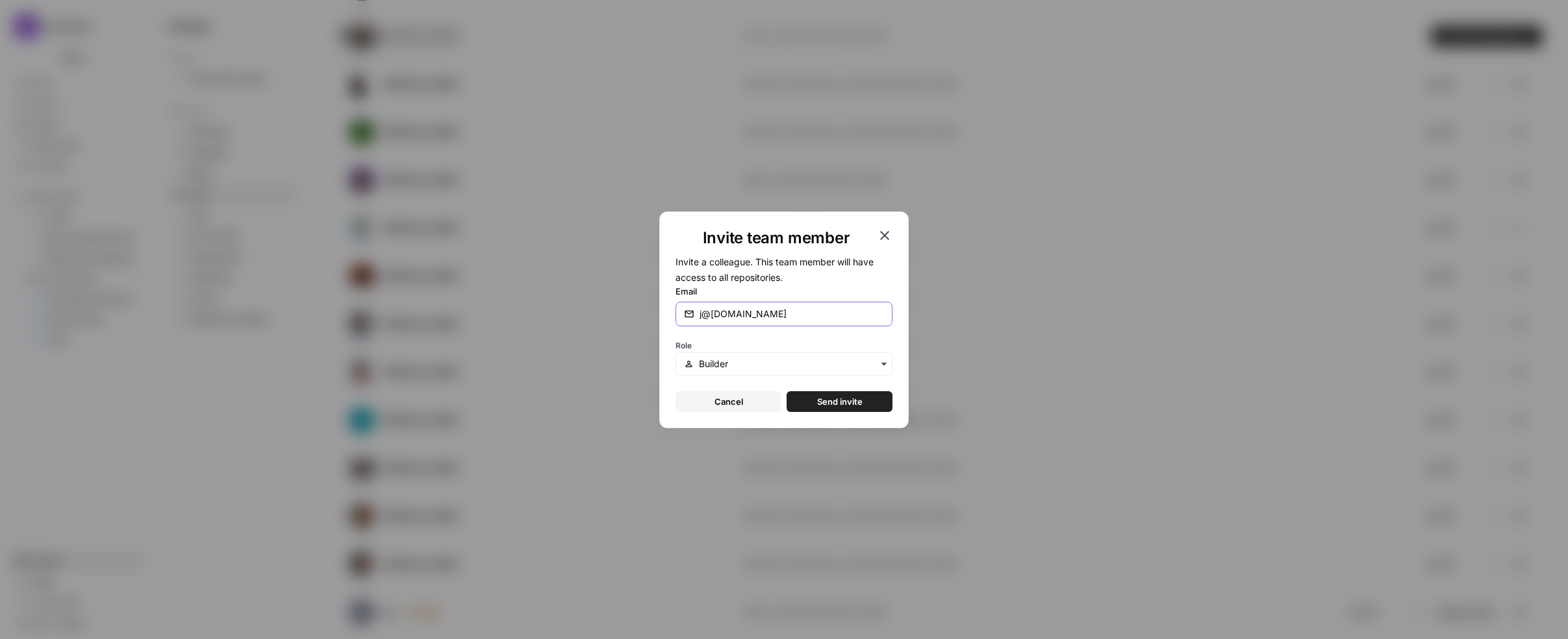
type input "j@[DOMAIN_NAME]"
click at [875, 406] on button "Send invite" at bounding box center [839, 402] width 106 height 21
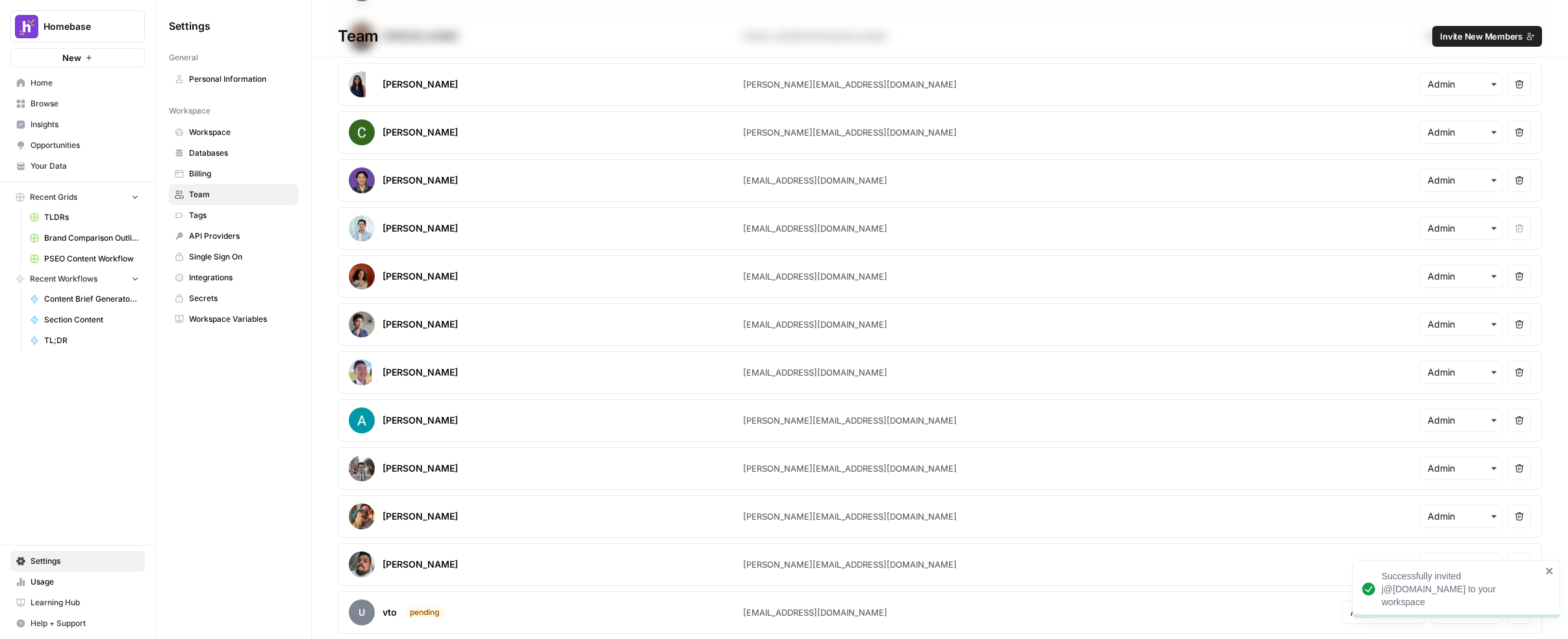
click at [79, 106] on span "Browse" at bounding box center [85, 103] width 109 height 12
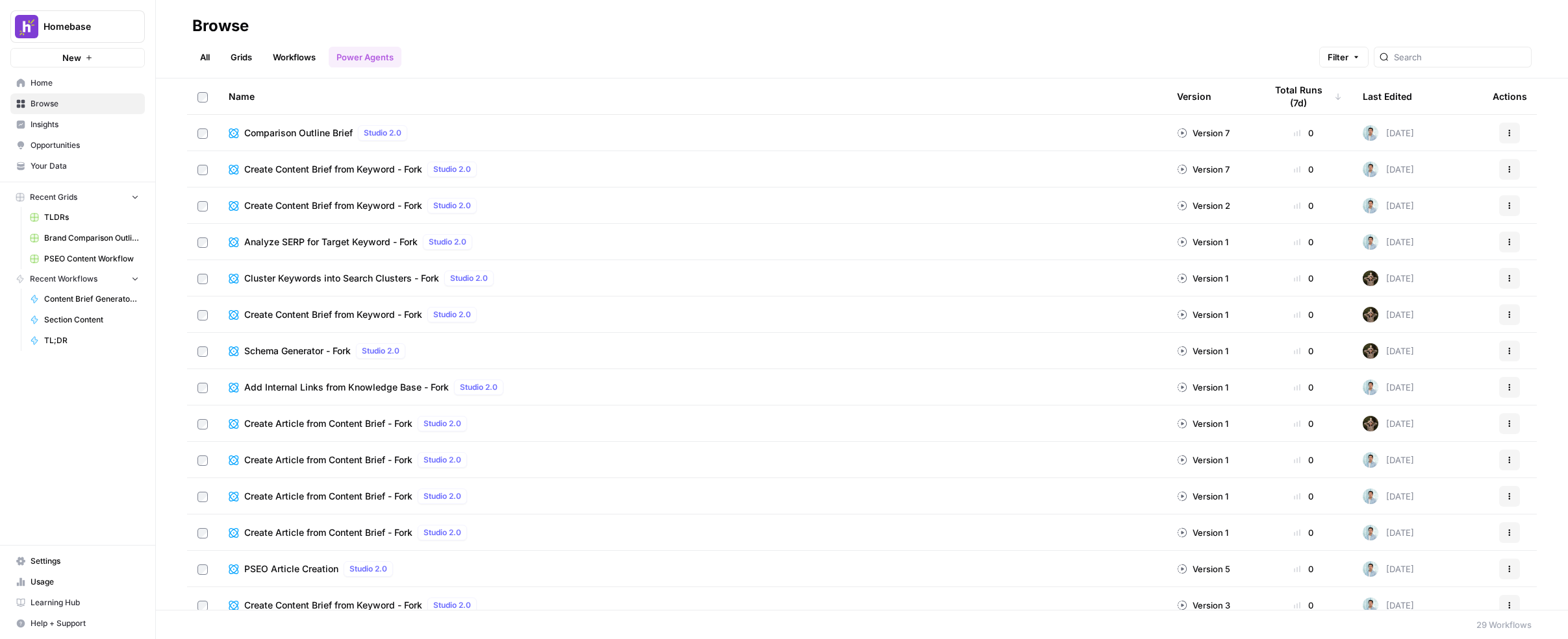
click at [79, 92] on link "Home" at bounding box center [77, 82] width 134 height 21
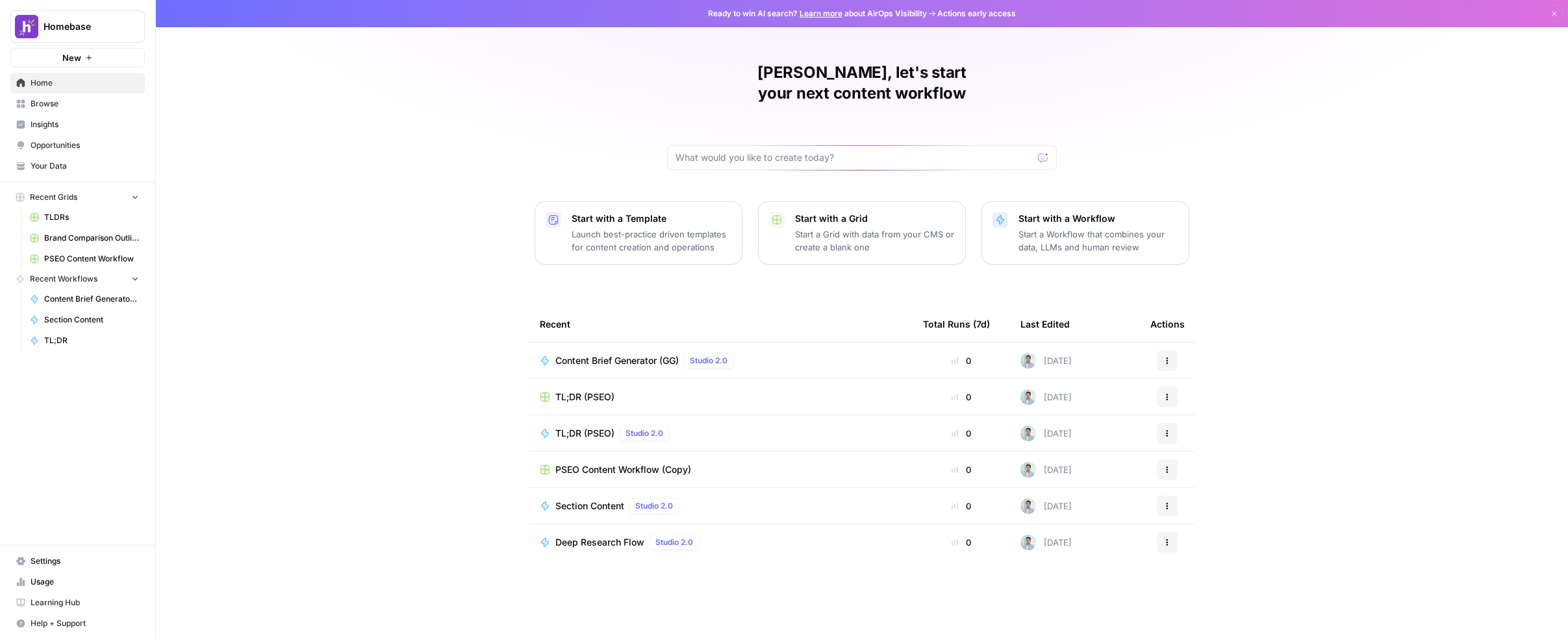
click at [606, 354] on span "Content Brief Generator (GG)" at bounding box center [617, 361] width 123 height 13
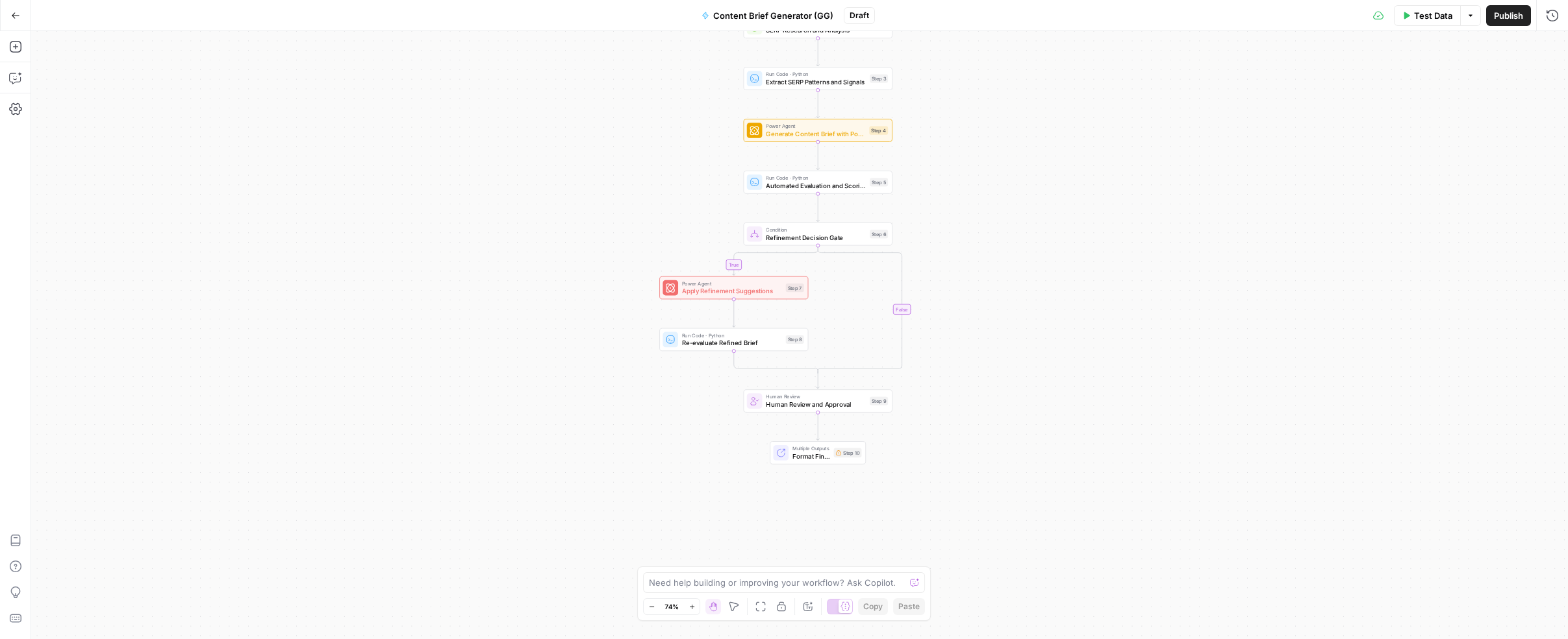
click at [854, 456] on div "Step 10" at bounding box center [848, 453] width 28 height 10
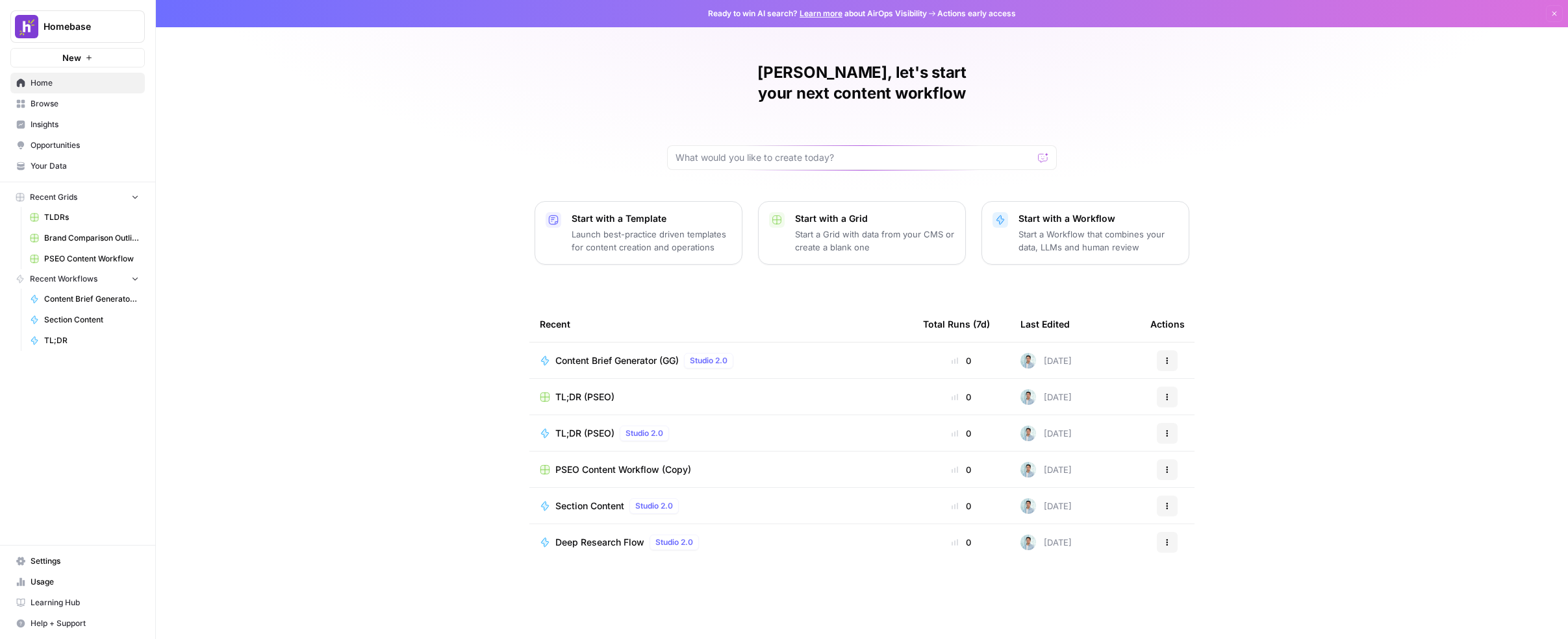
click at [621, 354] on span "Content Brief Generator (GG)" at bounding box center [617, 361] width 123 height 13
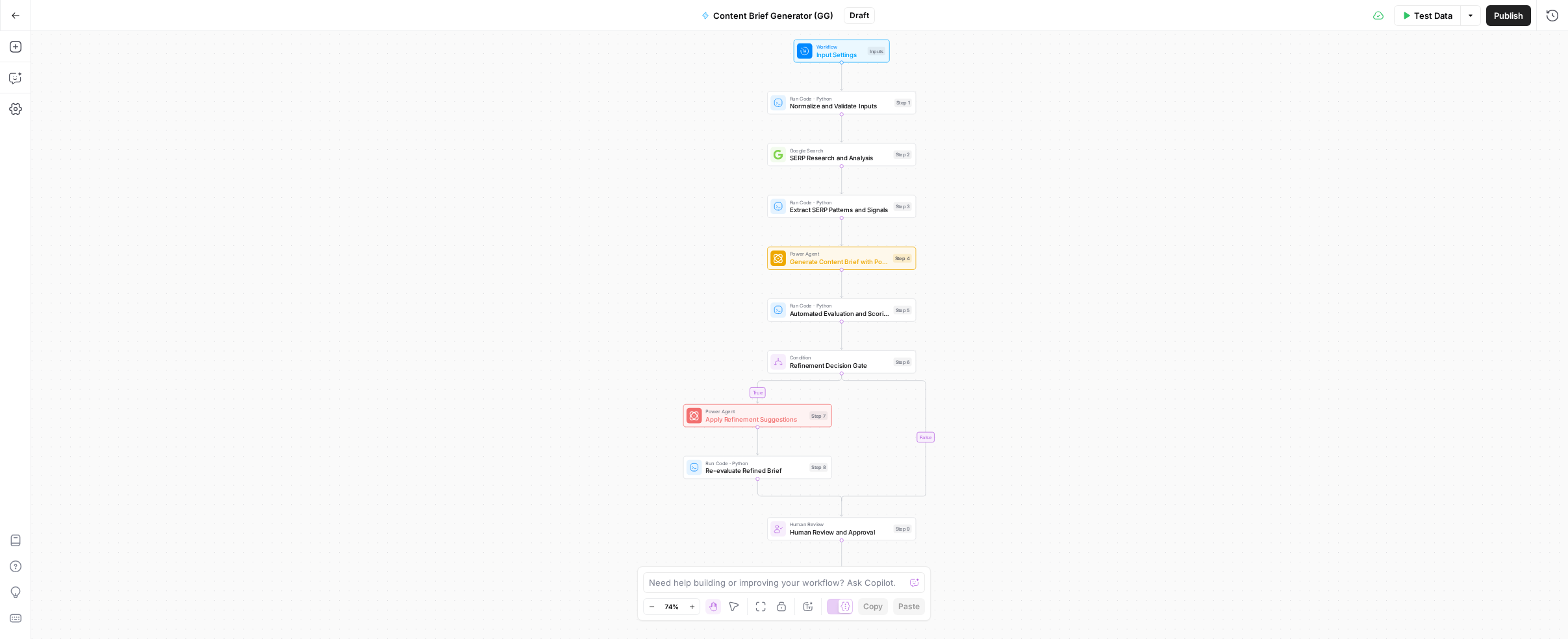
click at [1441, 20] on span "Test Data" at bounding box center [1433, 15] width 38 height 13
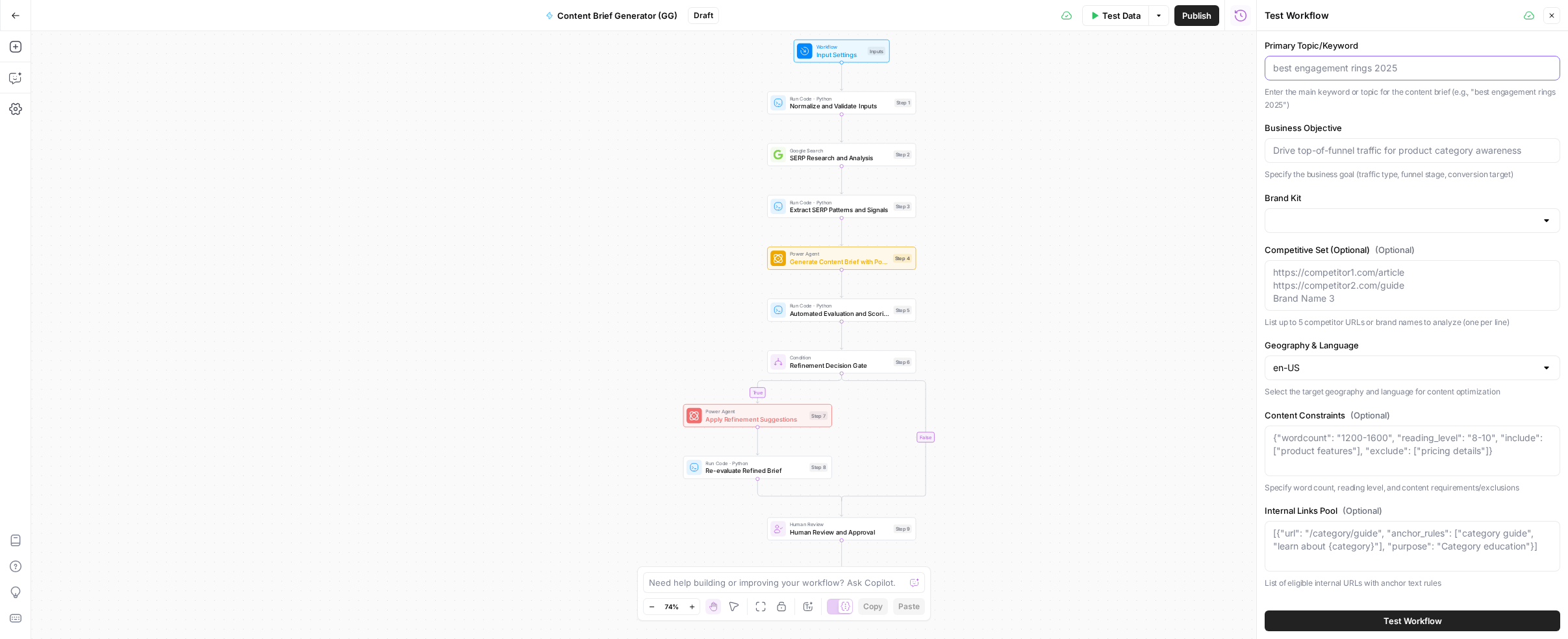
click at [1361, 62] on input "Primary Topic/Keyword" at bounding box center [1412, 68] width 278 height 13
click at [1339, 175] on p "Specify the business goal (traffic type, funnel stage, conversion target)" at bounding box center [1413, 175] width 296 height 13
click at [1355, 159] on div at bounding box center [1413, 150] width 296 height 24
click at [1381, 73] on input "Primary Topic/Keyword" at bounding box center [1412, 68] width 278 height 13
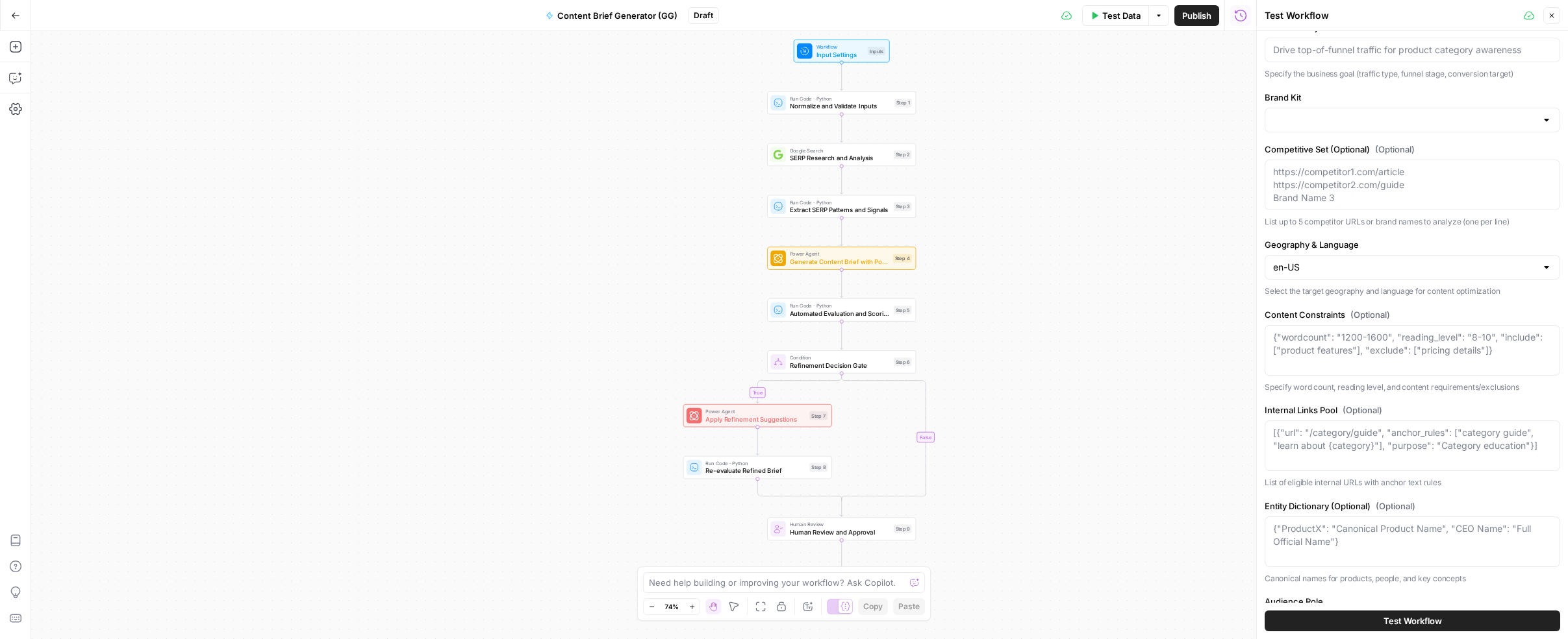
scroll to position [102, 0]
click at [1368, 176] on textarea "Competitive Set (Optional) (Optional)" at bounding box center [1412, 182] width 278 height 39
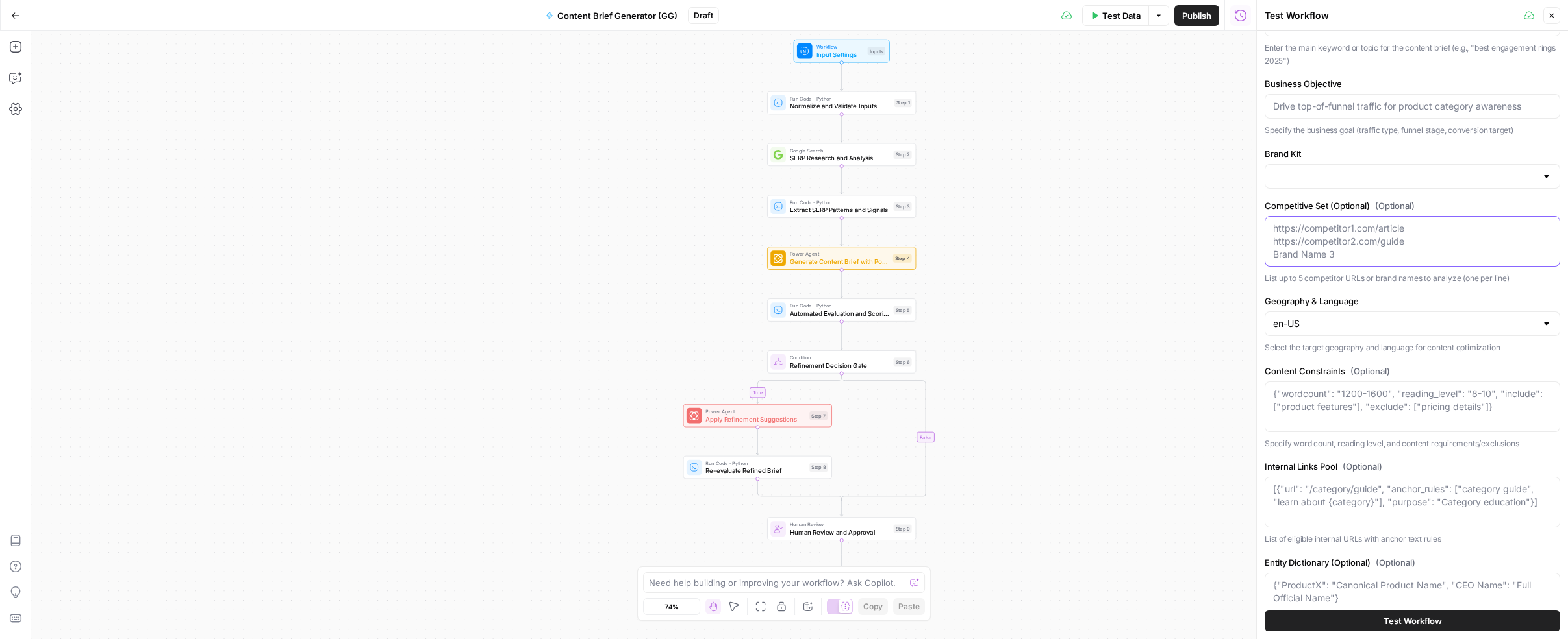
scroll to position [447, 0]
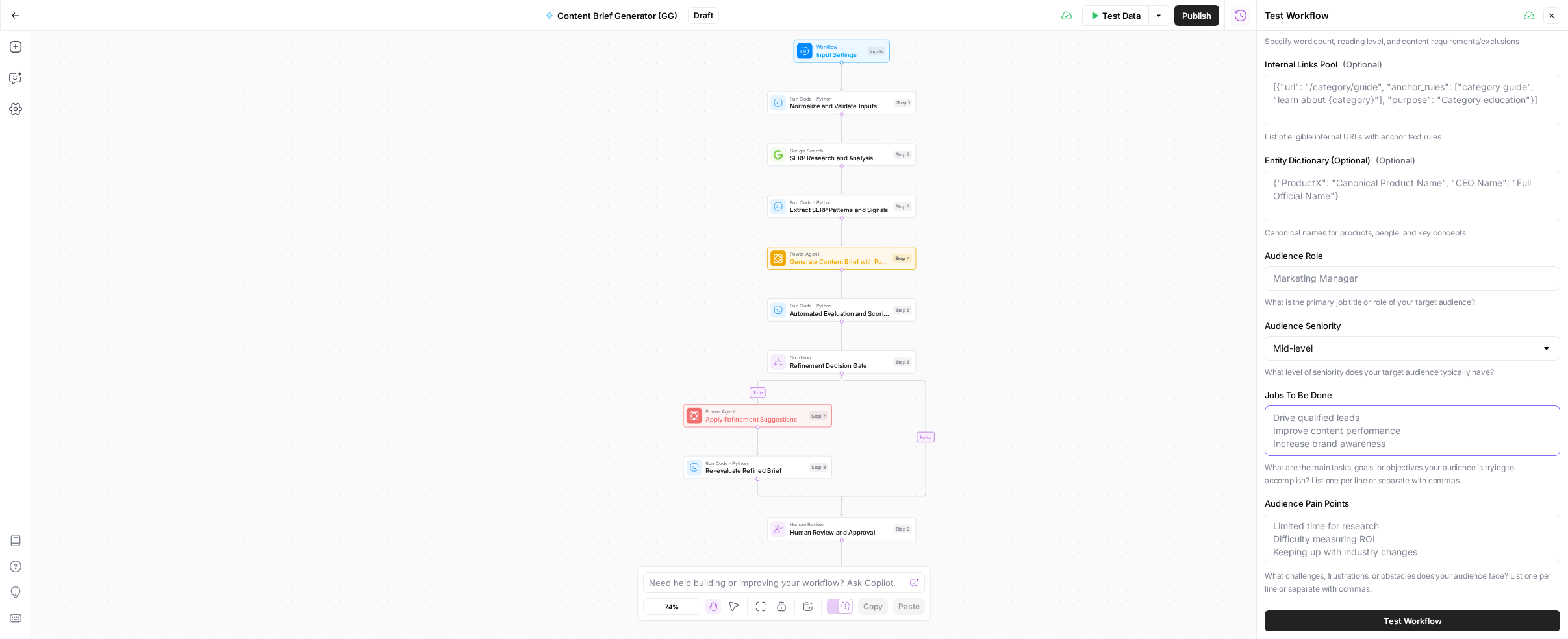
click at [1372, 430] on textarea "Jobs To Be Done" at bounding box center [1412, 431] width 278 height 39
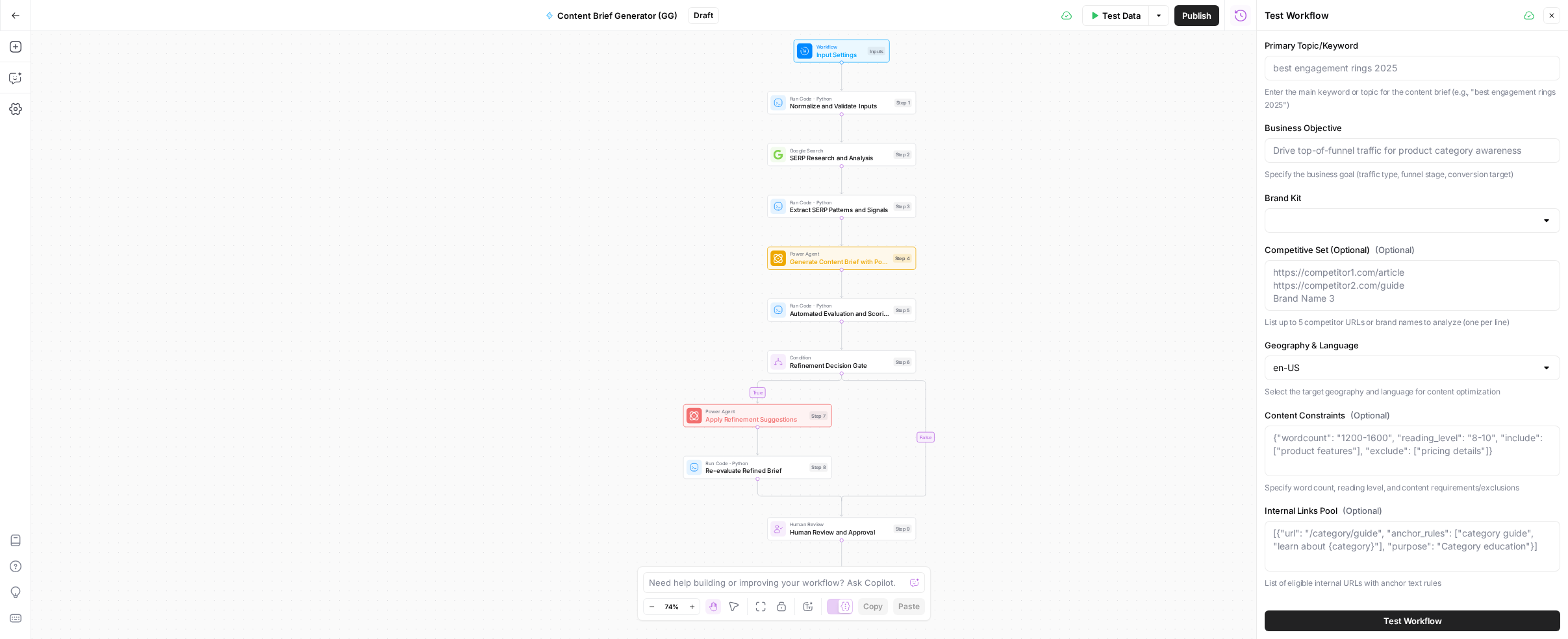
click at [1337, 82] on div "Primary Topic/Keyword Enter the main keyword or topic for the content brief (e.…" at bounding box center [1413, 75] width 296 height 73
click at [1340, 77] on div at bounding box center [1413, 68] width 296 height 24
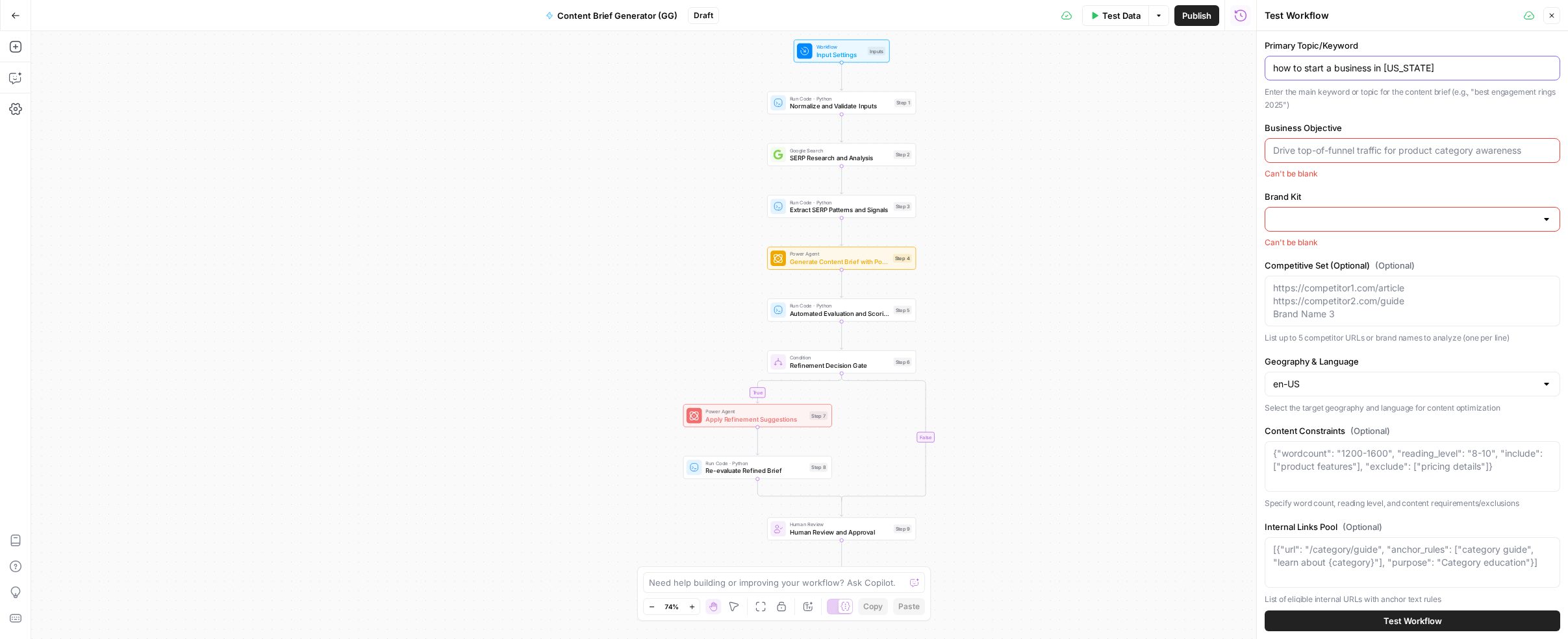
type input "how to start a business in Texas"
click at [1332, 150] on input "Business Objective" at bounding box center [1412, 150] width 278 height 13
type input "T"
click at [1404, 191] on label "Brand Kit" at bounding box center [1413, 197] width 296 height 13
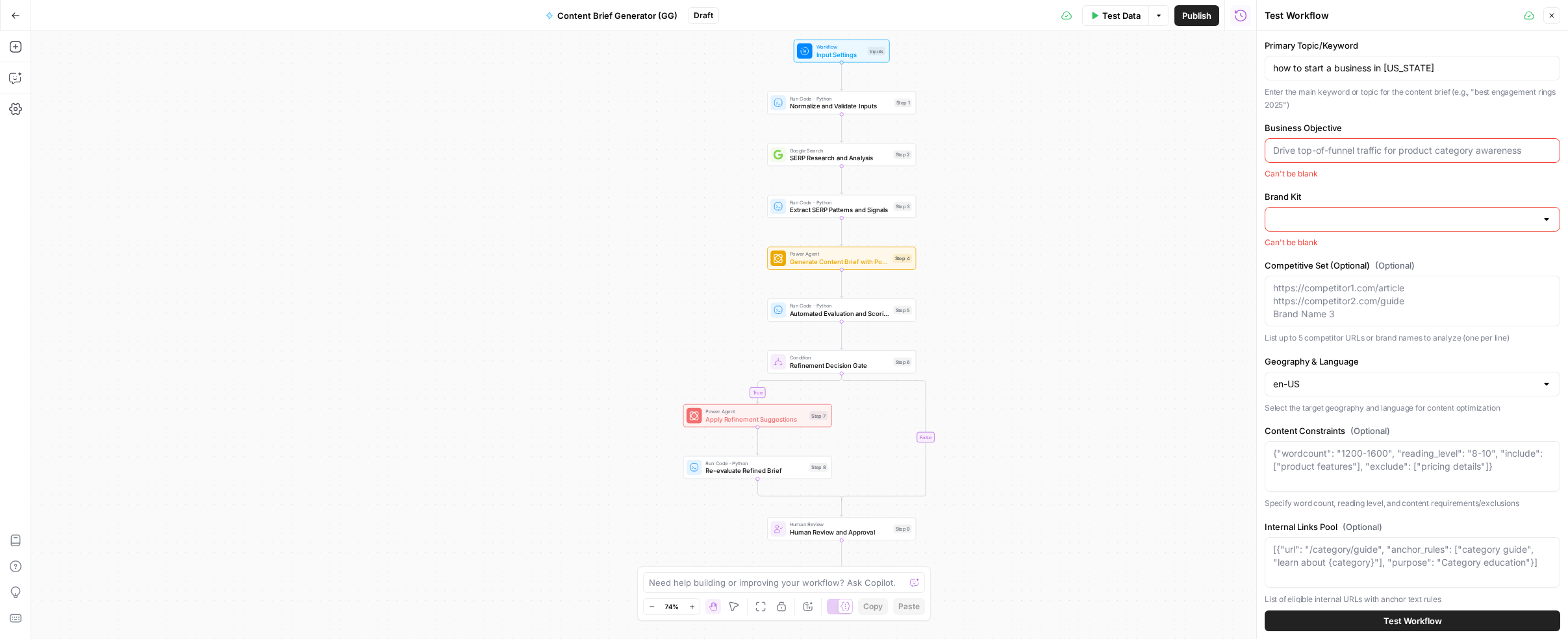
click at [1404, 213] on input "Brand Kit" at bounding box center [1405, 219] width 263 height 13
click at [1332, 150] on input "Business Objective" at bounding box center [1412, 150] width 278 height 13
type input "Drive top of funnel traffic for product awareness"
click at [1427, 246] on div "Can't be blank" at bounding box center [1413, 244] width 296 height 12
click at [1447, 221] on input "Brand Kit" at bounding box center [1405, 220] width 263 height 13
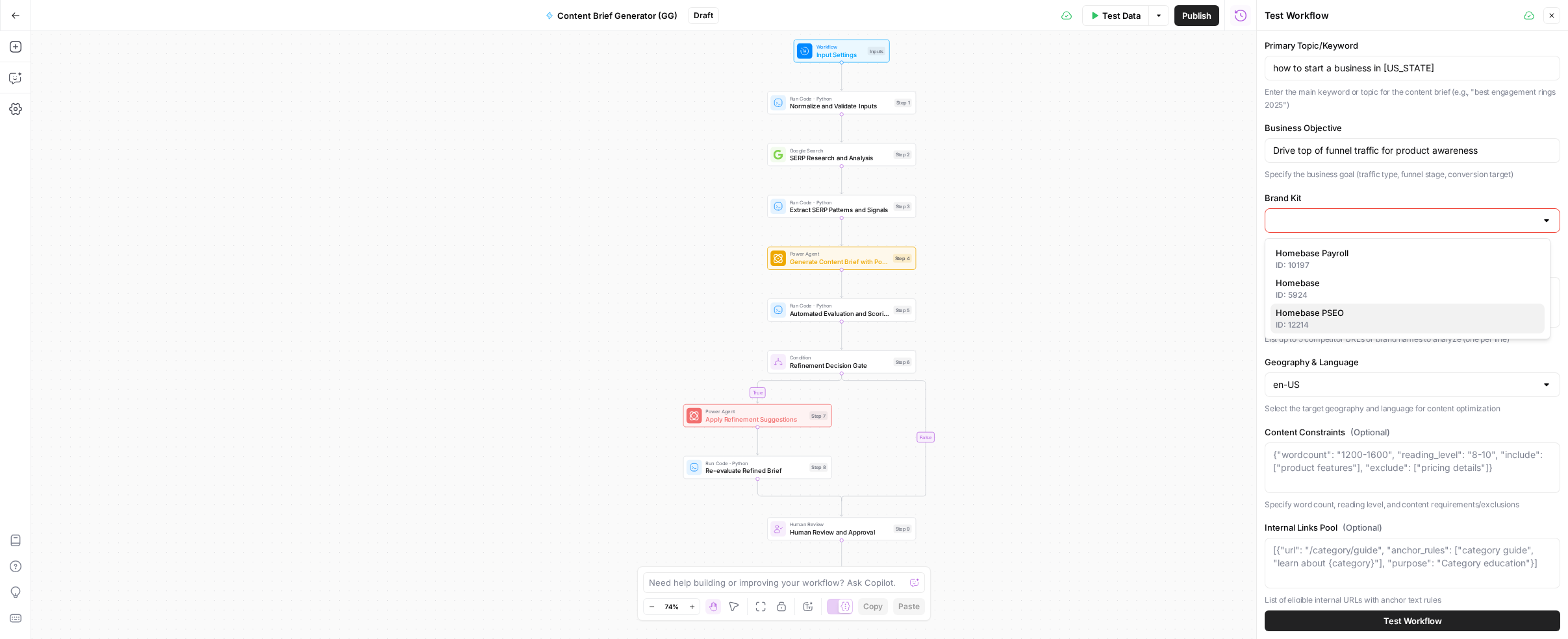
click at [1396, 324] on div "ID: 12214" at bounding box center [1407, 324] width 264 height 12
type input "Homebase PSEO"
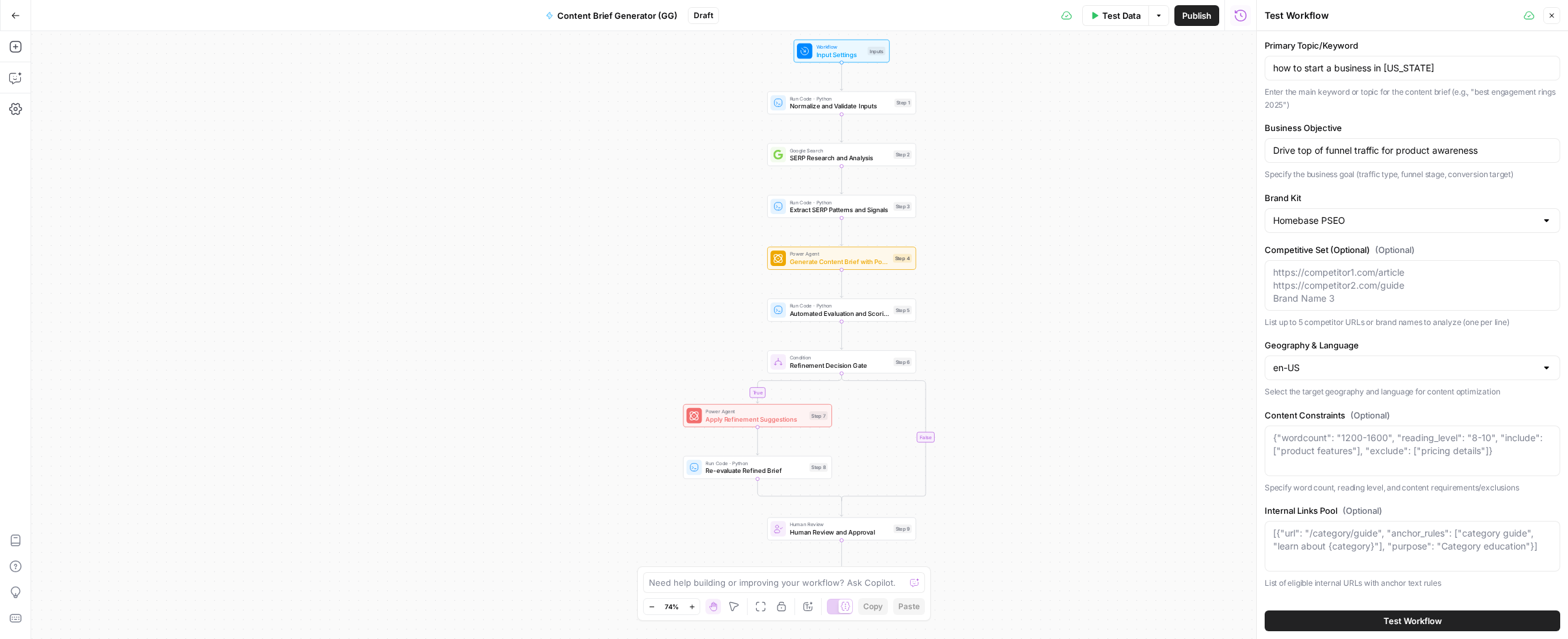
click at [1398, 212] on div "Homebase PSEO" at bounding box center [1413, 220] width 296 height 24
click at [1394, 278] on span "Homebase" at bounding box center [1405, 283] width 258 height 13
type input "Homebase"
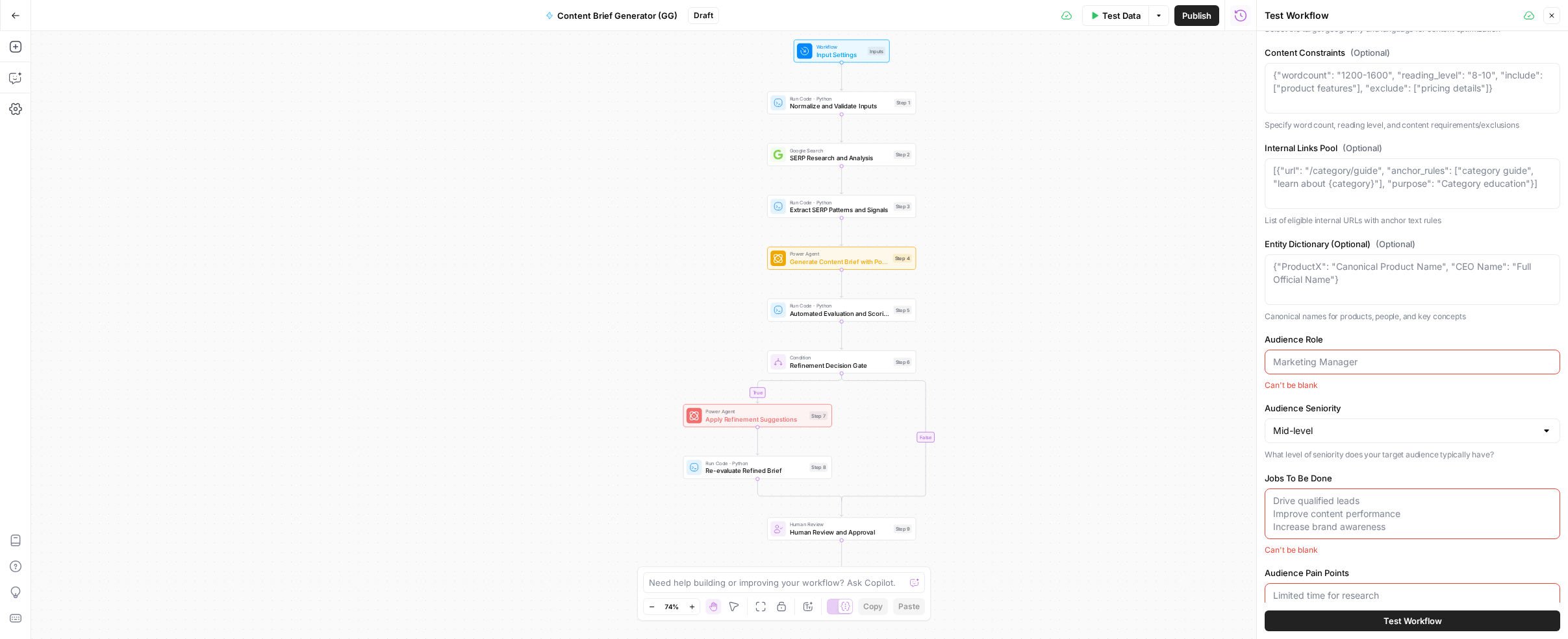
scroll to position [388, 0]
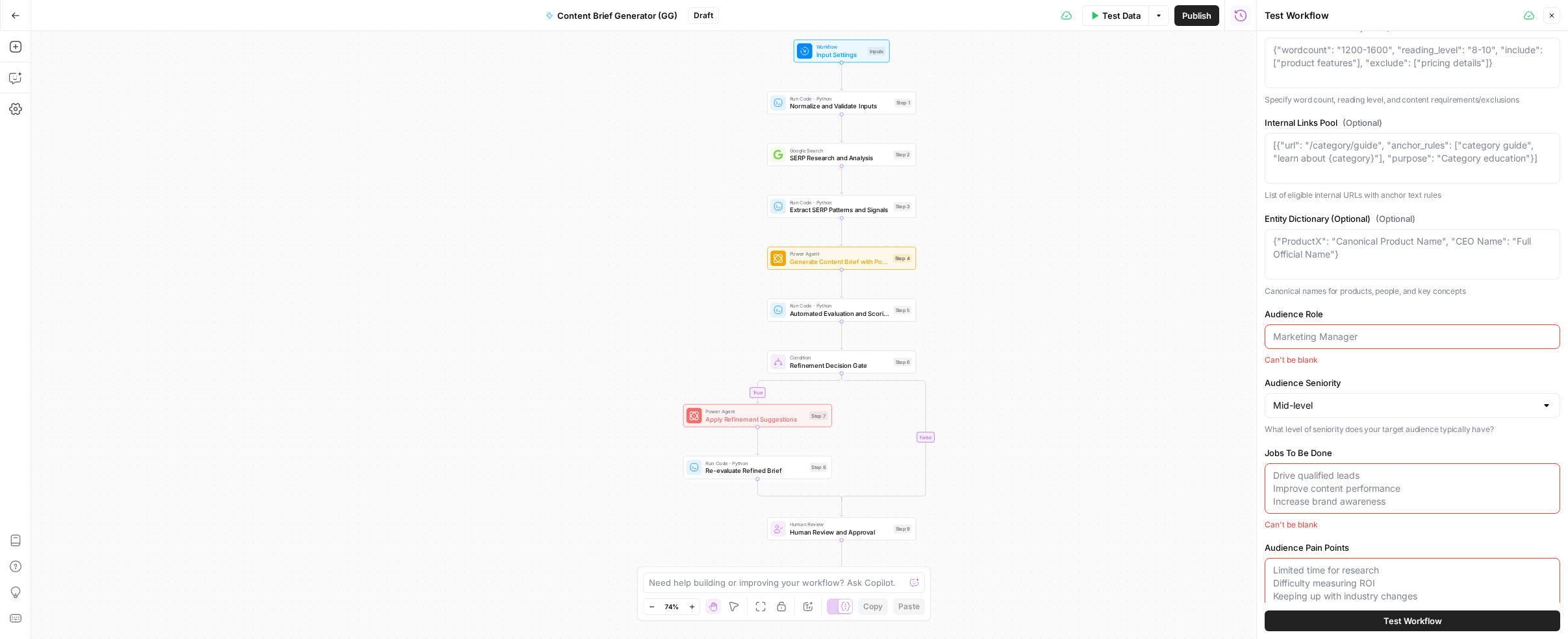
click at [1402, 327] on div at bounding box center [1413, 336] width 296 height 24
type input "B"
type input "Small Business Owners with Hourly Teams"
click at [1415, 410] on input "Audience Seniority" at bounding box center [1405, 407] width 263 height 13
click at [1435, 406] on input "Audience Seniority" at bounding box center [1405, 407] width 263 height 13
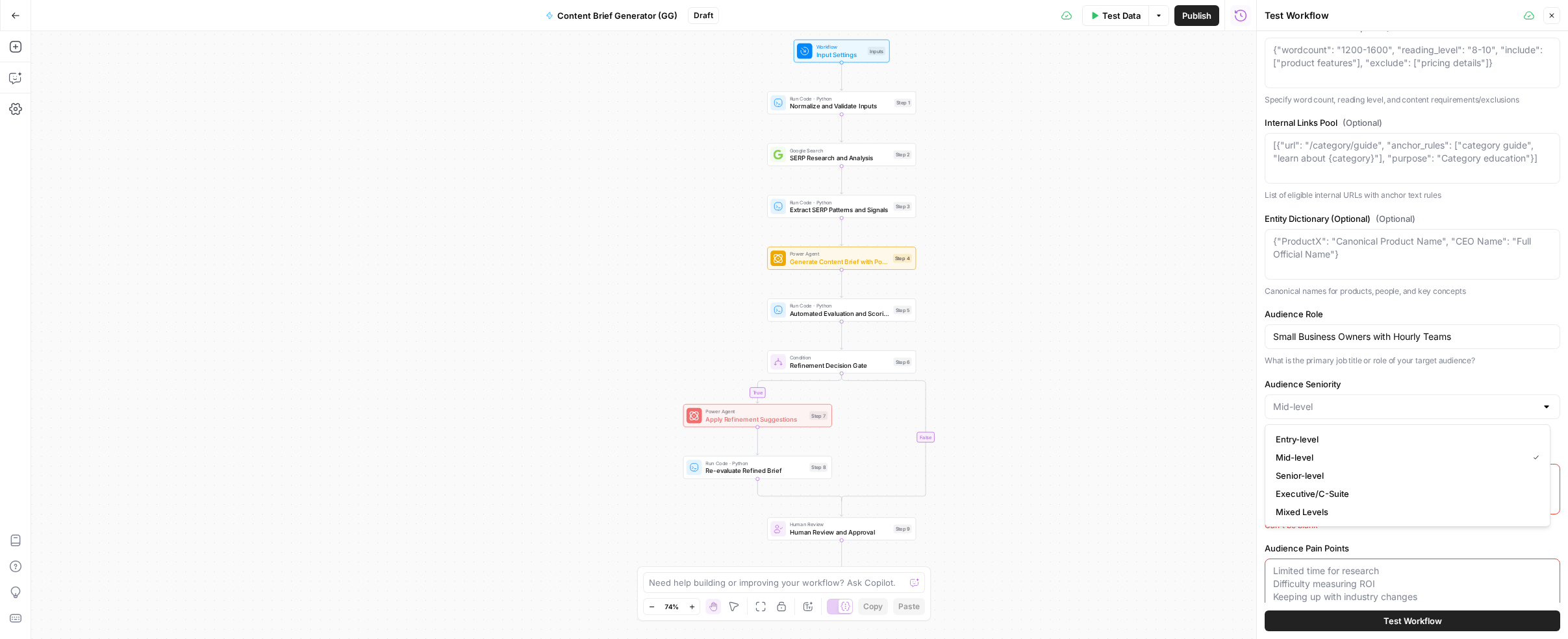
type input "Mid-level"
click at [1478, 370] on div "Primary Topic/Keyword how to start a business in Texas Enter the main keyword o…" at bounding box center [1413, 139] width 296 height 975
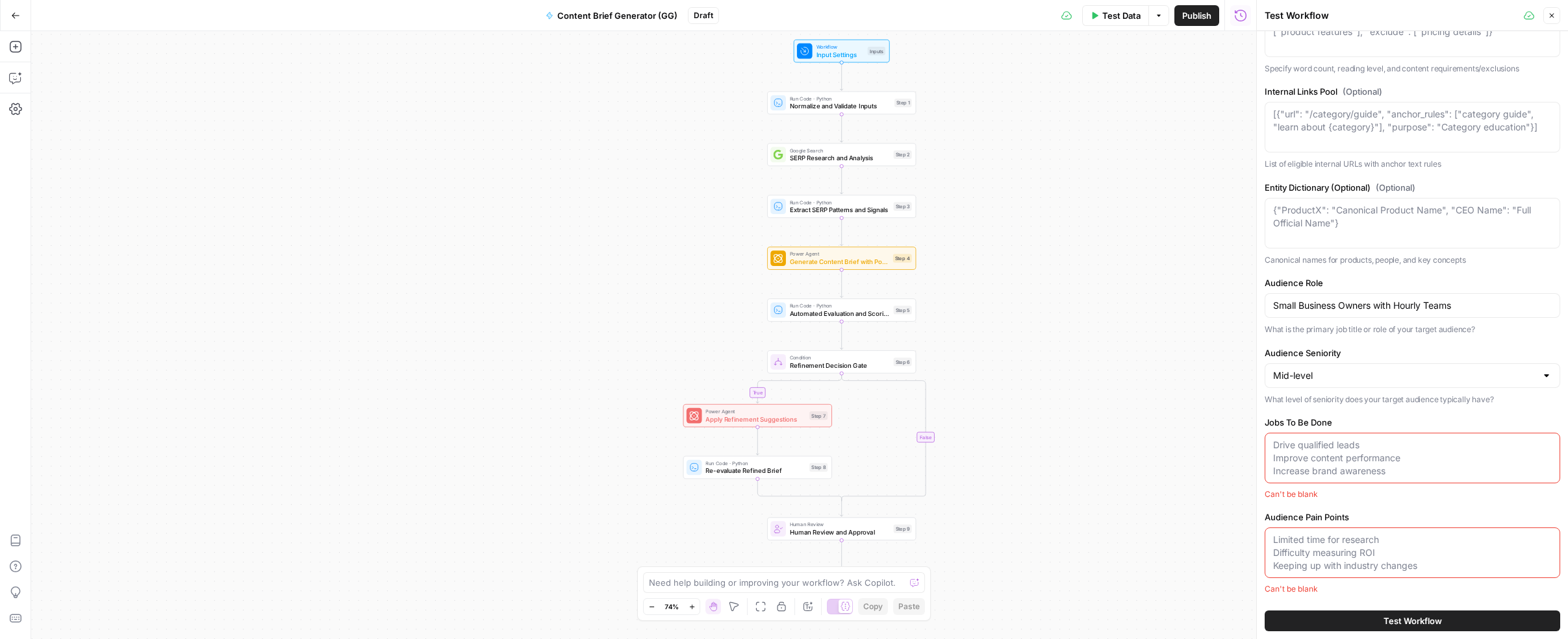
click at [1464, 446] on textarea "Jobs To Be Done" at bounding box center [1412, 458] width 278 height 39
click at [1450, 501] on div "Primary Topic/Keyword how to start a business in Texas Enter the main keyword o…" at bounding box center [1413, 107] width 296 height 975
click at [1447, 480] on div "Drive qualified leads Improve content performance Increase brand awareness" at bounding box center [1413, 459] width 296 height 51
type textarea "I"
click at [1505, 434] on div "Starting a business right in a specific state Starting a business right in a sp…" at bounding box center [1413, 459] width 296 height 51
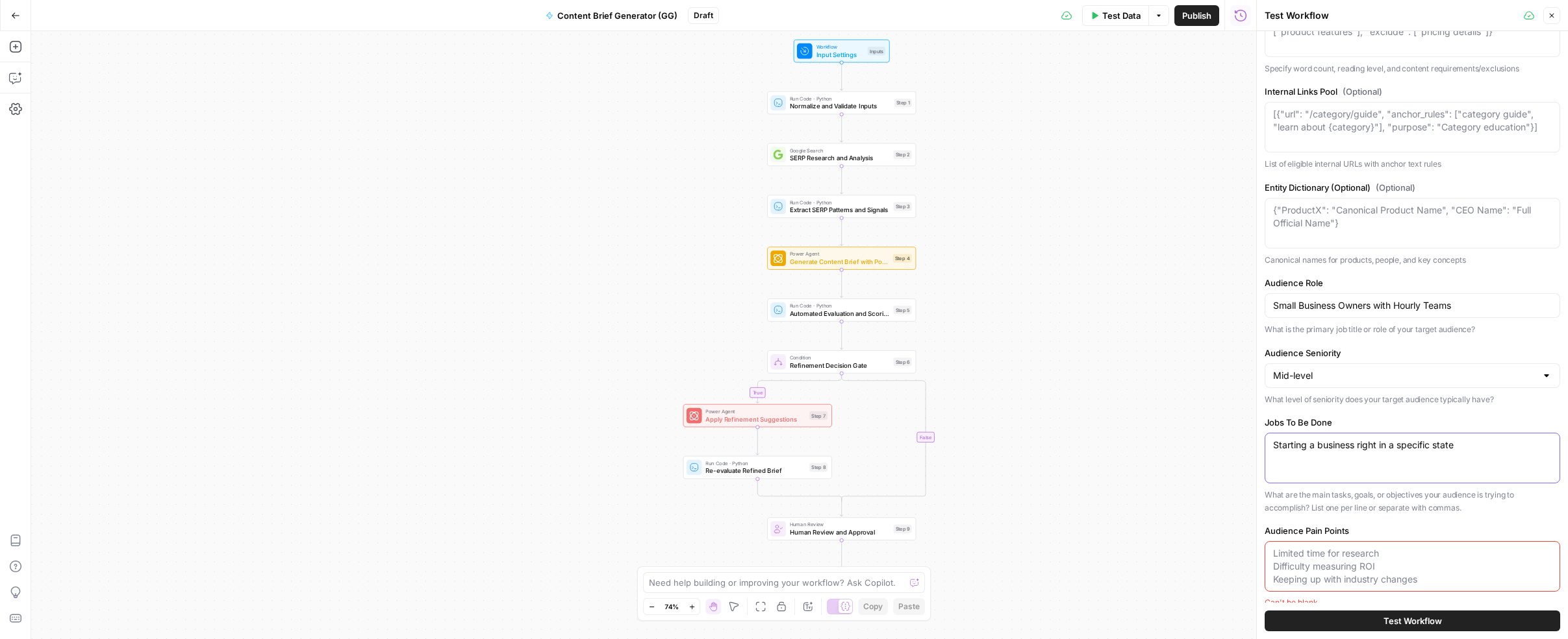
click at [1505, 443] on textarea "Starting a business right in a specific state" at bounding box center [1412, 445] width 278 height 13
type textarea "Starting a business right in a specific state Find the right steps to starting …"
click at [1434, 567] on textarea "Audience Pain Points" at bounding box center [1412, 566] width 278 height 39
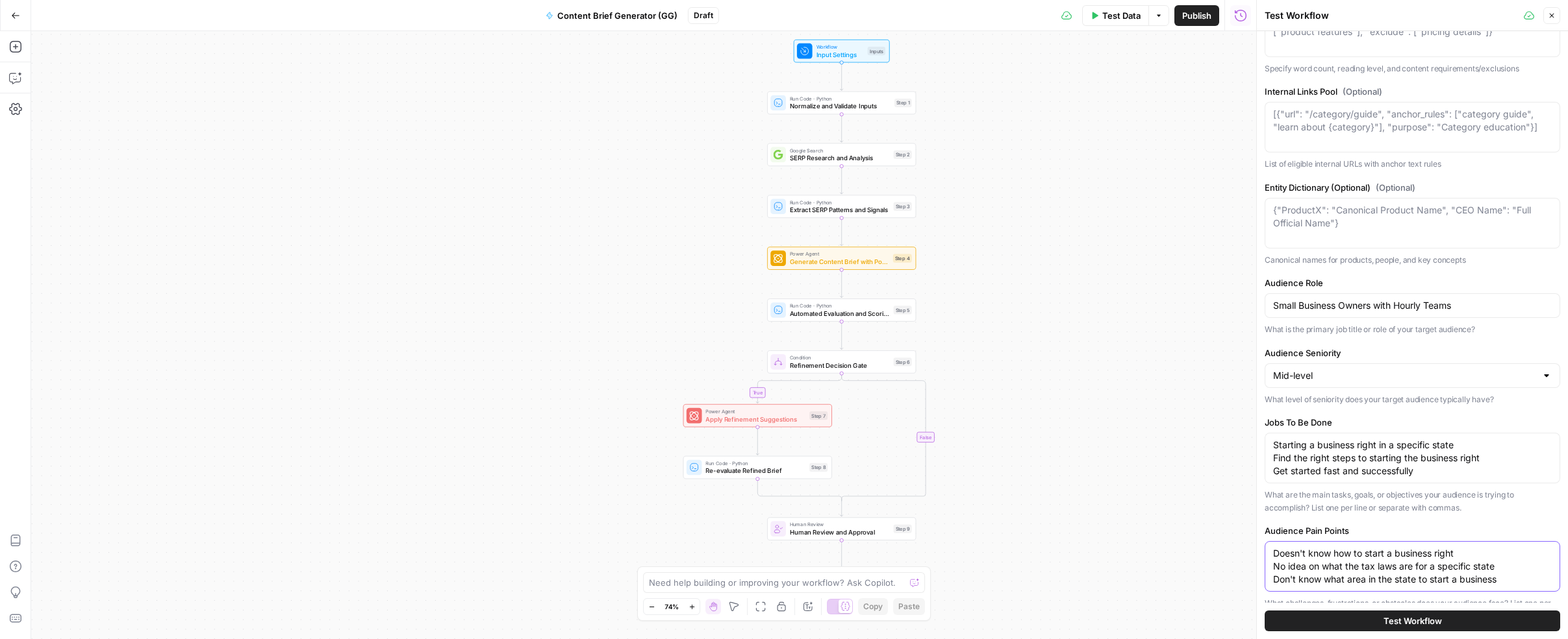
scroll to position [447, 0]
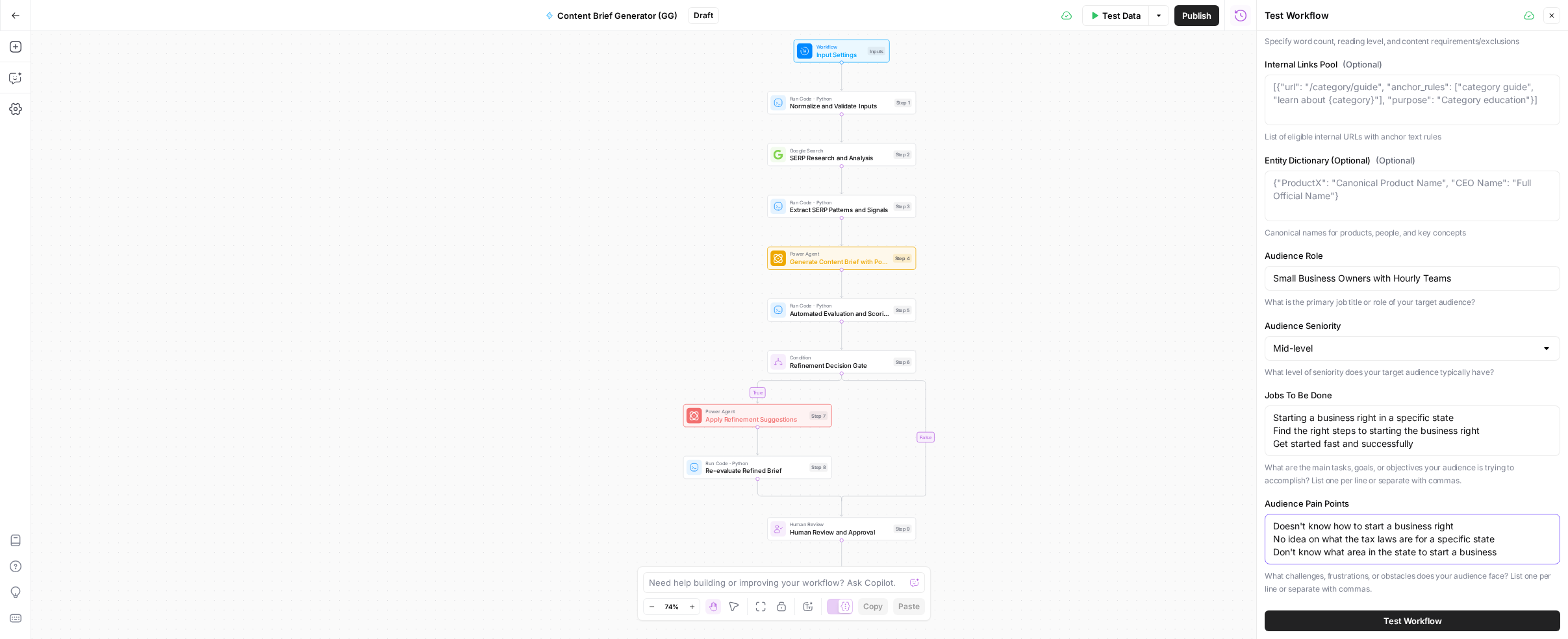
type textarea "Doesn't know how to start a business right No idea on what the tax laws are for…"
click at [1401, 624] on span "Test Workflow" at bounding box center [1413, 621] width 58 height 13
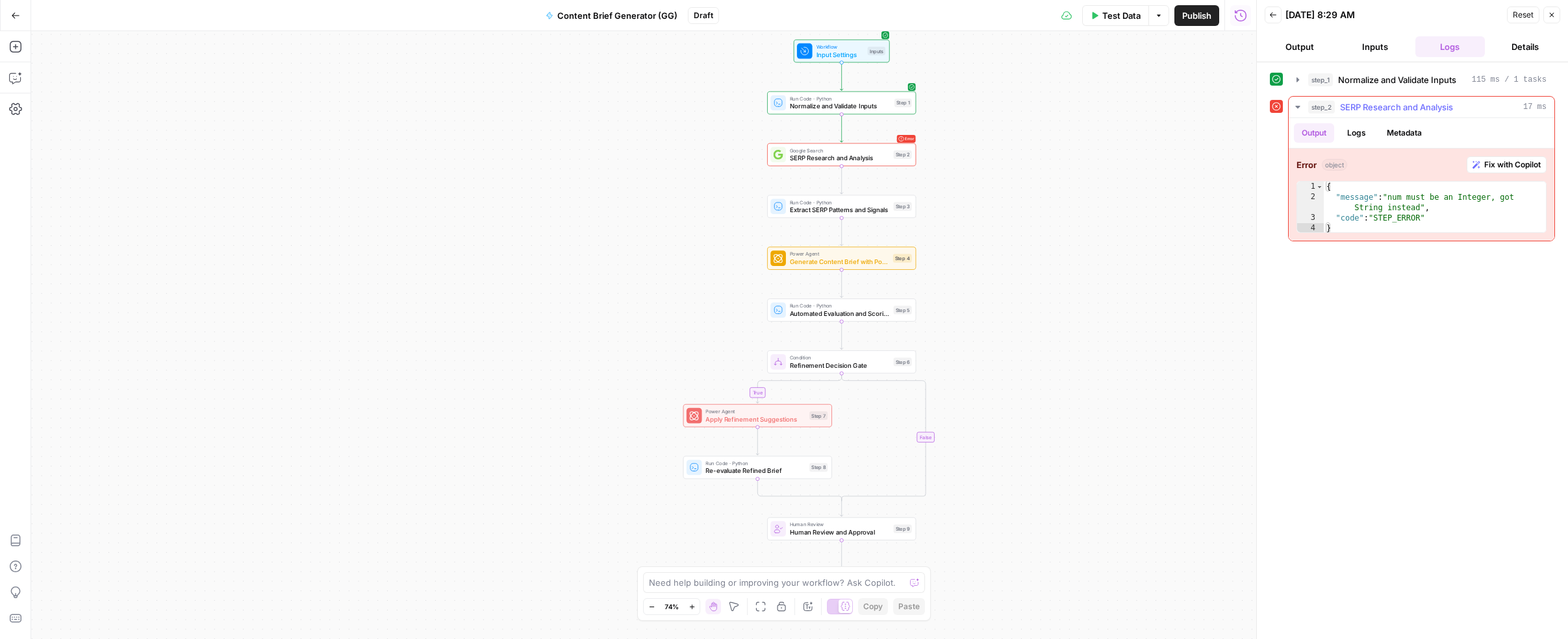
click at [1480, 168] on button "Fix with Copilot" at bounding box center [1506, 165] width 80 height 17
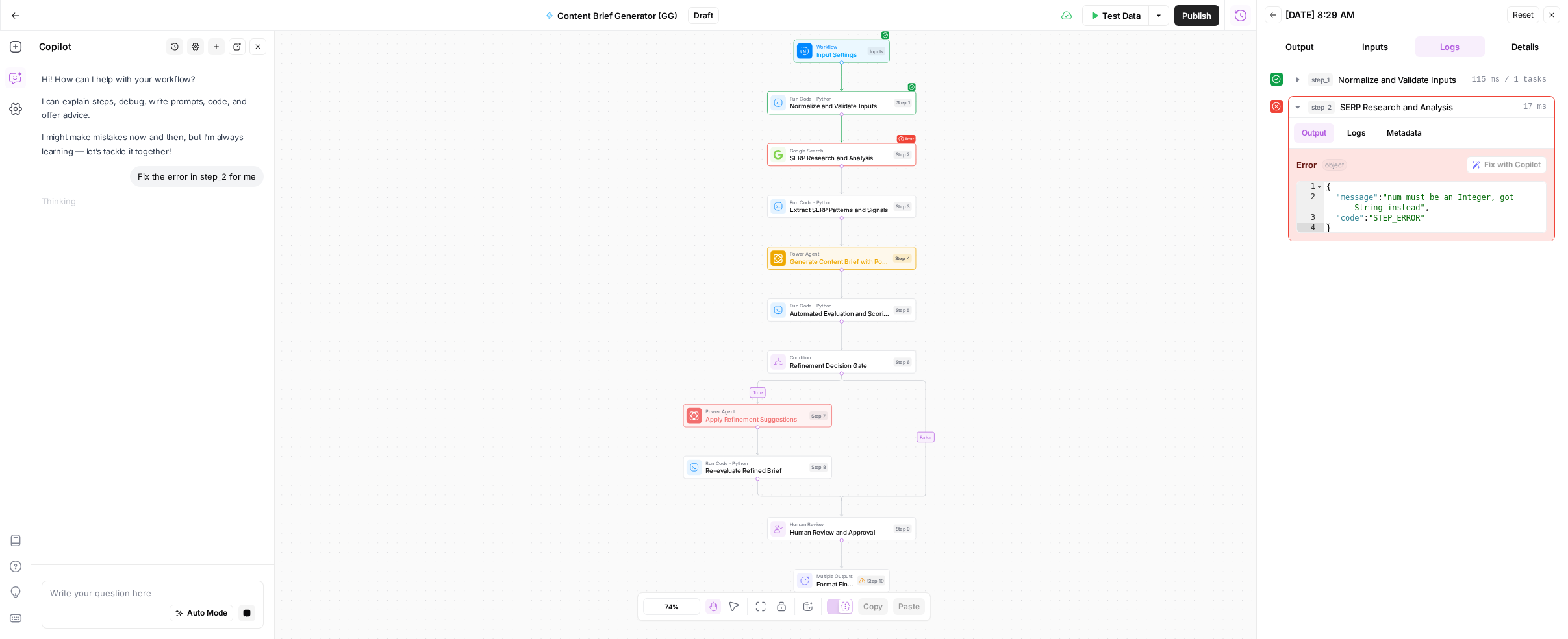
click at [258, 48] on icon "button" at bounding box center [258, 46] width 8 height 8
